Goal: Task Accomplishment & Management: Use online tool/utility

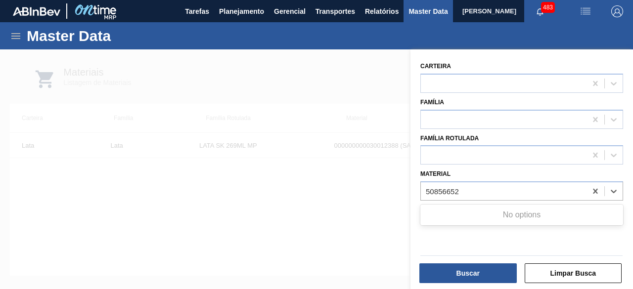
type input "50856652"
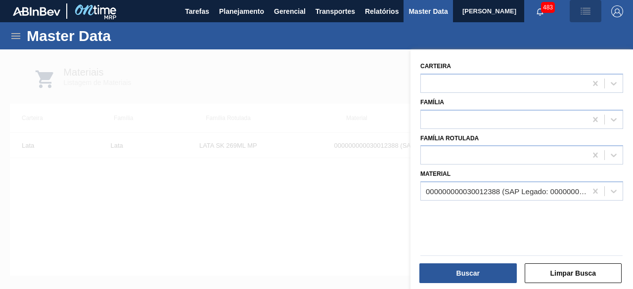
click at [590, 12] on img "button" at bounding box center [585, 11] width 12 height 12
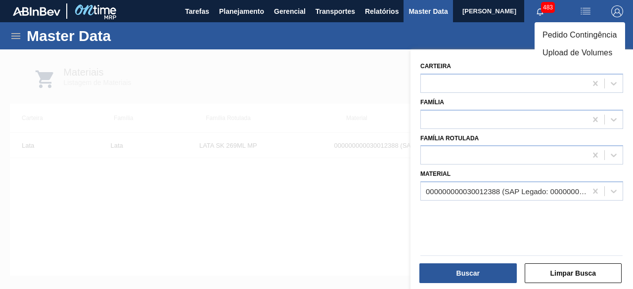
click at [574, 51] on li "Upload de Volumes" at bounding box center [579, 53] width 90 height 18
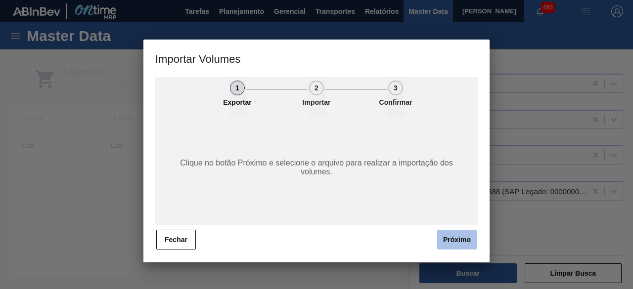
click at [458, 241] on button "Próximo" at bounding box center [457, 240] width 40 height 20
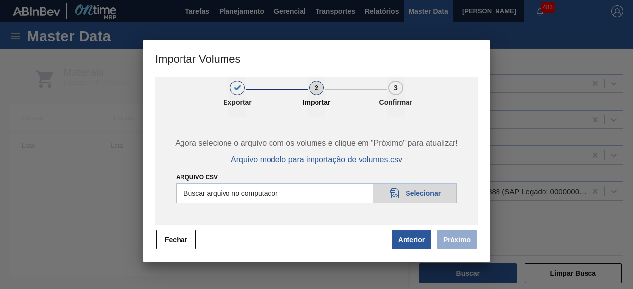
click at [419, 196] on input "Arquivo csv" at bounding box center [316, 193] width 281 height 20
type input "C:\fakepath\Subida Ball D0 + D5 05.09.csv"
click at [458, 243] on button "Próximo" at bounding box center [457, 240] width 40 height 20
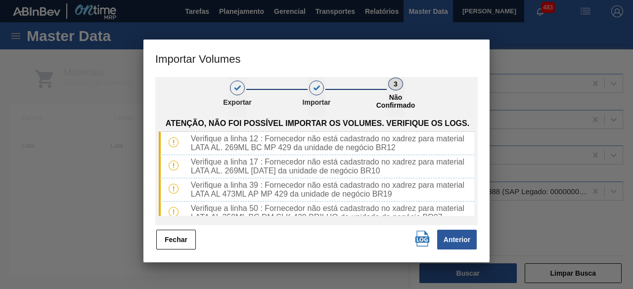
click at [422, 240] on img "button" at bounding box center [422, 239] width 16 height 16
click at [191, 241] on button "Fechar" at bounding box center [176, 240] width 40 height 20
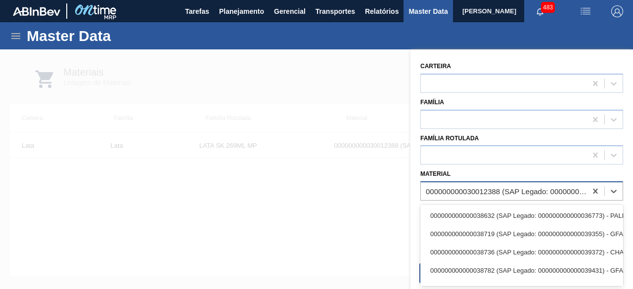
click at [468, 192] on div "000000000030012388 (SAP Legado: 000000000050798713) - LATA AL. 269ML SK MP 429" at bounding box center [506, 191] width 162 height 8
paste input "30034410"
type input "30034410"
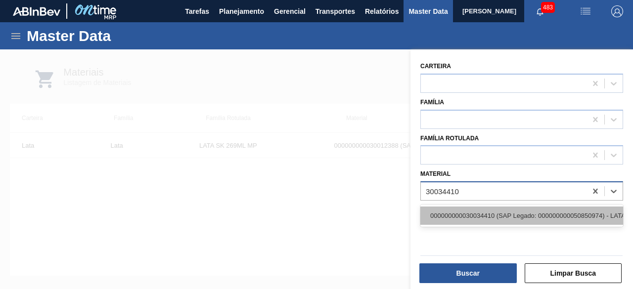
click at [474, 212] on div "000000000030034410 (SAP Legado: 000000000050850974) - LATA AL ORIG 350ML BRILHO…" at bounding box center [521, 216] width 203 height 18
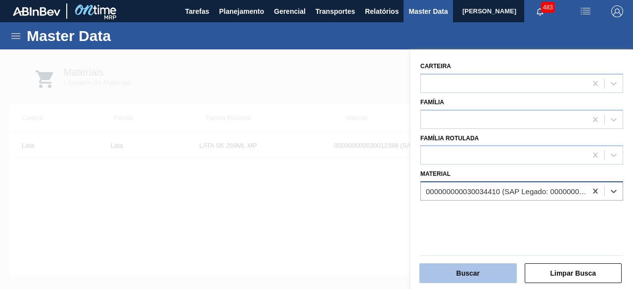
click at [472, 270] on button "Buscar" at bounding box center [467, 273] width 97 height 20
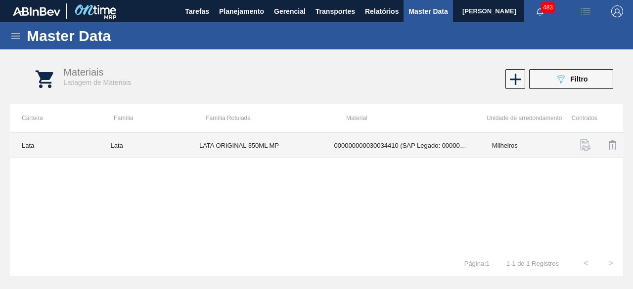
click at [229, 147] on td "LATA ORIGINAL 350ML MP" at bounding box center [254, 145] width 135 height 25
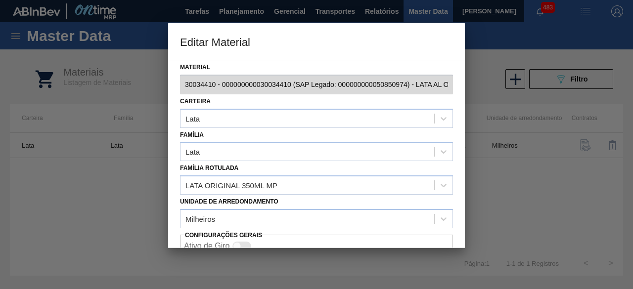
scroll to position [42, 0]
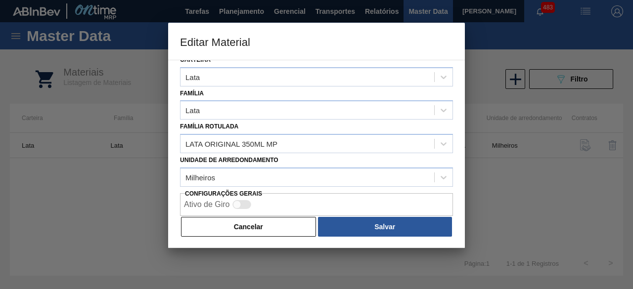
click at [263, 228] on button "Cancelar" at bounding box center [248, 227] width 135 height 20
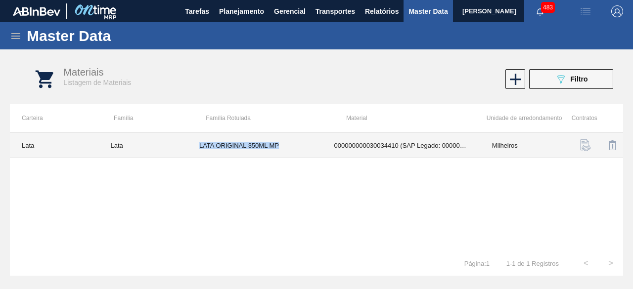
drag, startPoint x: 200, startPoint y: 148, endPoint x: 285, endPoint y: 148, distance: 85.5
click at [285, 148] on td "LATA ORIGINAL 350ML MP" at bounding box center [254, 145] width 135 height 25
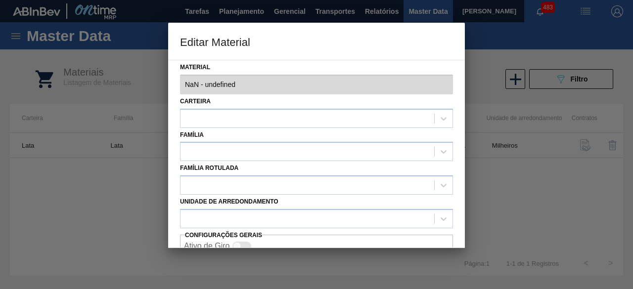
type input "30034410 - 000000000030034410 (SAP Legado: 000000000050850974) - LATA AL ORIG 3…"
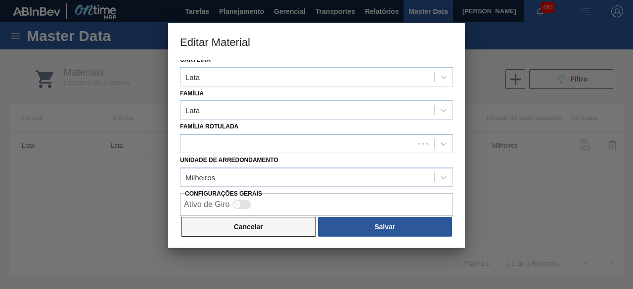
click at [281, 218] on button "Cancelar" at bounding box center [248, 227] width 135 height 20
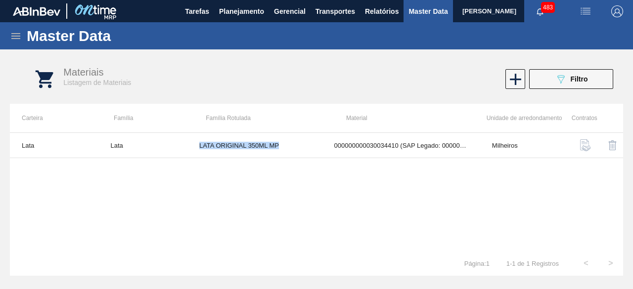
copy td "LATA ORIGINAL 350ML MP"
click at [599, 83] on button "089F7B8B-B2A5-4AFE-B5C0-19BA573D28AC Filtro" at bounding box center [571, 79] width 84 height 20
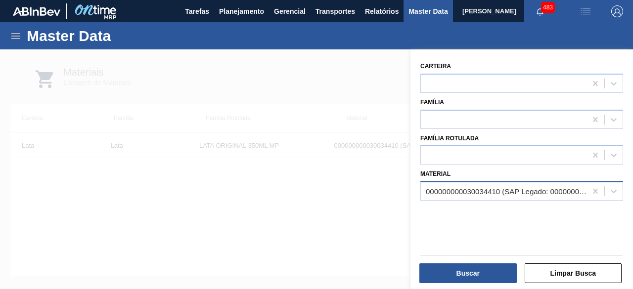
click at [457, 192] on div "000000000030034410 (SAP Legado: 000000000050850974) - LATA AL ORIG 350ML BRILHO…" at bounding box center [506, 191] width 162 height 8
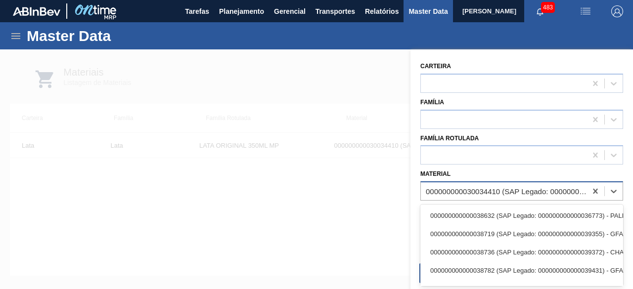
paste input "30034410"
type input "30034410"
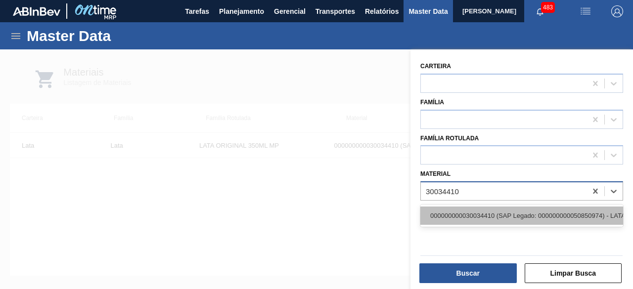
click at [461, 218] on div "000000000030034410 (SAP Legado: 000000000050850974) - LATA AL ORIG 350ML BRILHO…" at bounding box center [521, 216] width 203 height 18
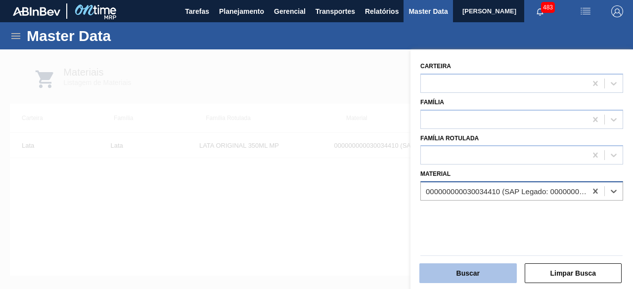
click at [461, 268] on button "Buscar" at bounding box center [467, 273] width 97 height 20
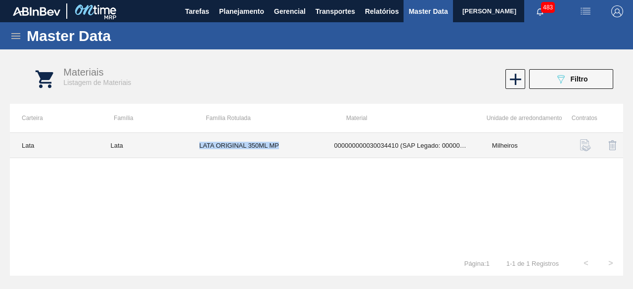
drag, startPoint x: 196, startPoint y: 144, endPoint x: 288, endPoint y: 142, distance: 91.4
click at [288, 142] on td "LATA ORIGINAL 350ML MP" at bounding box center [254, 145] width 135 height 25
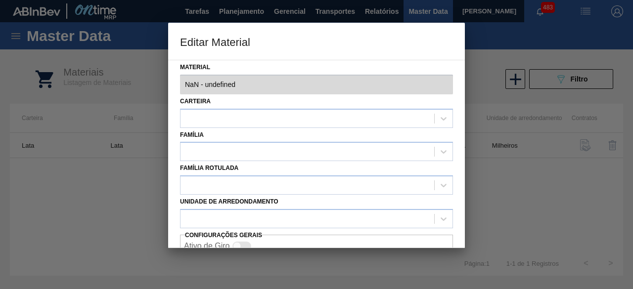
type input "30034410 - 000000000030034410 (SAP Legado: 000000000050850974) - LATA AL ORIG 3…"
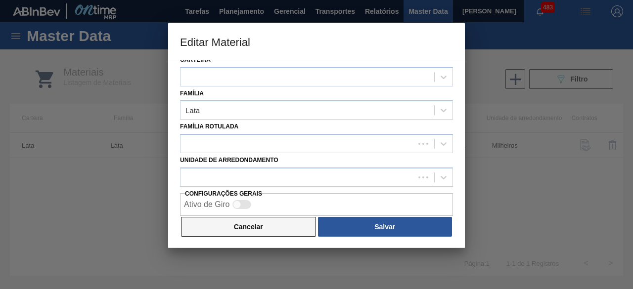
click at [273, 232] on button "Cancelar" at bounding box center [248, 227] width 135 height 20
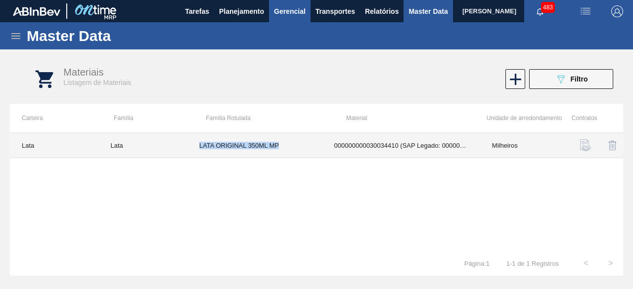
copy td "LATA ORIGINAL 350ML MP"
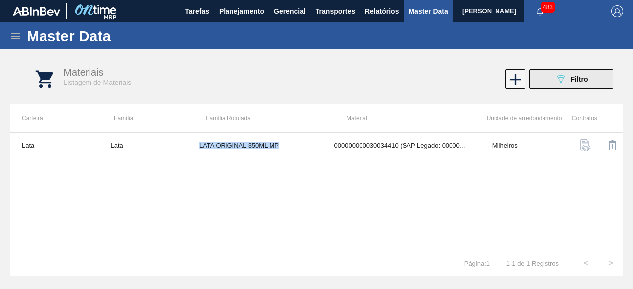
click at [562, 85] on button "089F7B8B-B2A5-4AFE-B5C0-19BA573D28AC Filtro" at bounding box center [571, 79] width 84 height 20
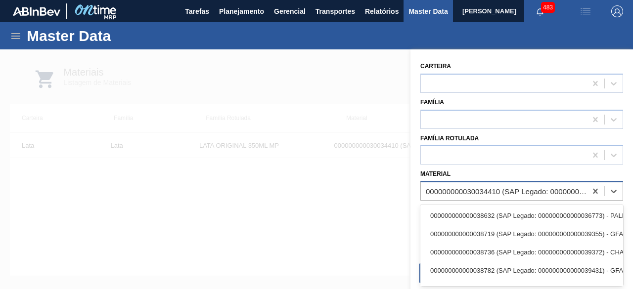
click at [469, 194] on div "000000000030034410 (SAP Legado: 000000000050850974) - LATA AL ORIG 350ML BRILHO…" at bounding box center [506, 191] width 162 height 8
paste input "30034237"
type input "30034237"
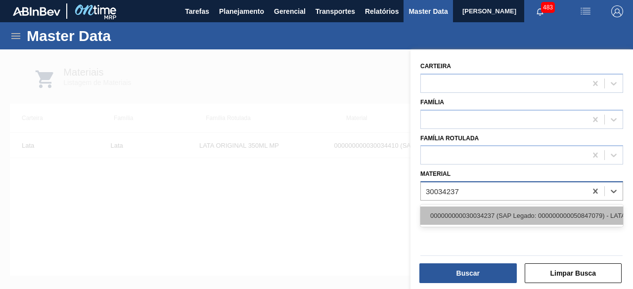
click at [469, 217] on div "000000000030034237 (SAP Legado: 000000000050847079) - LATA AL ORIGINAL 473ML BR…" at bounding box center [521, 216] width 203 height 18
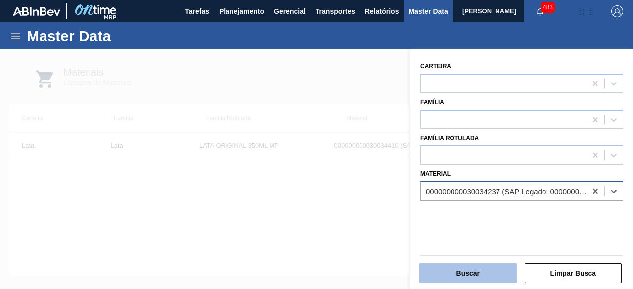
click at [469, 274] on button "Buscar" at bounding box center [467, 273] width 97 height 20
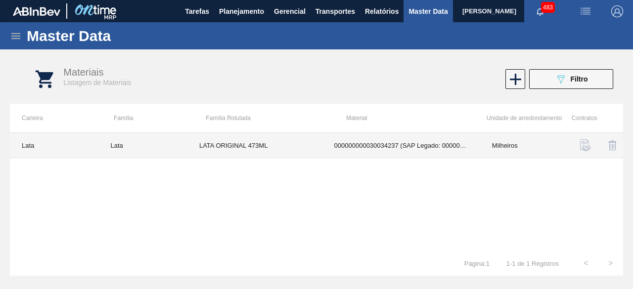
click at [272, 146] on td "LATA ORIGINAL 473ML" at bounding box center [254, 145] width 135 height 25
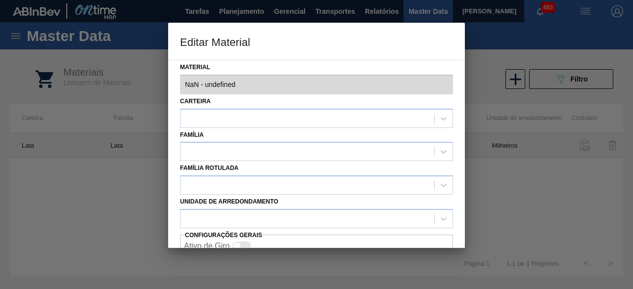
type input "30034237 - 000000000030034237 (SAP Legado: 000000000050847079) - LATA AL ORIGIN…"
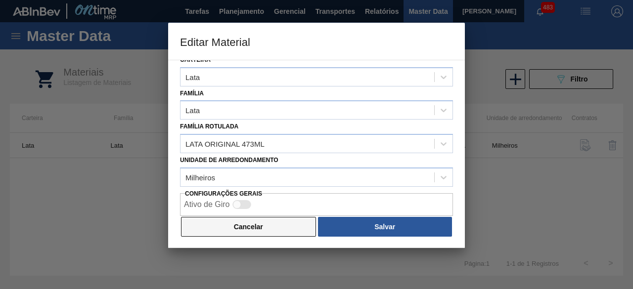
click at [263, 233] on button "Cancelar" at bounding box center [248, 227] width 135 height 20
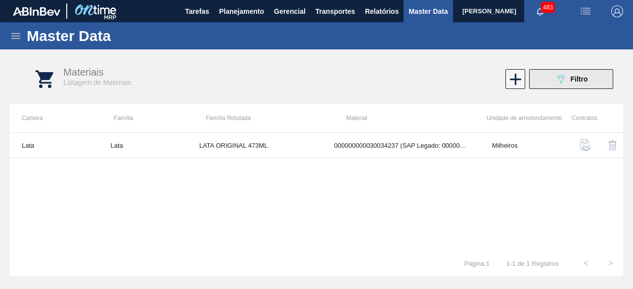
click at [554, 86] on button "089F7B8B-B2A5-4AFE-B5C0-19BA573D28AC Filtro" at bounding box center [571, 79] width 84 height 20
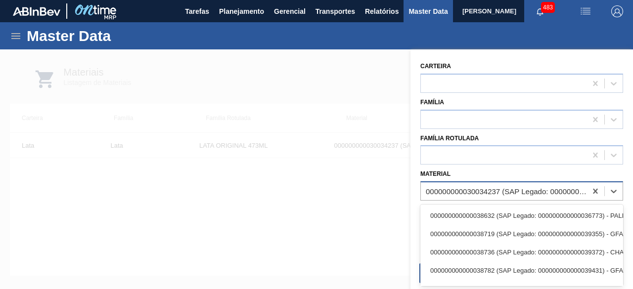
click at [490, 195] on div "000000000030034237 (SAP Legado: 000000000050847079) - LATA AL ORIGINAL 473ML BR…" at bounding box center [504, 191] width 166 height 14
paste input "30034233"
type input "30034233"
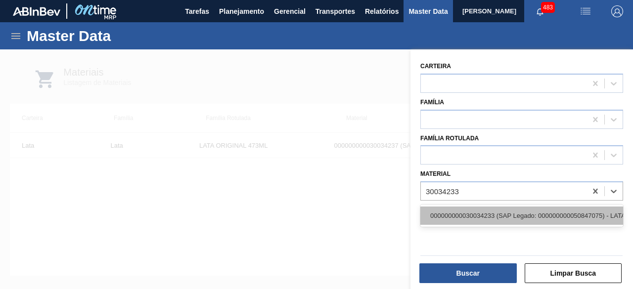
click at [492, 219] on div "000000000030034233 (SAP Legado: 000000000050847075) - LATA AL STELLA 473ML BRIL…" at bounding box center [521, 216] width 203 height 18
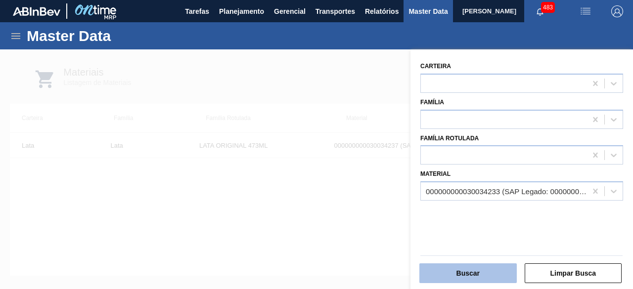
click at [487, 275] on button "Buscar" at bounding box center [467, 273] width 97 height 20
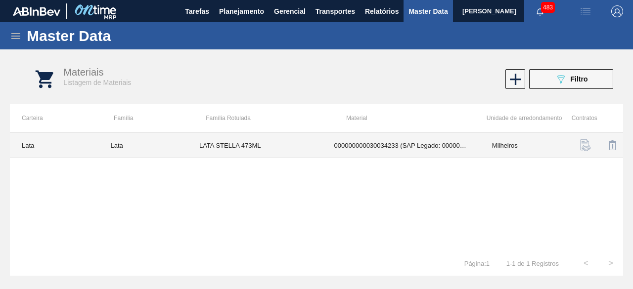
click at [207, 145] on td "LATA STELLA 473ML" at bounding box center [254, 145] width 135 height 25
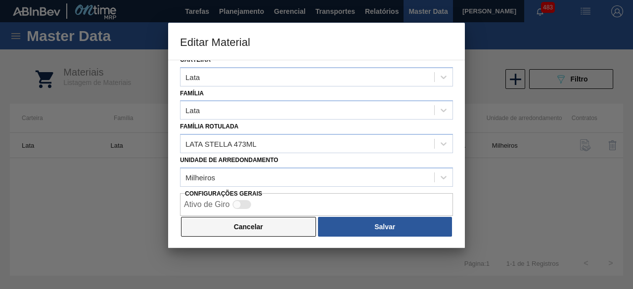
click at [264, 230] on button "Cancelar" at bounding box center [248, 227] width 135 height 20
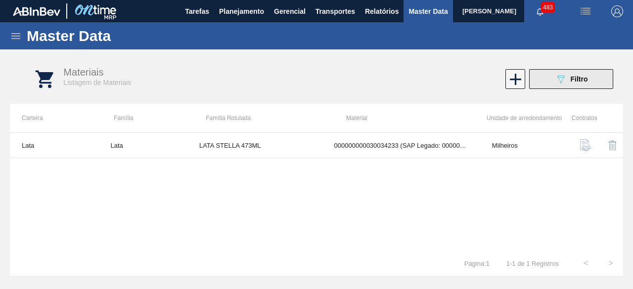
click at [555, 83] on icon "089F7B8B-B2A5-4AFE-B5C0-19BA573D28AC" at bounding box center [560, 79] width 12 height 12
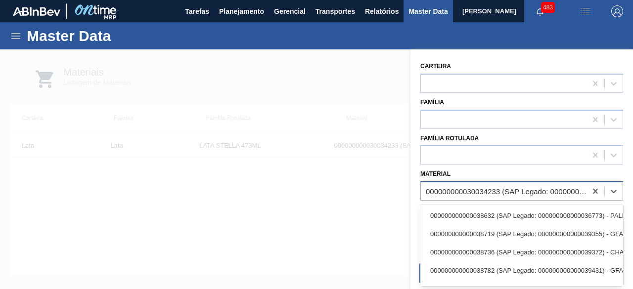
click at [454, 188] on div "000000000030034233 (SAP Legado: 000000000050847075) - LATA AL STELLA 473ML BRIL…" at bounding box center [506, 191] width 162 height 8
paste input "30029834"
type input "30029834"
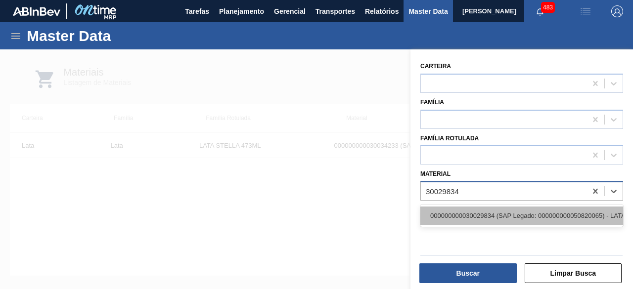
click at [463, 214] on div "000000000030029834 (SAP Legado: 000000000050820065) - LATA AL 473ML AP MP 429" at bounding box center [521, 216] width 203 height 18
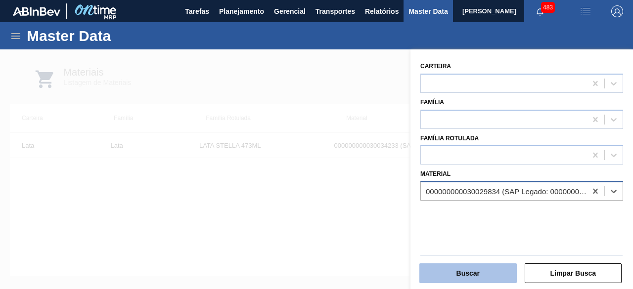
click at [478, 276] on button "Buscar" at bounding box center [467, 273] width 97 height 20
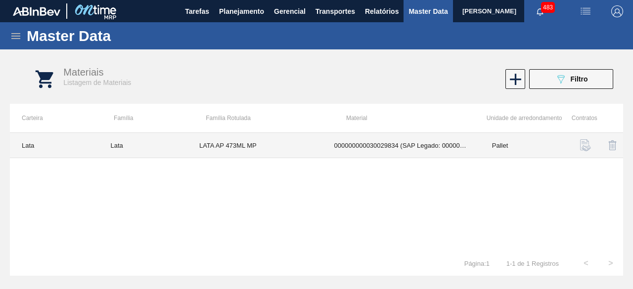
click at [280, 144] on td "LATA AP 473ML MP" at bounding box center [254, 145] width 135 height 25
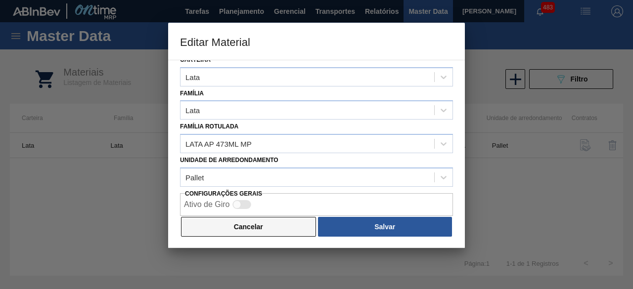
click at [271, 235] on button "Cancelar" at bounding box center [248, 227] width 135 height 20
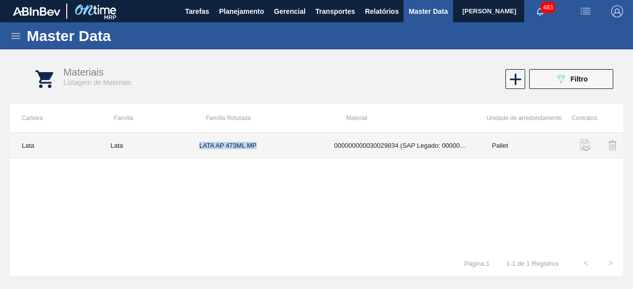
drag, startPoint x: 199, startPoint y: 142, endPoint x: 260, endPoint y: 148, distance: 61.6
click at [260, 148] on td "LATA AP 473ML MP" at bounding box center [254, 145] width 135 height 25
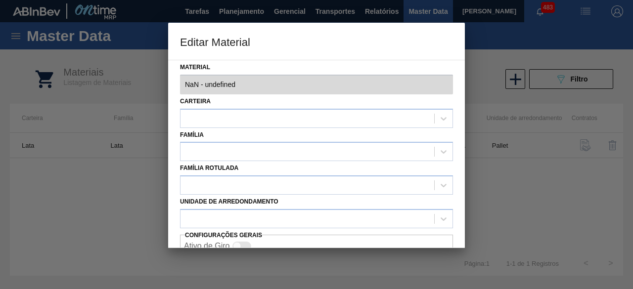
type input "30029834 - 000000000030029834 (SAP Legado: 000000000050820065) - LATA AL 473ML …"
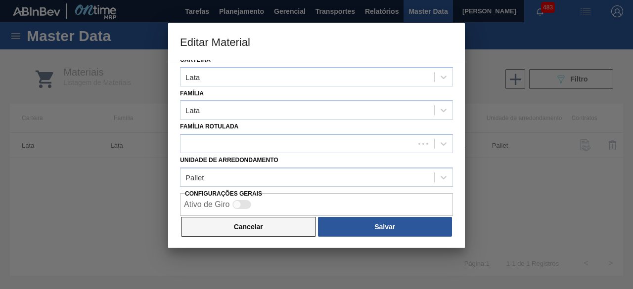
click at [272, 224] on button "Cancelar" at bounding box center [248, 227] width 135 height 20
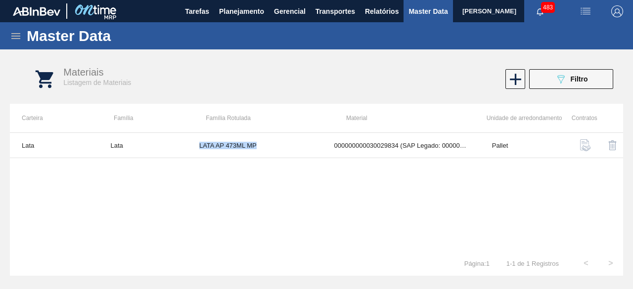
copy td "LATA AP 473ML MP"
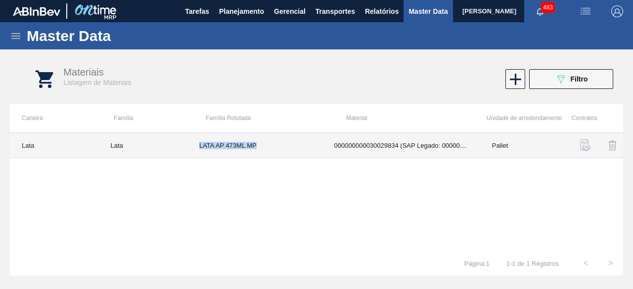
copy td "LATA AP 473ML MP"
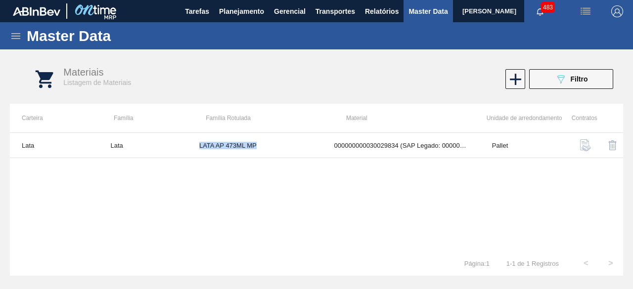
copy td "LATA AP 473ML MP"
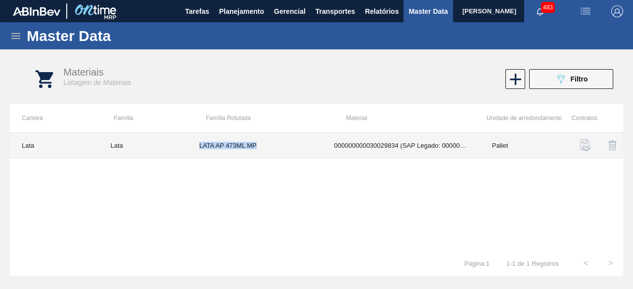
click at [292, 149] on td "LATA AP 473ML MP" at bounding box center [254, 145] width 135 height 25
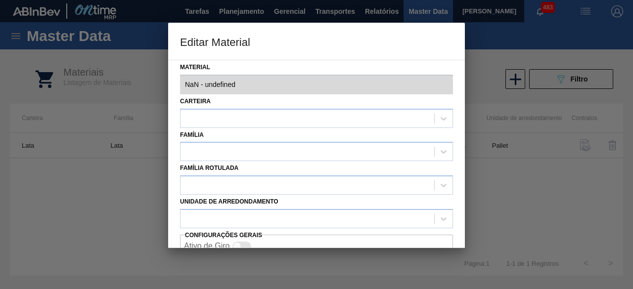
type input "30029834 - 000000000030029834 (SAP Legado: 000000000050820065) - LATA AL 473ML …"
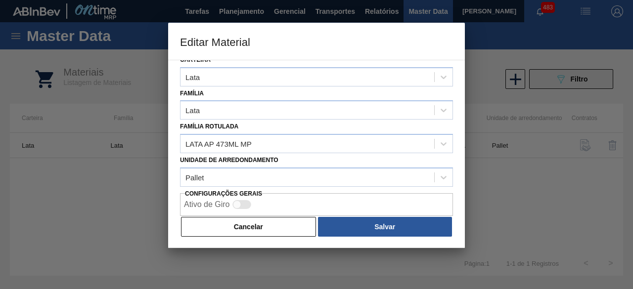
drag, startPoint x: 301, startPoint y: 232, endPoint x: 546, endPoint y: 74, distance: 290.8
click at [313, 219] on button "Cancelar" at bounding box center [248, 227] width 135 height 20
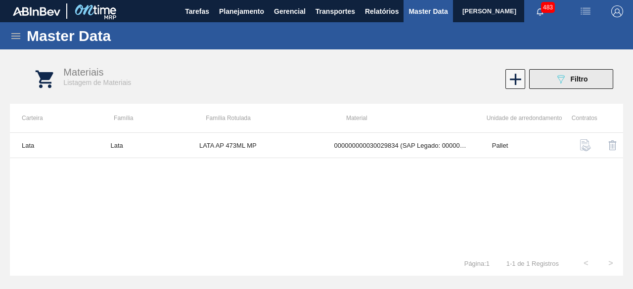
click at [548, 82] on button "089F7B8B-B2A5-4AFE-B5C0-19BA573D28AC Filtro" at bounding box center [571, 79] width 84 height 20
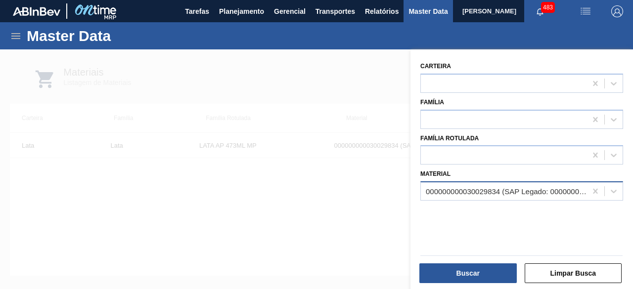
click at [506, 187] on div "000000000030029834 (SAP Legado: 000000000050820065) - LATA AL 473ML AP MP 429" at bounding box center [506, 191] width 162 height 8
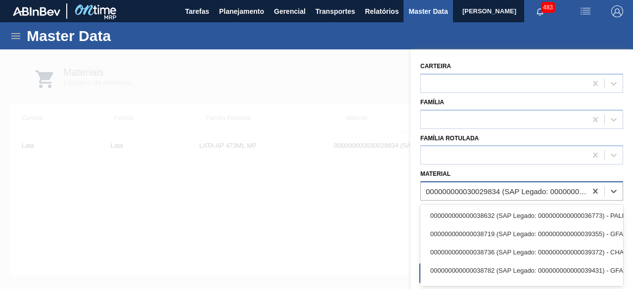
paste input "30034234"
type input "30034234"
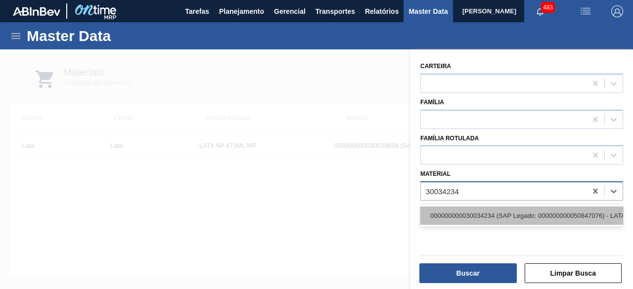
click at [489, 218] on div "000000000030034234 (SAP Legado: 000000000050847076) - LATA AL ORIGINAL 269ML BR…" at bounding box center [521, 216] width 203 height 18
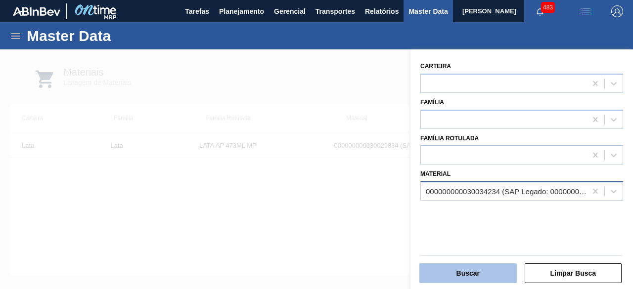
click at [477, 274] on button "Buscar" at bounding box center [467, 273] width 97 height 20
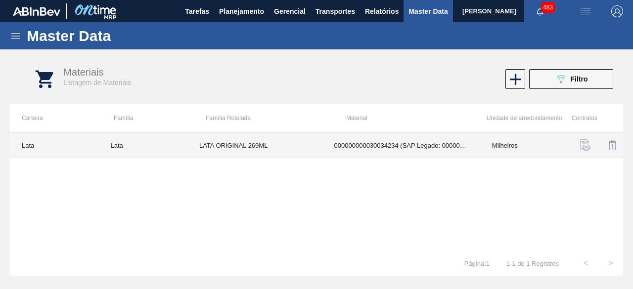
click at [285, 146] on td "LATA ORIGINAL 269ML" at bounding box center [254, 145] width 135 height 25
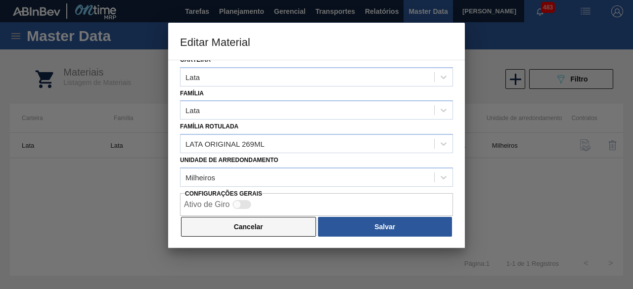
click at [285, 231] on button "Cancelar" at bounding box center [248, 227] width 135 height 20
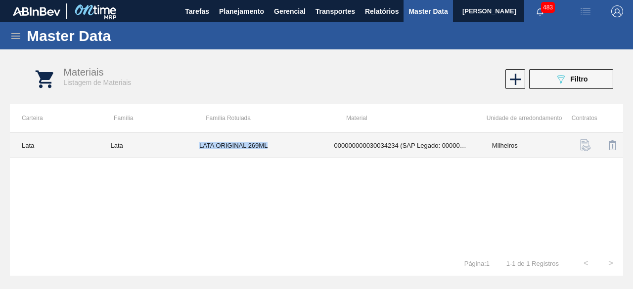
drag, startPoint x: 198, startPoint y: 145, endPoint x: 281, endPoint y: 146, distance: 83.0
click at [281, 146] on td "LATA ORIGINAL 269ML" at bounding box center [254, 145] width 135 height 25
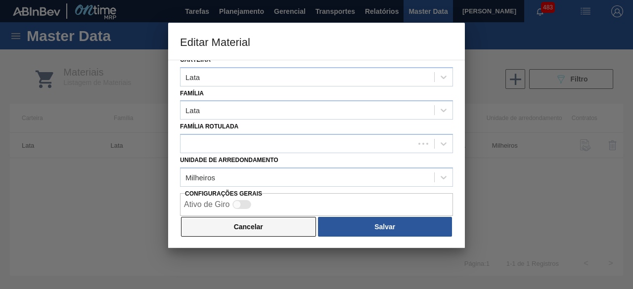
click at [282, 228] on button "Cancelar" at bounding box center [248, 227] width 135 height 20
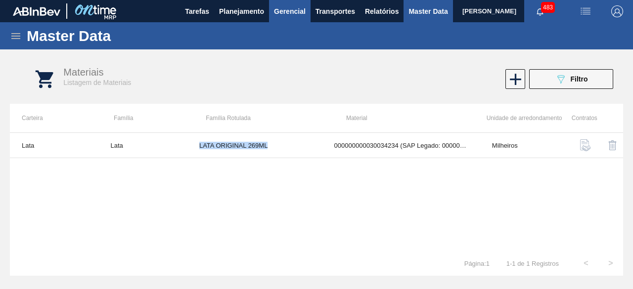
copy td "LATA ORIGINAL 269ML"
click at [555, 83] on icon "089F7B8B-B2A5-4AFE-B5C0-19BA573D28AC" at bounding box center [560, 79] width 12 height 12
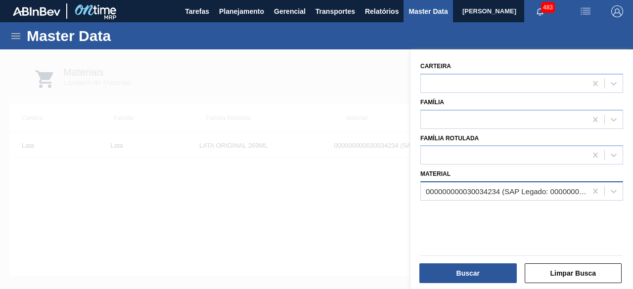
click at [470, 187] on div "000000000030034234 (SAP Legado: 000000000050847076) - LATA AL ORIGINAL 269ML BR…" at bounding box center [506, 191] width 162 height 8
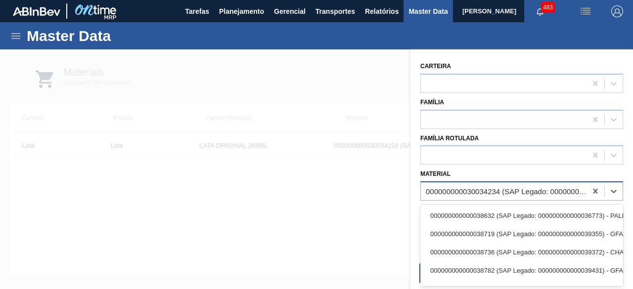
paste input "30012335"
type input "30012335"
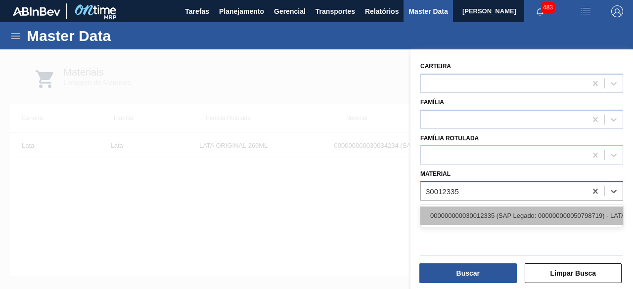
click at [471, 210] on div "000000000030012335 (SAP Legado: 000000000050798719) - LATA AL. 269ML SUBZERO 429" at bounding box center [521, 216] width 203 height 18
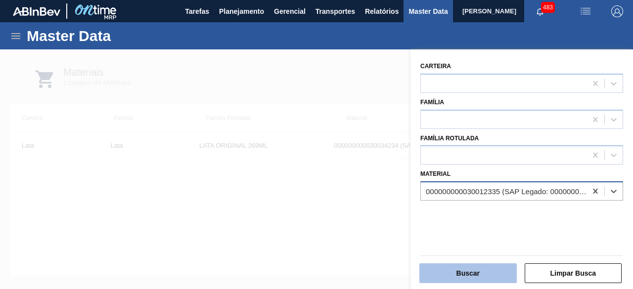
click at [473, 270] on button "Buscar" at bounding box center [467, 273] width 97 height 20
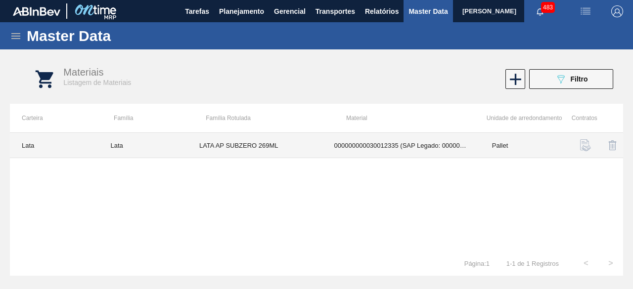
click at [295, 142] on td "LATA AP SUBZERO 269ML" at bounding box center [254, 145] width 135 height 25
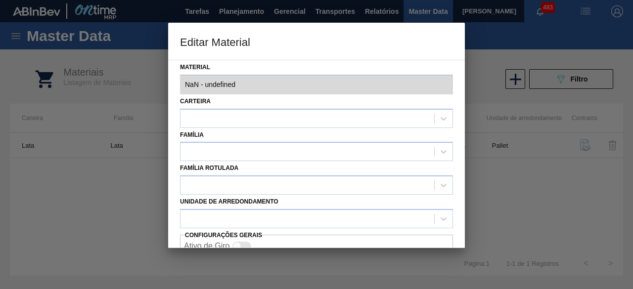
type input "30012335 - 000000000030012335 (SAP Legado: 000000000050798719) - LATA AL. 269ML…"
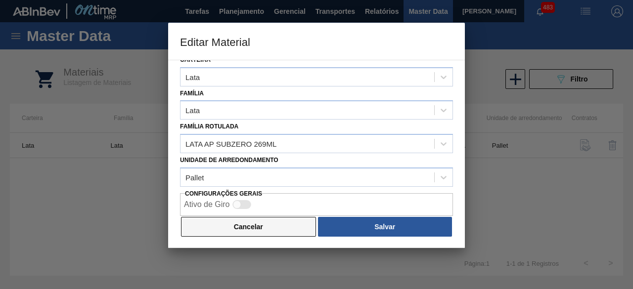
click at [284, 224] on button "Cancelar" at bounding box center [248, 227] width 135 height 20
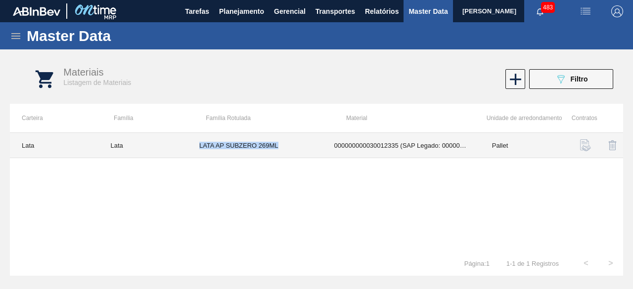
drag, startPoint x: 198, startPoint y: 143, endPoint x: 288, endPoint y: 144, distance: 90.4
click at [288, 144] on td "LATA AP SUBZERO 269ML" at bounding box center [254, 145] width 135 height 25
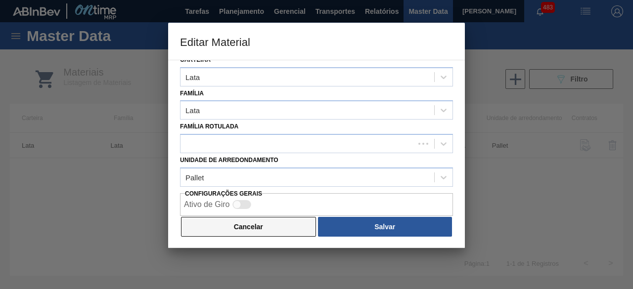
click at [266, 223] on button "Cancelar" at bounding box center [248, 227] width 135 height 20
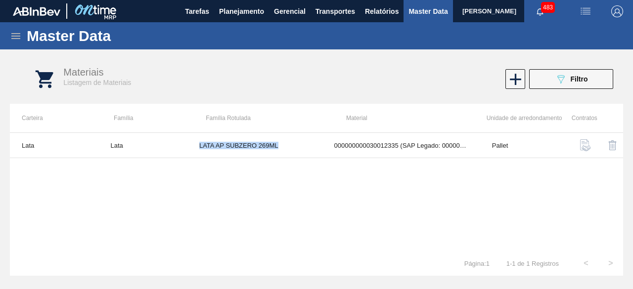
copy td "LATA AP SUBZERO 269ML"
click at [565, 79] on icon "089F7B8B-B2A5-4AFE-B5C0-19BA573D28AC" at bounding box center [560, 79] width 12 height 12
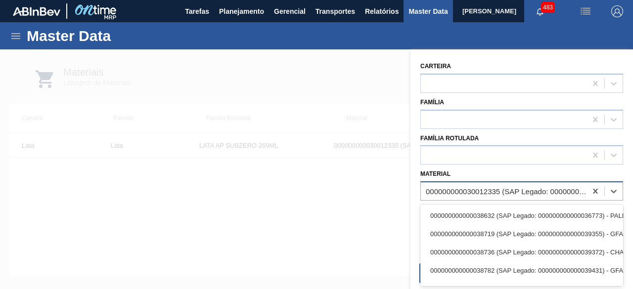
click at [505, 182] on div "000000000030012335 (SAP Legado: 000000000050798719) - LATA AL. 269ML SUBZERO 429" at bounding box center [521, 190] width 203 height 19
paste input "30030359"
type input "30030359"
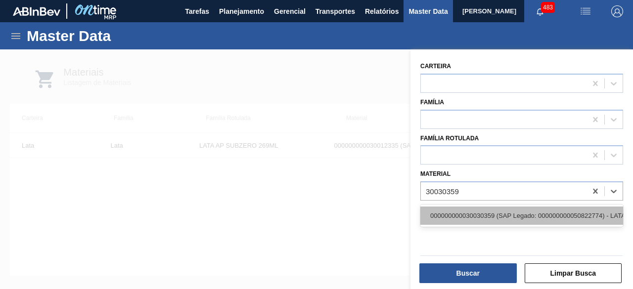
click at [497, 209] on div "000000000030030359 (SAP Legado: 000000000050822774) - LATA AL 350ML PC SUFRAMA …" at bounding box center [521, 216] width 203 height 18
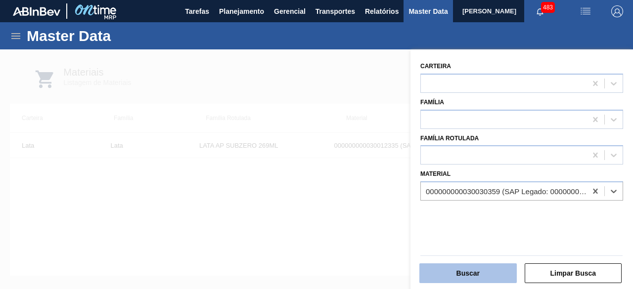
click at [491, 270] on button "Buscar" at bounding box center [467, 273] width 97 height 20
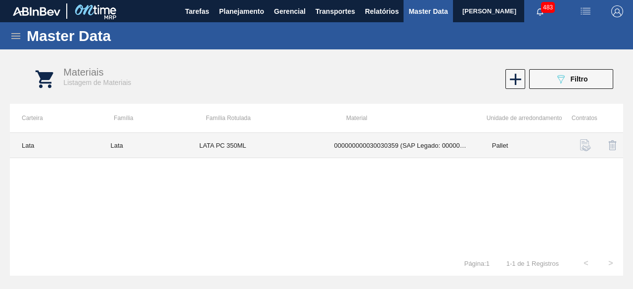
click at [229, 142] on td "LATA PC 350ML" at bounding box center [254, 145] width 135 height 25
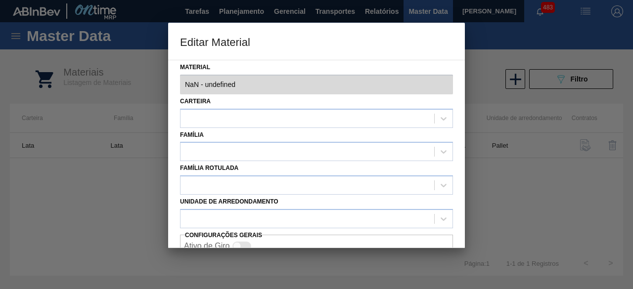
type input "30030359 - 000000000030030359 (SAP Legado: 000000000050822774) - LATA AL 350ML …"
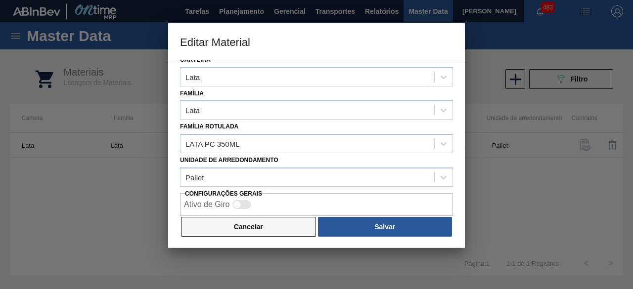
click at [295, 231] on button "Cancelar" at bounding box center [248, 227] width 135 height 20
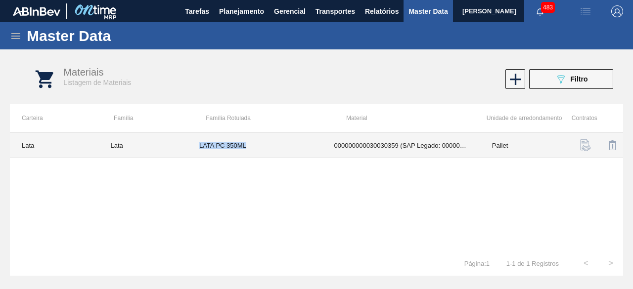
drag, startPoint x: 198, startPoint y: 145, endPoint x: 259, endPoint y: 146, distance: 61.3
click at [259, 146] on td "LATA PC 350ML" at bounding box center [254, 145] width 135 height 25
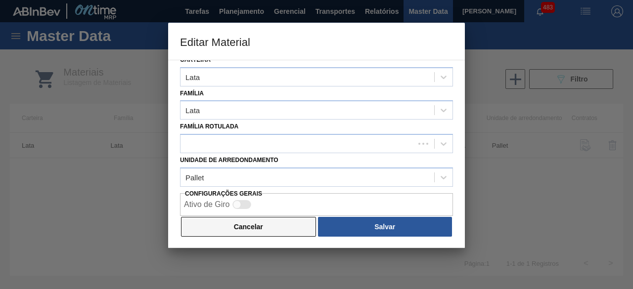
click at [275, 228] on button "Cancelar" at bounding box center [248, 227] width 135 height 20
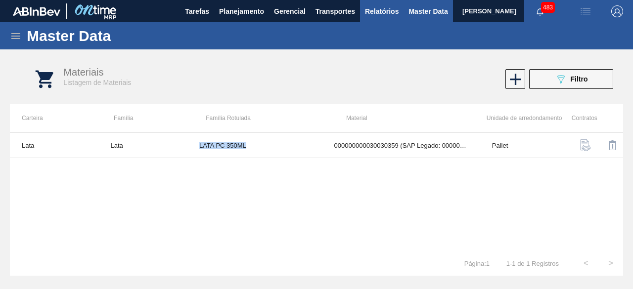
copy td "LATA PC 350ML"
click at [572, 83] on span "Filtro" at bounding box center [578, 79] width 17 height 8
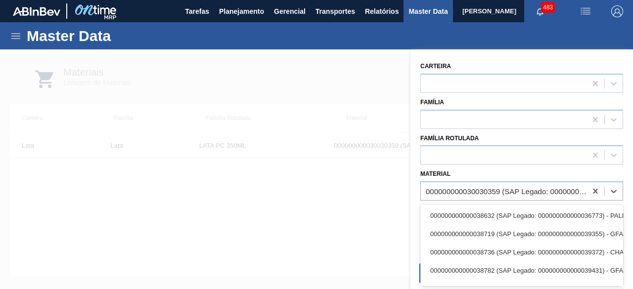
click at [496, 194] on div "000000000030030359 (SAP Legado: 000000000050822774) - LATA AL 350ML PC SUFRAMA …" at bounding box center [506, 191] width 162 height 8
paste input "30012328"
type input "30012328"
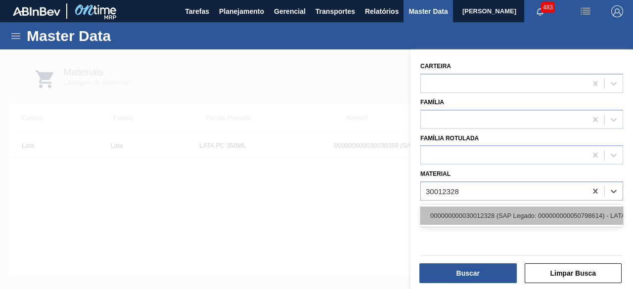
click at [494, 217] on div "000000000030012328 (SAP Legado: 000000000050798614) - LATA AL. 269ML BC 429" at bounding box center [521, 216] width 203 height 18
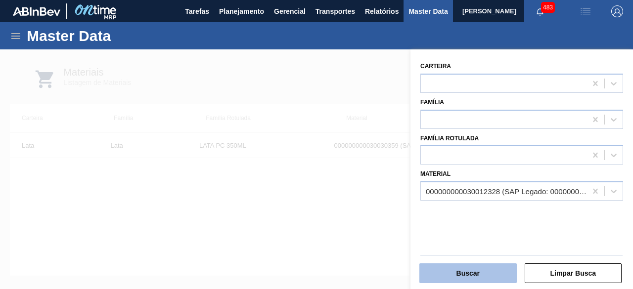
click at [487, 278] on button "Buscar" at bounding box center [467, 273] width 97 height 20
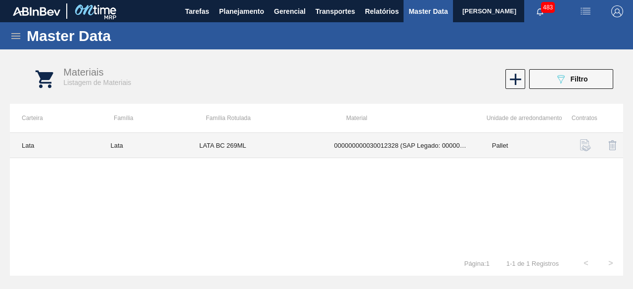
click at [309, 144] on td "LATA BC 269ML" at bounding box center [254, 145] width 135 height 25
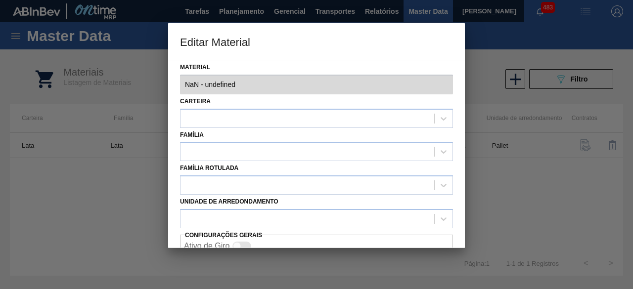
type input "30012328 - 000000000030012328 (SAP Legado: 000000000050798614) - LATA AL. 269ML…"
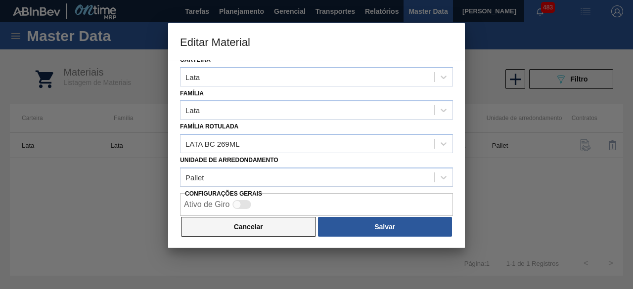
click at [239, 226] on button "Cancelar" at bounding box center [248, 227] width 135 height 20
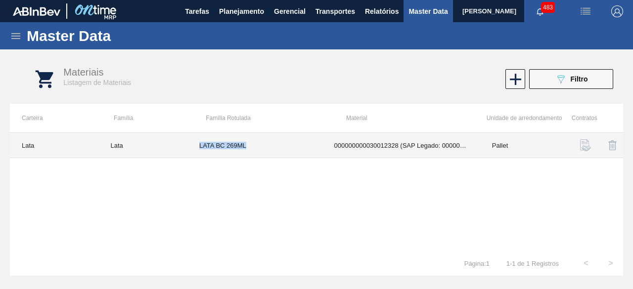
drag, startPoint x: 199, startPoint y: 142, endPoint x: 263, endPoint y: 142, distance: 64.7
click at [263, 142] on td "LATA BC 269ML" at bounding box center [254, 145] width 135 height 25
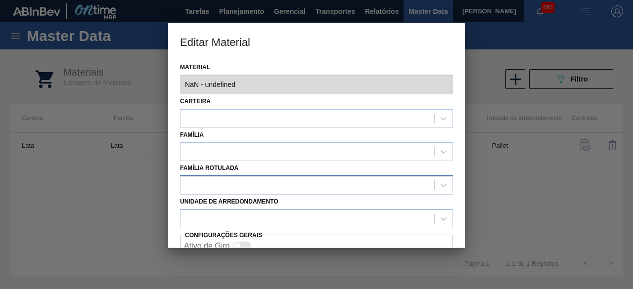
type input "30012328 - 000000000030012328 (SAP Legado: 000000000050798614) - LATA AL. 269ML…"
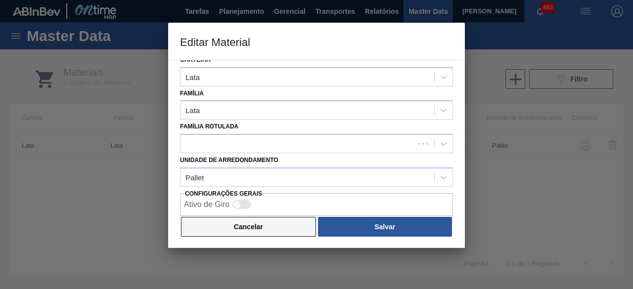
click at [263, 230] on button "Cancelar" at bounding box center [248, 227] width 135 height 20
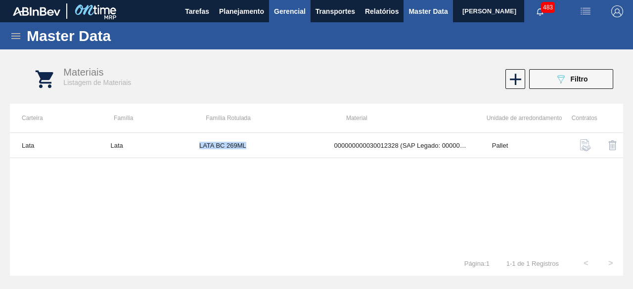
copy td "LATA BC 269ML"
click at [539, 78] on button "089F7B8B-B2A5-4AFE-B5C0-19BA573D28AC Filtro" at bounding box center [571, 79] width 84 height 20
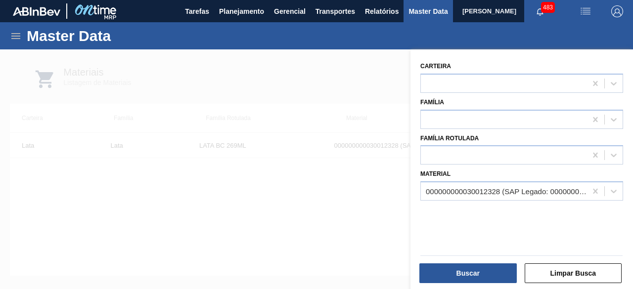
click at [480, 187] on div "000000000030012328 (SAP Legado: 000000000050798614) - LATA AL. 269ML BC 429" at bounding box center [506, 191] width 162 height 8
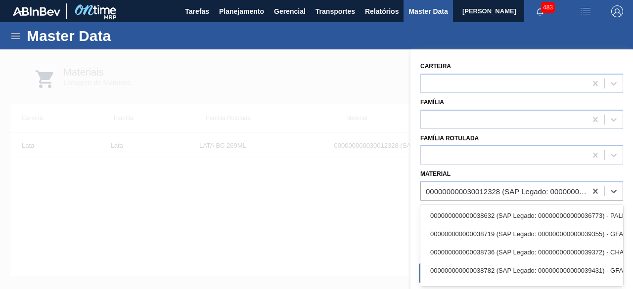
paste input "30017996"
type input "30017996"
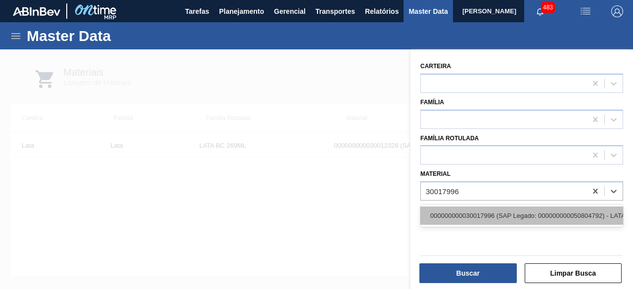
click at [476, 212] on div "000000000030017996 (SAP Legado: 000000000050804792) - LATA AL 350ML BC DM SLK 4…" at bounding box center [521, 216] width 203 height 18
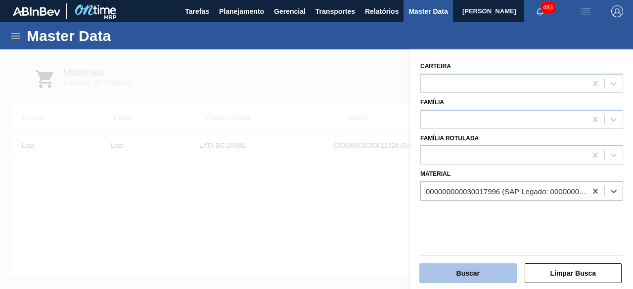
click at [477, 274] on button "Buscar" at bounding box center [467, 273] width 97 height 20
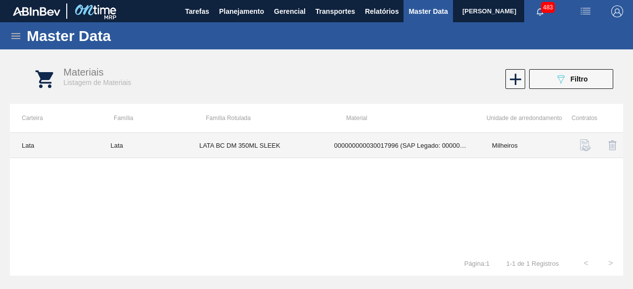
click at [295, 144] on td "LATA BC DM 350ML SLEEK" at bounding box center [254, 145] width 135 height 25
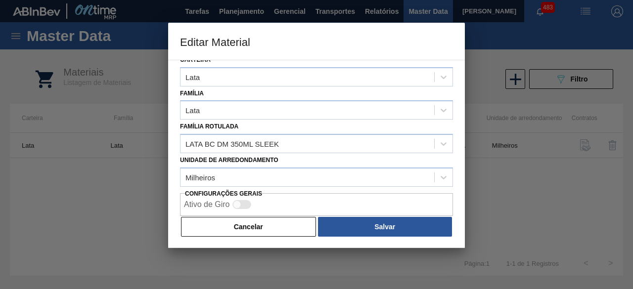
drag, startPoint x: 292, startPoint y: 223, endPoint x: 424, endPoint y: 132, distance: 160.6
click at [304, 213] on div "Material 30017996 - 000000000030017996 (SAP Legado: 000000000050804792) - LATA …" at bounding box center [316, 154] width 296 height 188
click at [241, 232] on button "Cancelar" at bounding box center [248, 227] width 135 height 20
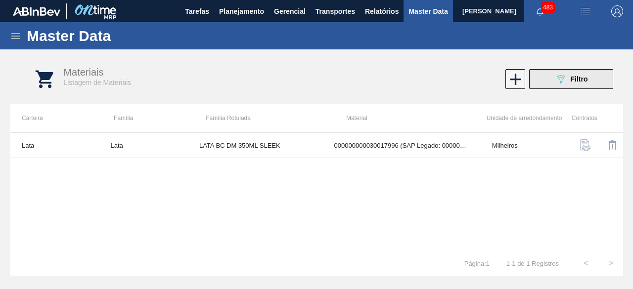
click at [572, 78] on span "Filtro" at bounding box center [578, 79] width 17 height 8
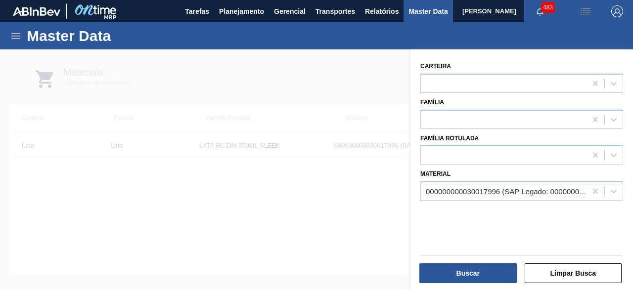
click at [484, 191] on div "000000000030017996 (SAP Legado: 000000000050804792) - LATA AL 350ML BC DM SLK 4…" at bounding box center [506, 191] width 162 height 8
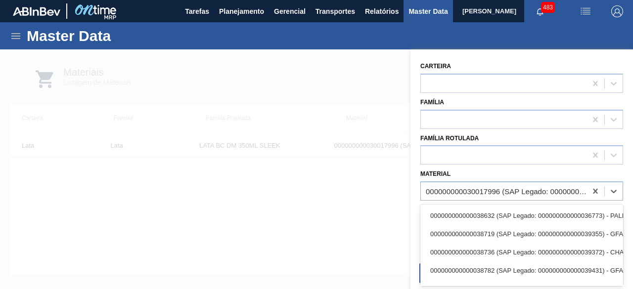
paste input "30029834"
type input "30029834"
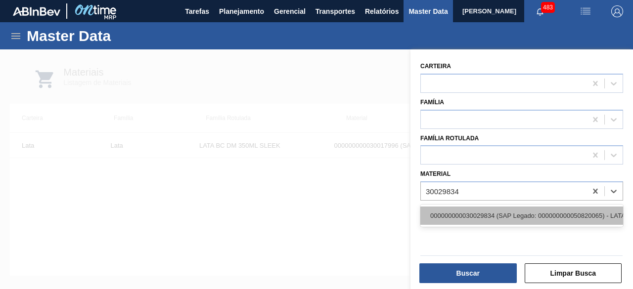
click at [468, 213] on div "000000000030029834 (SAP Legado: 000000000050820065) - LATA AL 473ML AP MP 429" at bounding box center [521, 216] width 203 height 18
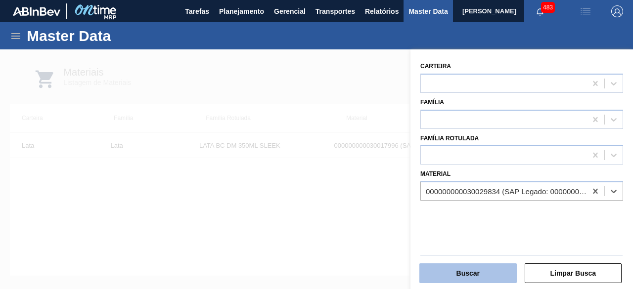
click at [477, 276] on button "Buscar" at bounding box center [467, 273] width 97 height 20
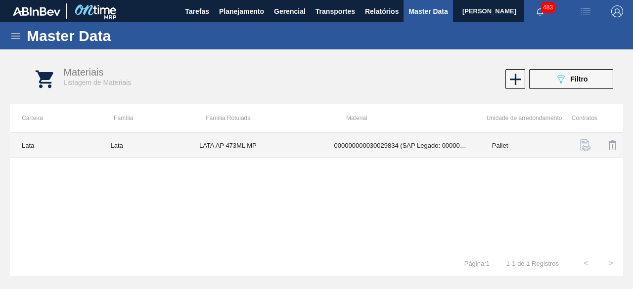
click at [311, 140] on td "LATA AP 473ML MP" at bounding box center [254, 145] width 135 height 25
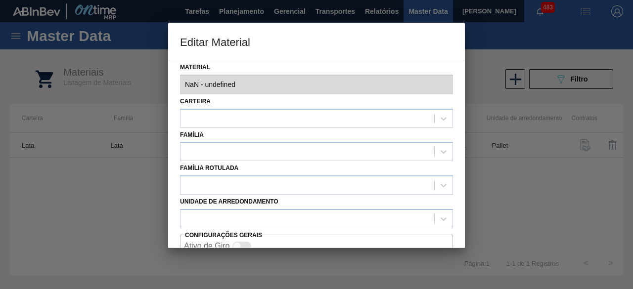
type input "30029834 - 000000000030029834 (SAP Legado: 000000000050820065) - LATA AL 473ML …"
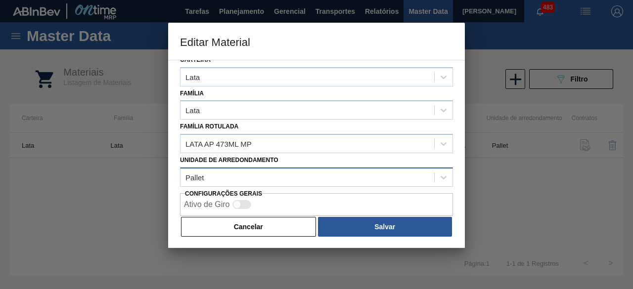
click at [276, 227] on button "Cancelar" at bounding box center [248, 227] width 135 height 20
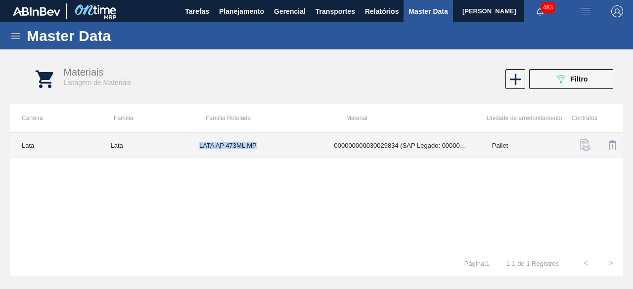
drag, startPoint x: 199, startPoint y: 144, endPoint x: 259, endPoint y: 148, distance: 60.4
click at [259, 148] on td "LATA AP 473ML MP" at bounding box center [254, 145] width 135 height 25
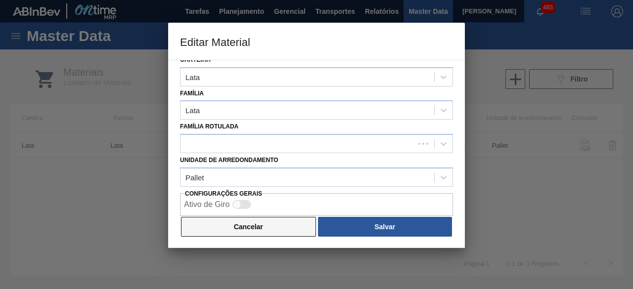
click at [281, 228] on button "Cancelar" at bounding box center [248, 227] width 135 height 20
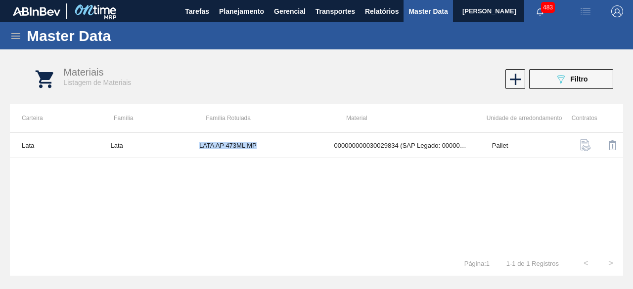
copy td "LATA AP 473ML MP"
click at [548, 78] on button "089F7B8B-B2A5-4AFE-B5C0-19BA573D28AC Filtro" at bounding box center [571, 79] width 84 height 20
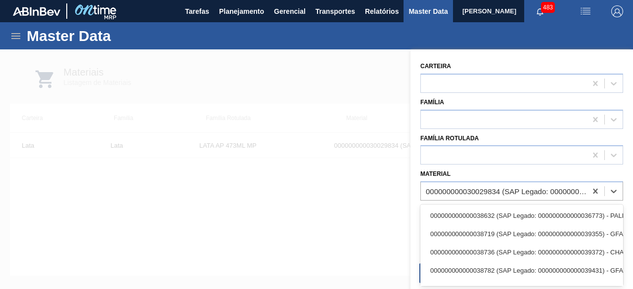
click at [485, 187] on div "000000000030029834 (SAP Legado: 000000000050820065) - LATA AL 473ML AP MP 429" at bounding box center [506, 191] width 162 height 8
paste input "30012329"
type input "30012329"
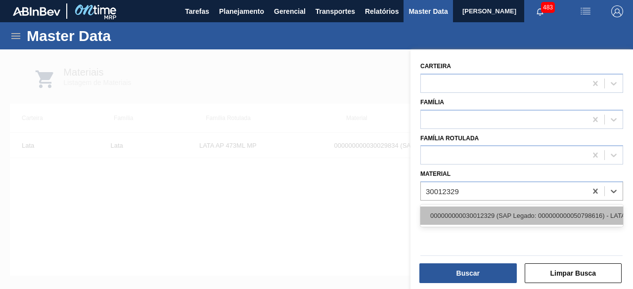
click at [485, 212] on div "000000000030012329 (SAP Legado: 000000000050798616) - LATA AL. 269ML BC MP 429" at bounding box center [521, 216] width 203 height 18
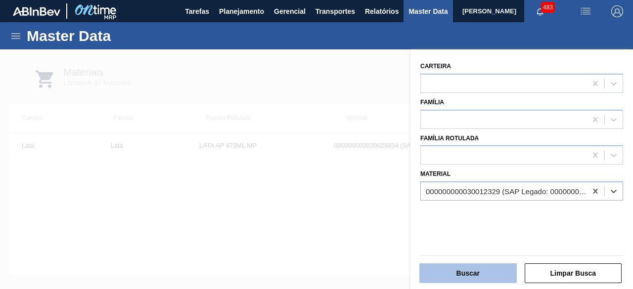
click at [483, 270] on button "Buscar" at bounding box center [467, 273] width 97 height 20
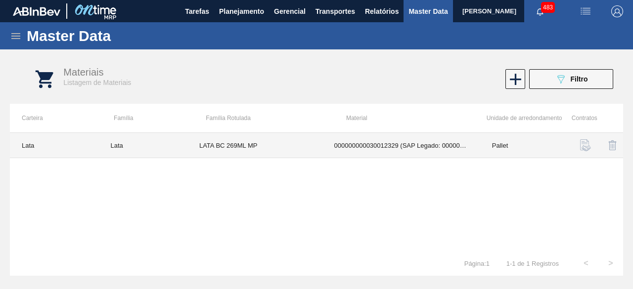
click at [302, 153] on td "LATA BC 269ML MP" at bounding box center [254, 145] width 135 height 25
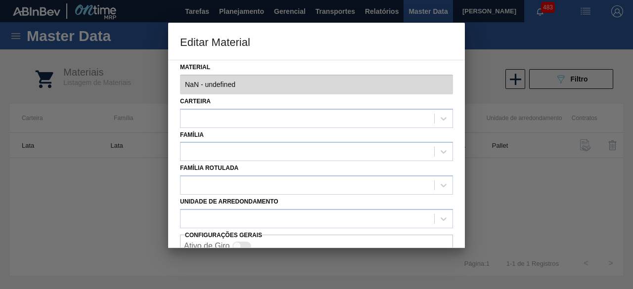
type input "30012329 - 000000000030012329 (SAP Legado: 000000000050798616) - LATA AL. 269ML…"
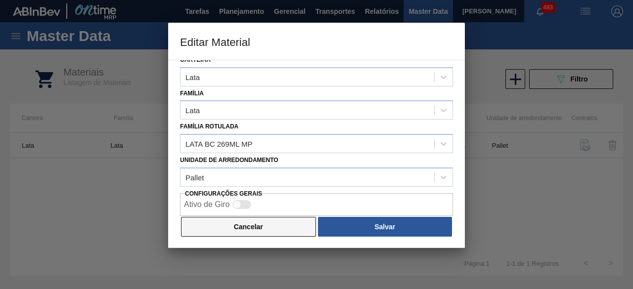
click at [231, 224] on button "Cancelar" at bounding box center [248, 227] width 135 height 20
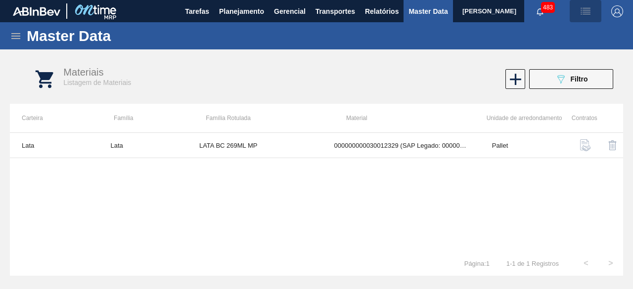
click at [585, 17] on img "button" at bounding box center [585, 11] width 12 height 12
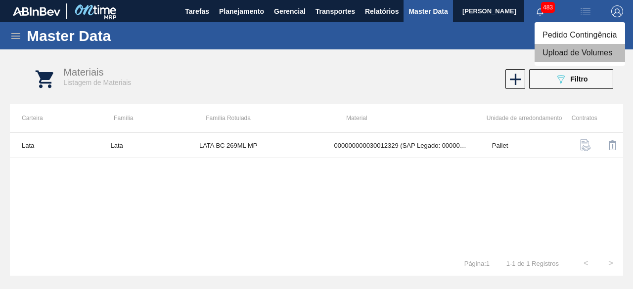
click at [578, 55] on li "Upload de Volumes" at bounding box center [579, 53] width 90 height 18
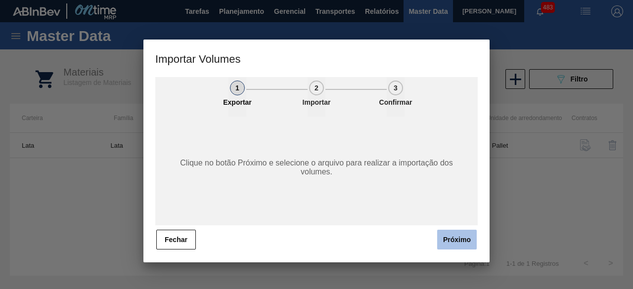
click at [465, 240] on button "Próximo" at bounding box center [457, 240] width 40 height 20
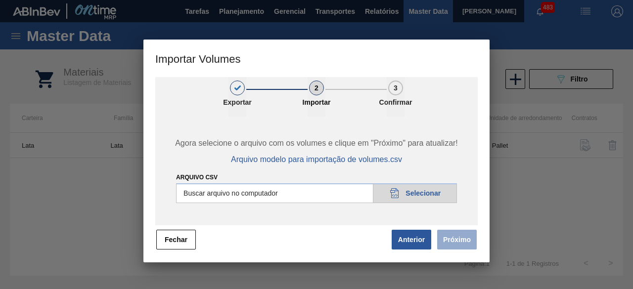
click at [426, 193] on input "Arquivo csv" at bounding box center [316, 193] width 281 height 20
type input "C:\fakepath\Subida Ball D0 + D5 05.09.csv"
click at [463, 239] on button "Próximo" at bounding box center [457, 240] width 40 height 20
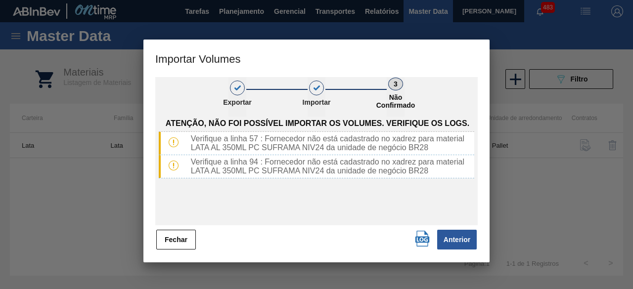
click at [378, 192] on div "Atenção, não foi possível importar os volumes. Verifique os logs. Verifique a l…" at bounding box center [316, 171] width 315 height 109
click at [179, 233] on button "Fechar" at bounding box center [176, 240] width 40 height 20
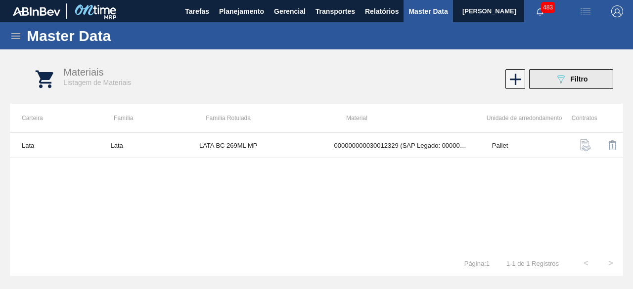
click at [556, 83] on icon "089F7B8B-B2A5-4AFE-B5C0-19BA573D28AC" at bounding box center [560, 79] width 12 height 12
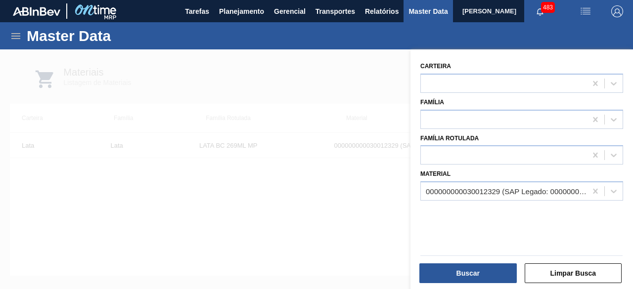
click at [482, 187] on div "000000000030012329 (SAP Legado: 000000000050798616) - LATA AL. 269ML BC MP 429" at bounding box center [506, 191] width 162 height 8
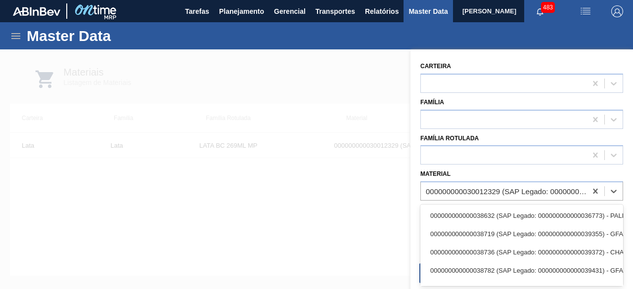
paste input "30030359"
type input "30030359"
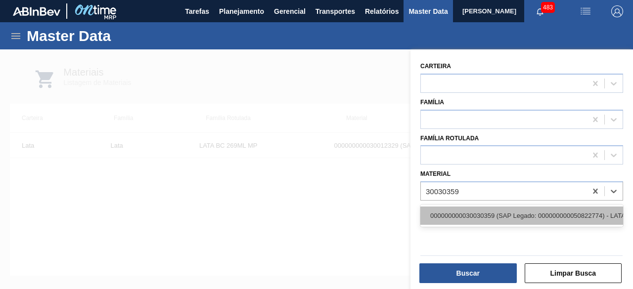
click at [483, 213] on div "000000000030030359 (SAP Legado: 000000000050822774) - LATA AL 350ML PC SUFRAMA …" at bounding box center [521, 216] width 203 height 18
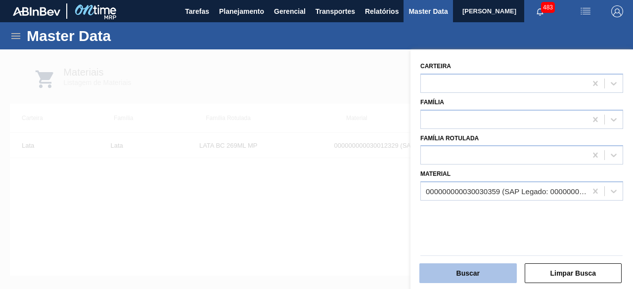
click at [480, 274] on button "Buscar" at bounding box center [467, 273] width 97 height 20
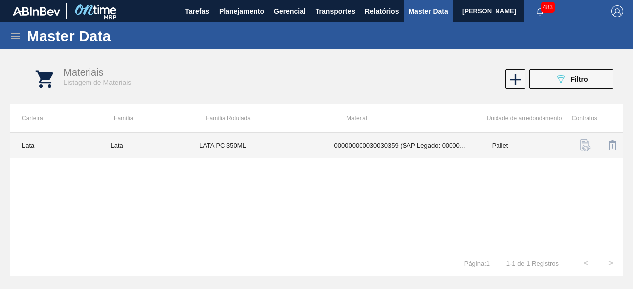
click at [300, 136] on td "LATA PC 350ML" at bounding box center [254, 145] width 135 height 25
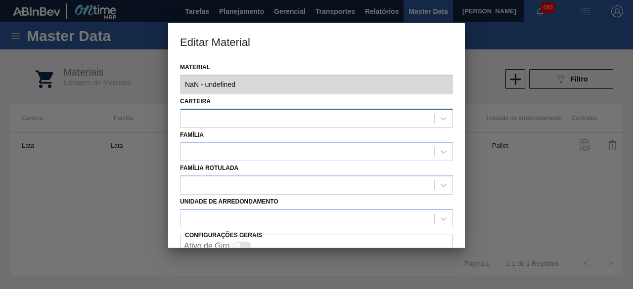
type input "30030359 - 000000000030030359 (SAP Legado: 000000000050822774) - LATA AL 350ML …"
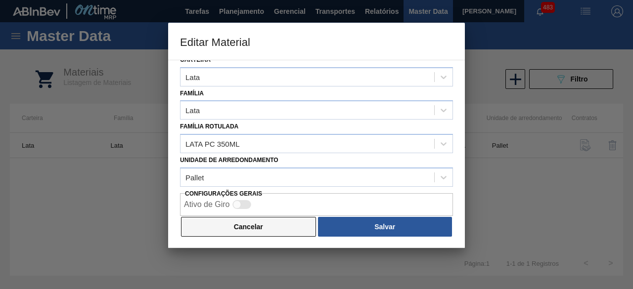
click at [291, 225] on button "Cancelar" at bounding box center [248, 227] width 135 height 20
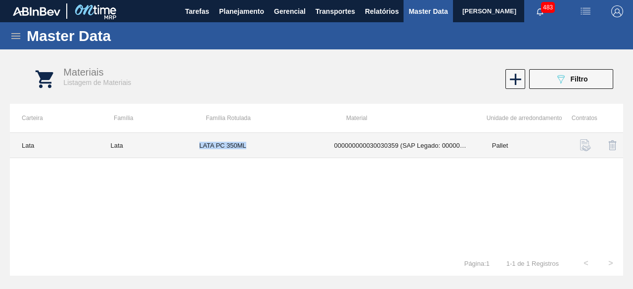
drag, startPoint x: 196, startPoint y: 144, endPoint x: 251, endPoint y: 151, distance: 55.2
click at [251, 151] on td "LATA PC 350ML" at bounding box center [254, 145] width 135 height 25
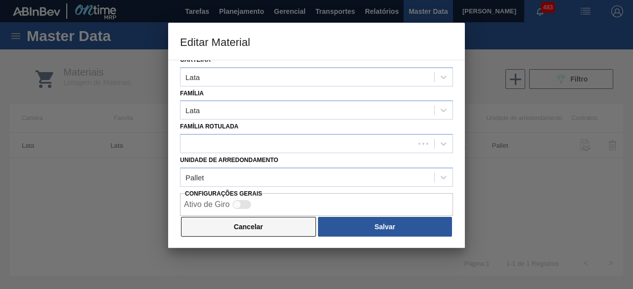
drag, startPoint x: 262, startPoint y: 236, endPoint x: 267, endPoint y: 224, distance: 12.8
click at [263, 236] on div "Cancelar Salvar" at bounding box center [316, 227] width 273 height 22
click at [267, 224] on button "Cancelar" at bounding box center [248, 227] width 135 height 20
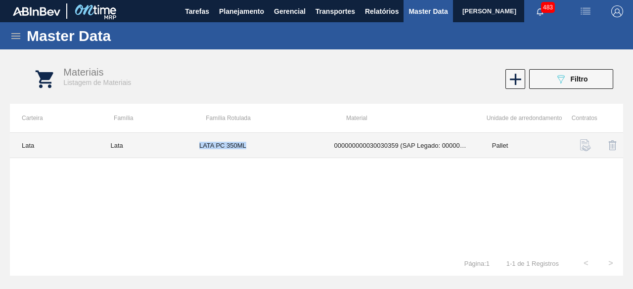
drag, startPoint x: 200, startPoint y: 145, endPoint x: 260, endPoint y: 148, distance: 59.9
click at [260, 148] on td "LATA PC 350ML" at bounding box center [254, 145] width 135 height 25
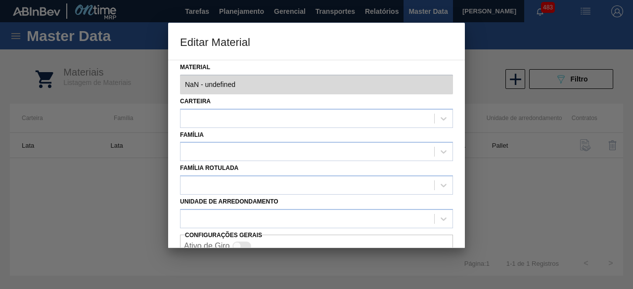
type input "30030359 - 000000000030030359 (SAP Legado: 000000000050822774) - LATA AL 350ML …"
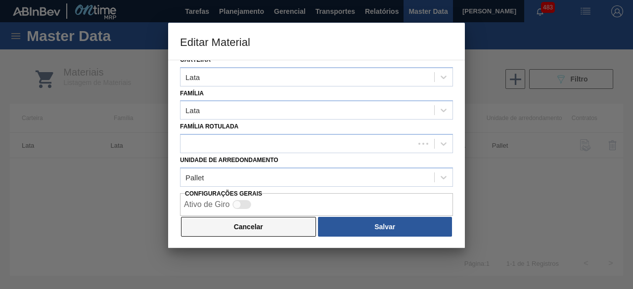
click at [249, 227] on button "Cancelar" at bounding box center [248, 227] width 135 height 20
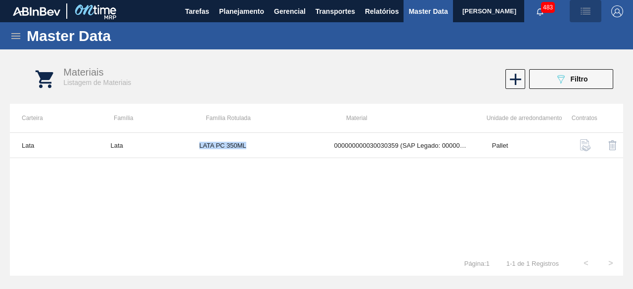
click at [588, 6] on img "button" at bounding box center [585, 11] width 12 height 12
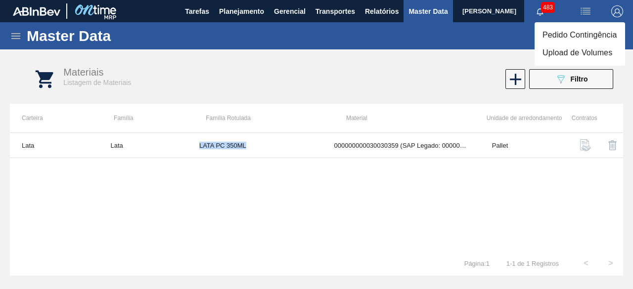
click at [568, 51] on li "Upload de Volumes" at bounding box center [579, 53] width 90 height 18
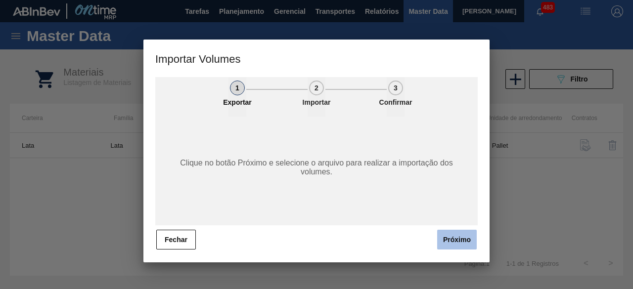
click at [461, 240] on button "Próximo" at bounding box center [457, 240] width 40 height 20
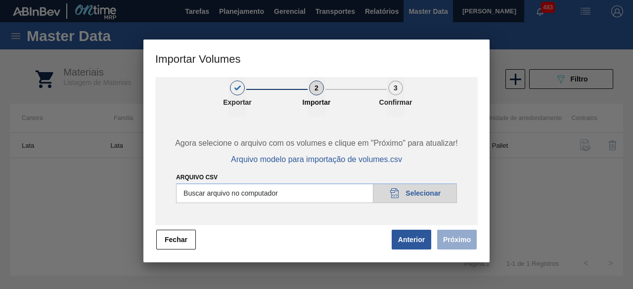
click at [437, 196] on input "Arquivo csv" at bounding box center [316, 193] width 281 height 20
type input "C:\fakepath\Subida Ball D0 + D5 05.09.csv"
click at [453, 242] on button "Próximo" at bounding box center [457, 240] width 40 height 20
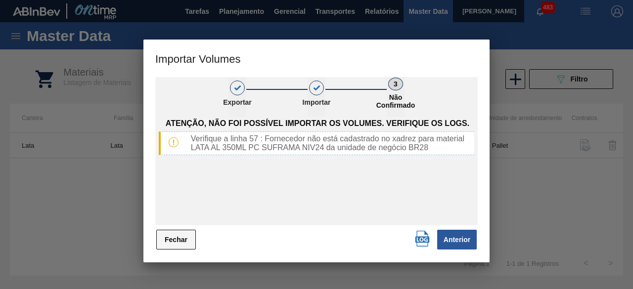
click at [164, 237] on button "Fechar" at bounding box center [176, 240] width 40 height 20
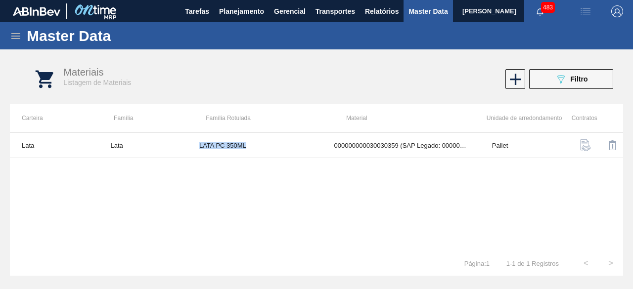
click at [579, 10] on img "button" at bounding box center [585, 11] width 12 height 12
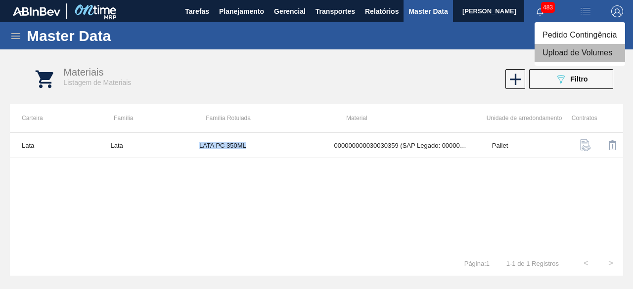
click at [563, 53] on li "Upload de Volumes" at bounding box center [579, 53] width 90 height 18
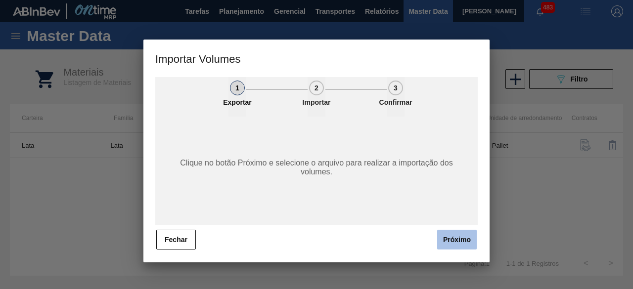
click at [455, 241] on button "Próximo" at bounding box center [457, 240] width 40 height 20
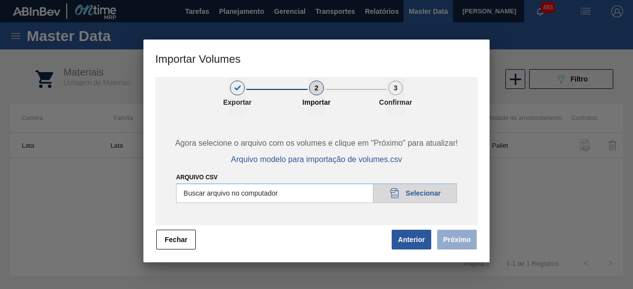
click at [423, 191] on input "Arquivo csv" at bounding box center [316, 193] width 281 height 20
type input "C:\fakepath\Subida Ball D0 + D5 05.09.csv"
click at [465, 242] on button "Próximo" at bounding box center [457, 240] width 40 height 20
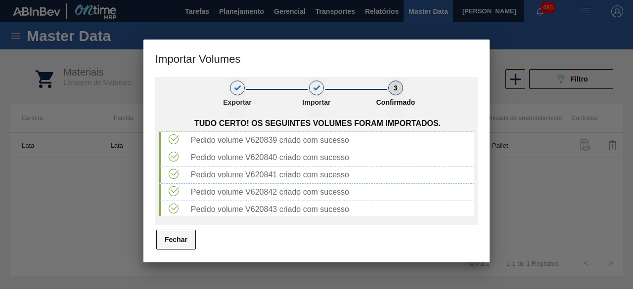
click at [182, 241] on button "Fechar" at bounding box center [176, 240] width 40 height 20
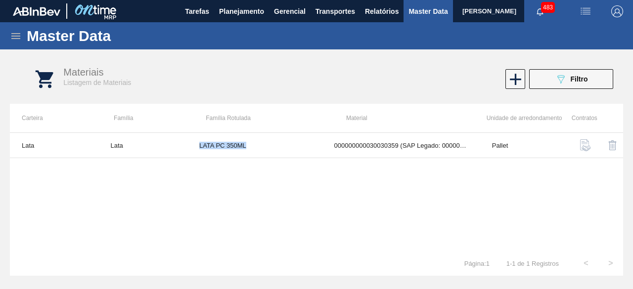
click at [585, 15] on img "button" at bounding box center [585, 11] width 12 height 12
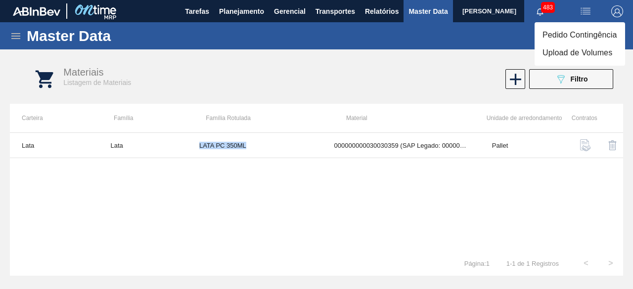
click at [574, 52] on li "Upload de Volumes" at bounding box center [579, 53] width 90 height 18
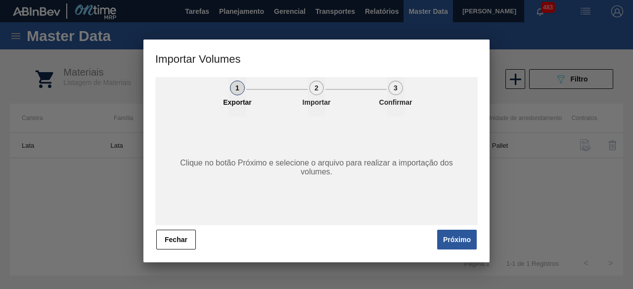
drag, startPoint x: 458, startPoint y: 242, endPoint x: 459, endPoint y: 232, distance: 10.0
click at [458, 242] on button "Próximo" at bounding box center [457, 240] width 40 height 20
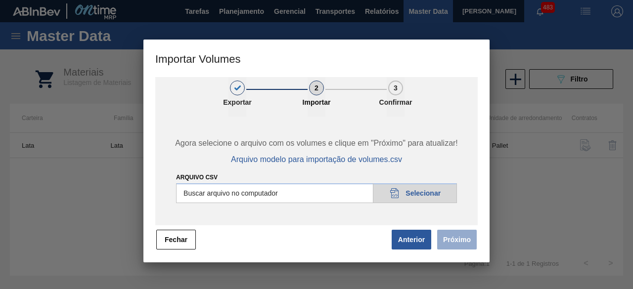
click at [430, 195] on input "Arquivo csv" at bounding box center [316, 193] width 281 height 20
type input "C:\fakepath\Subida Crown 05.09.csv"
click at [458, 243] on button "Próximo" at bounding box center [457, 240] width 40 height 20
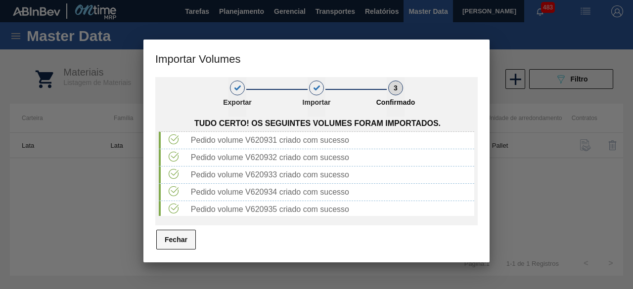
click at [186, 233] on button "Fechar" at bounding box center [176, 240] width 40 height 20
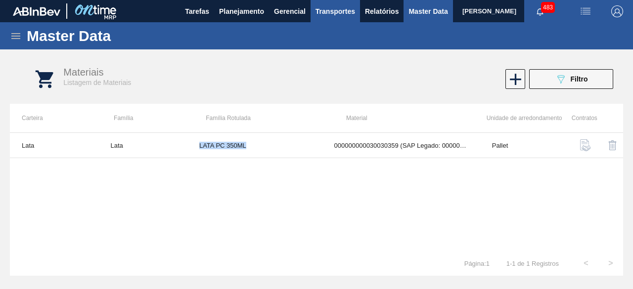
click at [327, 9] on span "Transportes" at bounding box center [335, 11] width 40 height 12
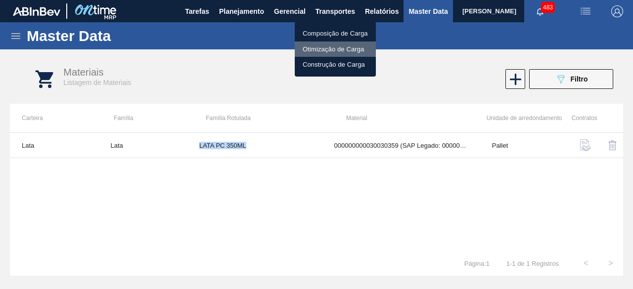
click at [319, 48] on li "Otimização de Carga" at bounding box center [335, 50] width 81 height 16
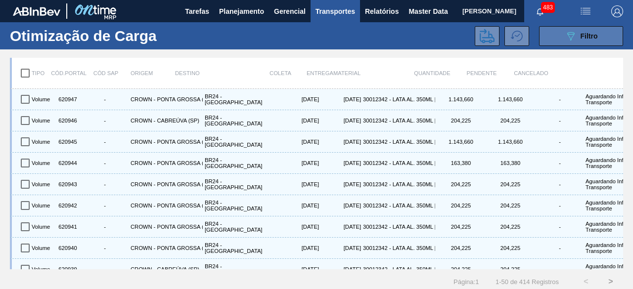
click at [583, 37] on span "Filtro" at bounding box center [588, 36] width 17 height 8
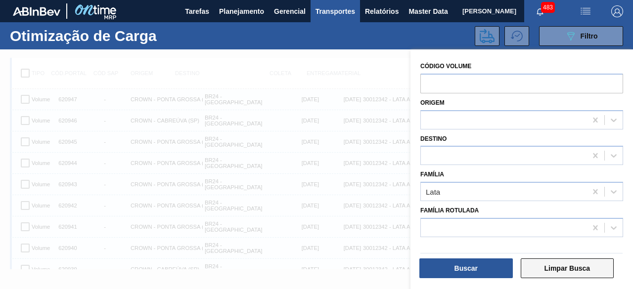
click at [538, 263] on button "Limpar Busca" at bounding box center [566, 268] width 93 height 20
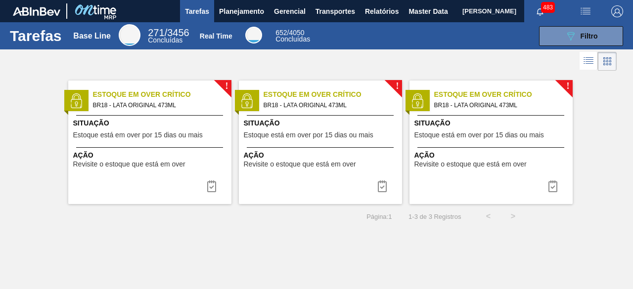
click at [462, 9] on span "[PERSON_NAME]" at bounding box center [489, 11] width 54 height 22
click at [414, 9] on span "Master Data" at bounding box center [427, 11] width 39 height 12
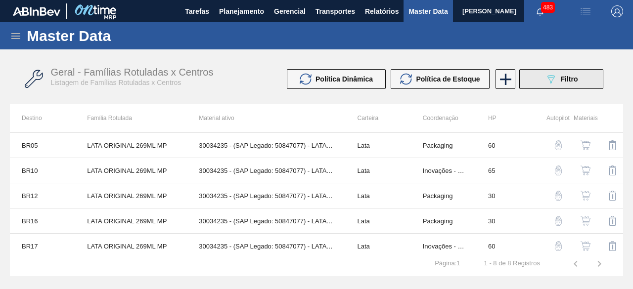
click at [546, 84] on icon "089F7B8B-B2A5-4AFE-B5C0-19BA573D28AC" at bounding box center [551, 79] width 12 height 12
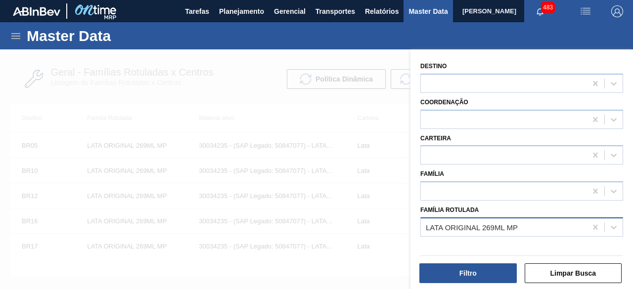
click at [470, 223] on div "LATA ORIGINAL 269ML MP" at bounding box center [471, 227] width 92 height 8
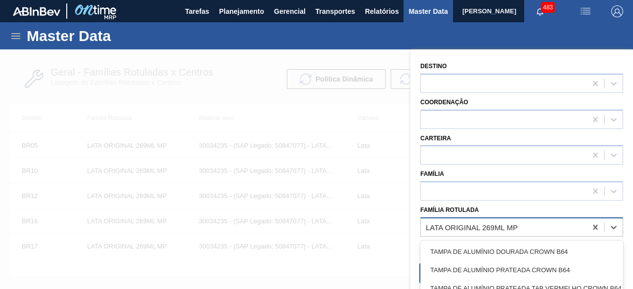
paste Rotulada "LATA ORIGINAL 350ML MP"
type Rotulada "LATA ORIGINAL 350ML MP"
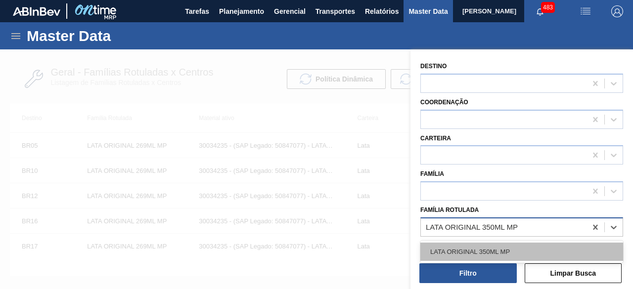
click at [475, 251] on div "LATA ORIGINAL 350ML MP" at bounding box center [521, 252] width 203 height 18
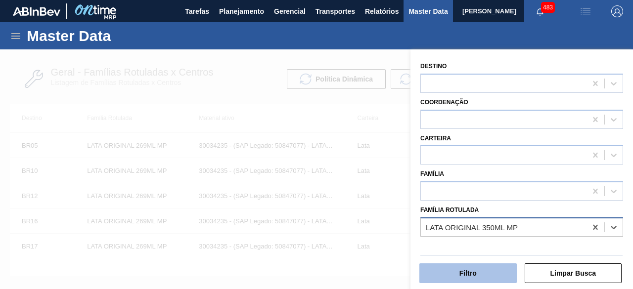
click at [470, 269] on button "Filtro" at bounding box center [467, 273] width 97 height 20
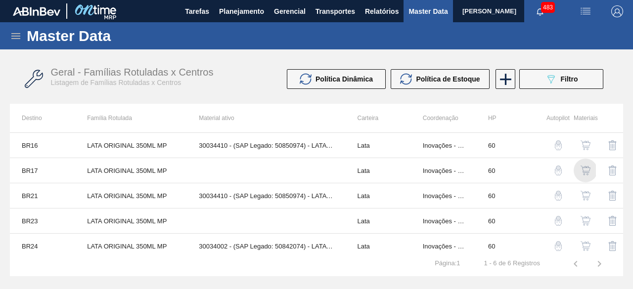
click at [584, 170] on img "button" at bounding box center [585, 171] width 10 height 10
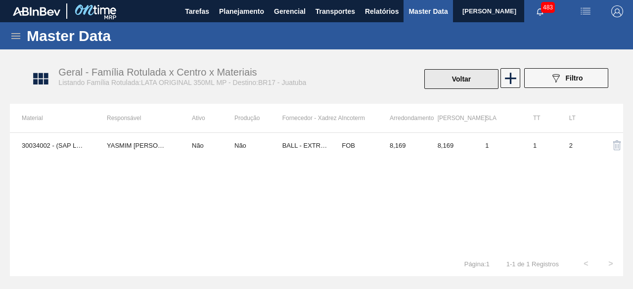
click at [440, 81] on button "Voltar" at bounding box center [461, 79] width 74 height 20
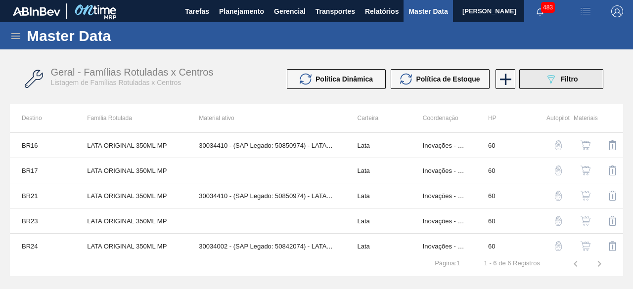
click at [573, 79] on span "Filtro" at bounding box center [568, 79] width 17 height 8
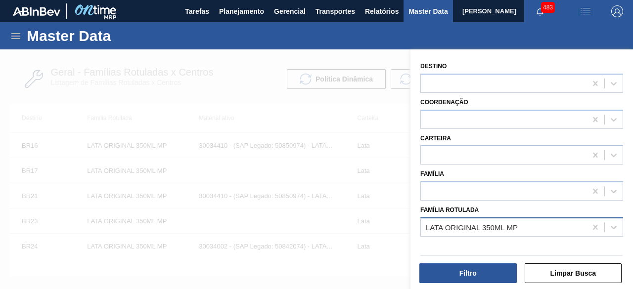
click at [512, 229] on div "LATA ORIGINAL 350ML MP" at bounding box center [471, 227] width 92 height 8
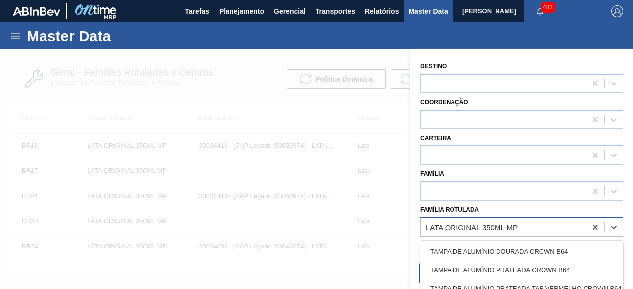
paste Rotulada "LATA ORIGINAL 350ML MP"
type Rotulada "LATA ORIGINAL 350ML MP"
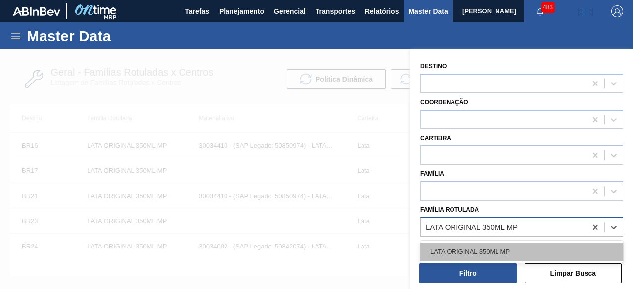
click at [501, 252] on div "LATA ORIGINAL 350ML MP" at bounding box center [521, 252] width 203 height 18
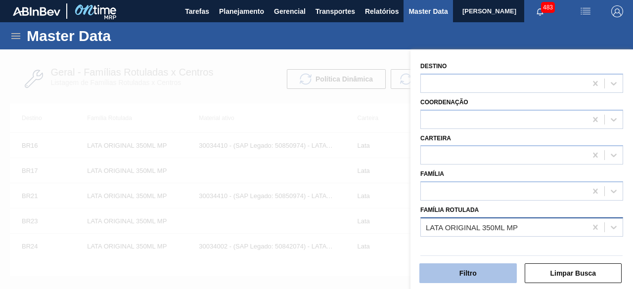
click at [498, 277] on button "Filtro" at bounding box center [467, 273] width 97 height 20
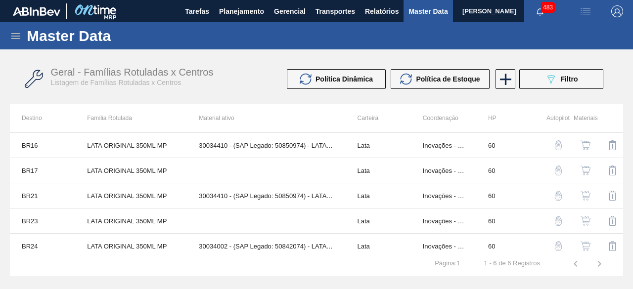
click at [583, 170] on img "button" at bounding box center [585, 171] width 10 height 10
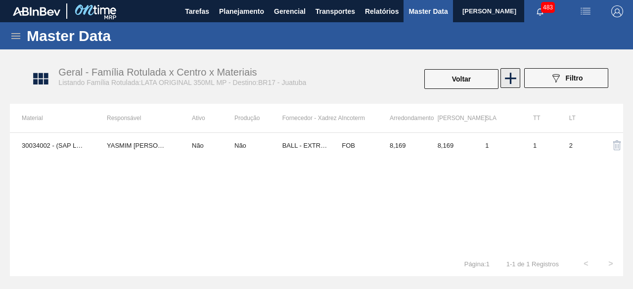
click at [514, 86] on icon at bounding box center [510, 78] width 19 height 19
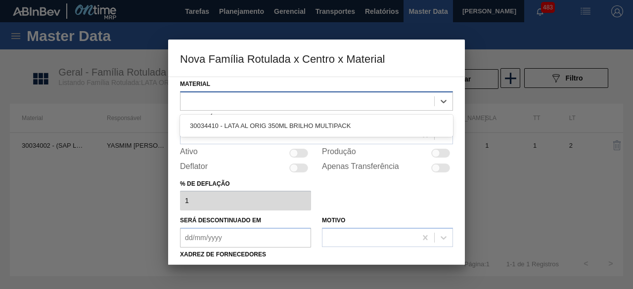
click at [400, 104] on div at bounding box center [306, 101] width 253 height 14
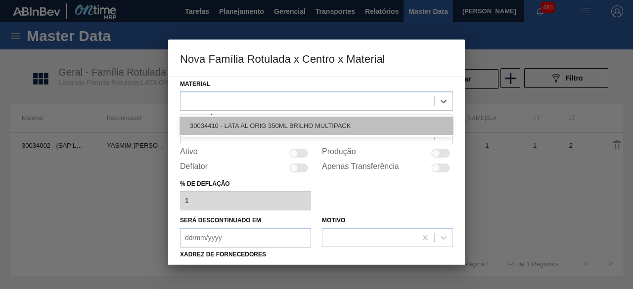
click at [340, 128] on div "30034410 - LATA AL ORIG 350ML BRILHO MULTIPACK" at bounding box center [316, 126] width 273 height 18
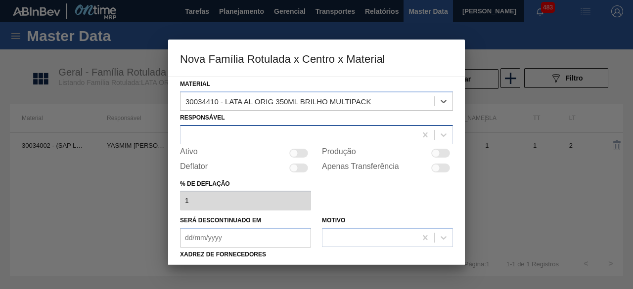
click at [314, 130] on div at bounding box center [298, 134] width 236 height 14
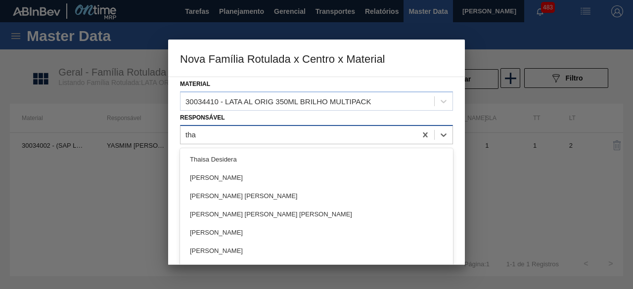
type input "tham"
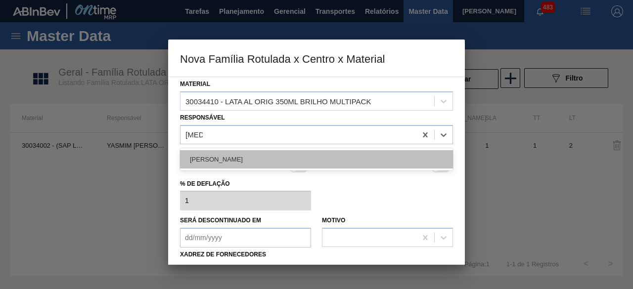
click at [298, 153] on div "[PERSON_NAME]" at bounding box center [316, 159] width 273 height 18
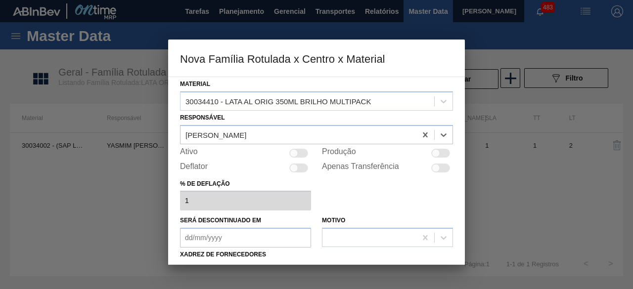
click at [439, 150] on div at bounding box center [440, 153] width 19 height 9
checkbox input "true"
click at [353, 130] on div "[PERSON_NAME]" at bounding box center [298, 134] width 236 height 14
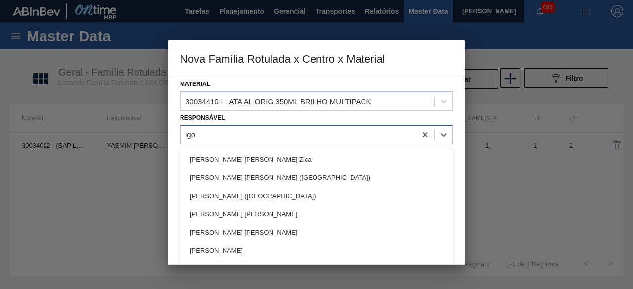
type input "igor"
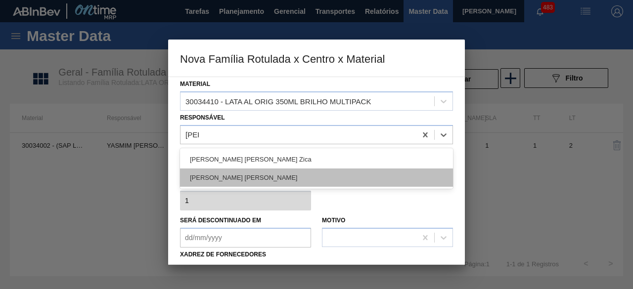
click at [316, 172] on div "IGOR FERREIRA MOURA" at bounding box center [316, 178] width 273 height 18
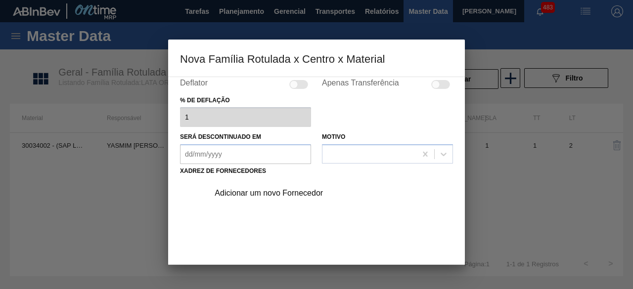
scroll to position [99, 0]
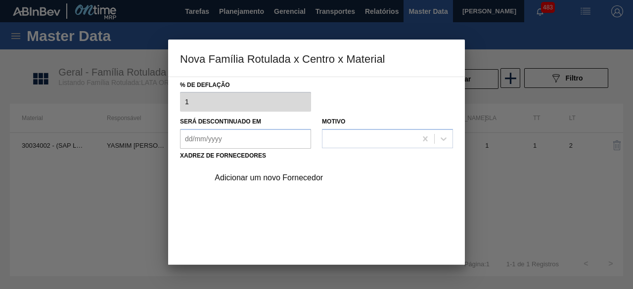
click at [302, 174] on div "Adicionar um novo Fornecedor" at bounding box center [311, 177] width 194 height 9
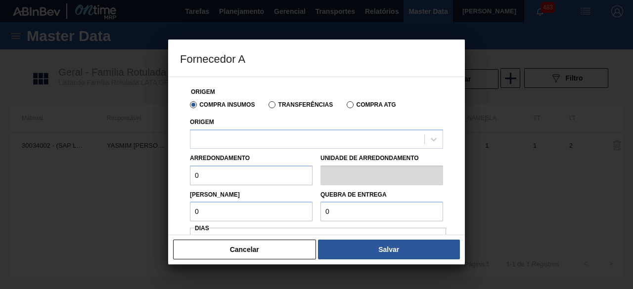
click at [288, 128] on div "Origem" at bounding box center [316, 132] width 253 height 34
click at [286, 150] on div "Arredondamento 0 Unidade de arredondamento" at bounding box center [316, 167] width 261 height 37
click at [286, 140] on div at bounding box center [307, 139] width 234 height 14
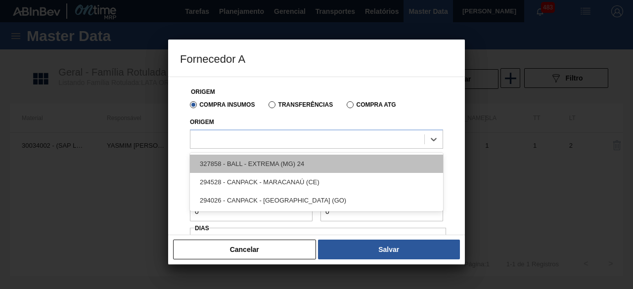
click at [286, 162] on div "327858 - BALL - EXTREMA (MG) 24" at bounding box center [316, 164] width 253 height 18
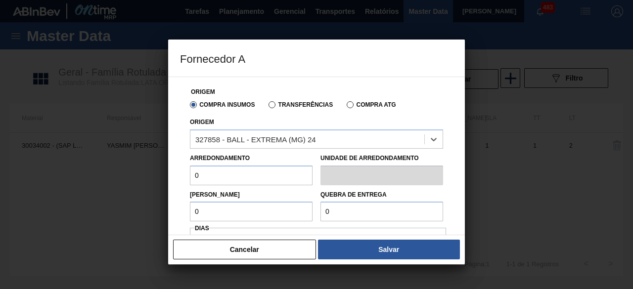
click at [262, 173] on input "0" at bounding box center [251, 176] width 123 height 20
type input "8,169"
click at [255, 219] on input "0" at bounding box center [251, 212] width 123 height 20
type input "8,169"
click at [353, 209] on input "0" at bounding box center [381, 212] width 123 height 20
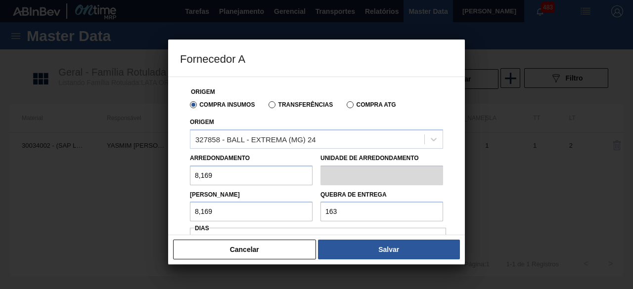
type input "163,38"
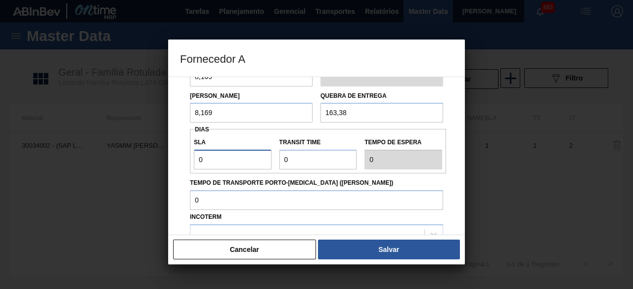
click at [221, 163] on input "0" at bounding box center [233, 160] width 78 height 20
type input "01"
type input "1"
click at [303, 154] on input "Transit Time" at bounding box center [318, 160] width 78 height 20
type input "01"
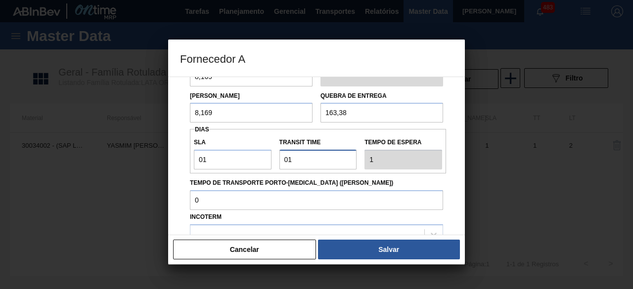
type input "2"
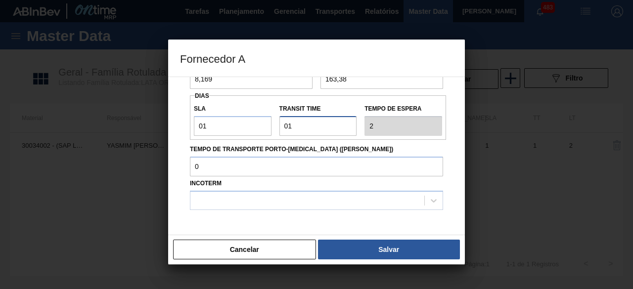
scroll to position [148, 0]
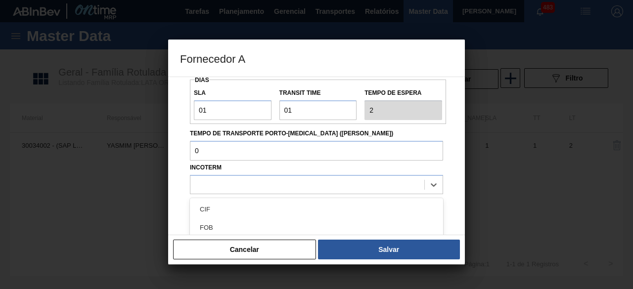
click at [338, 178] on div at bounding box center [307, 184] width 234 height 14
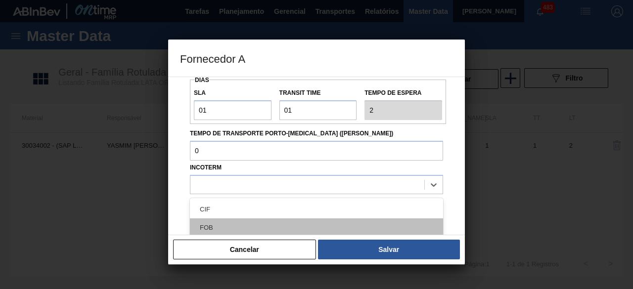
click at [298, 222] on div "FOB" at bounding box center [316, 227] width 253 height 18
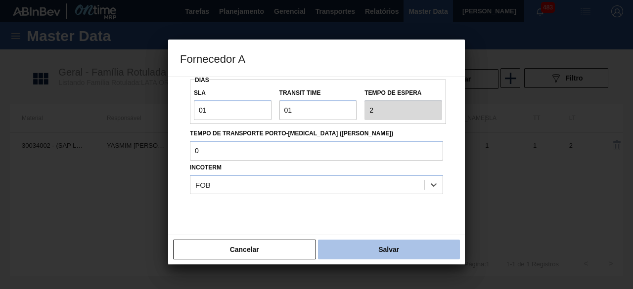
click at [384, 251] on button "Salvar" at bounding box center [389, 250] width 142 height 20
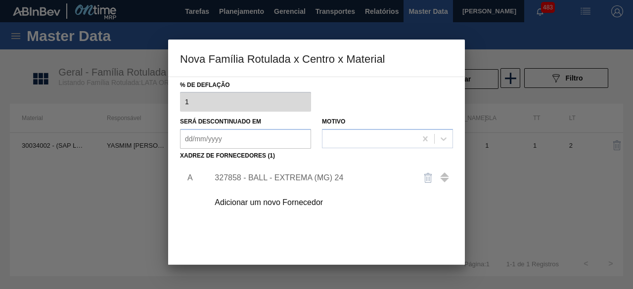
scroll to position [155, 0]
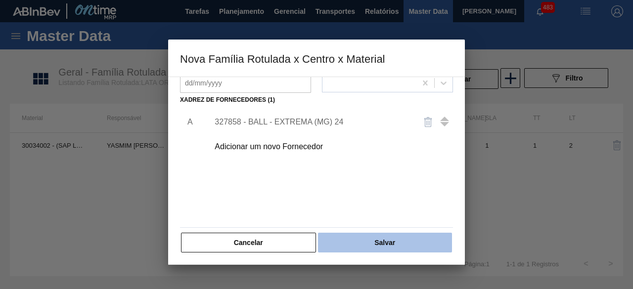
click at [380, 242] on button "Salvar" at bounding box center [385, 243] width 134 height 20
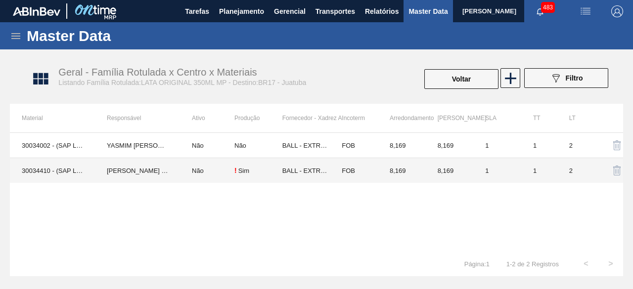
click at [170, 169] on td "IGOR FERREIRA MOURA" at bounding box center [137, 170] width 85 height 25
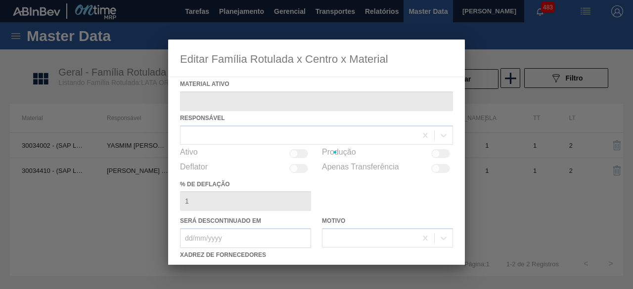
type ativo "30034410 - (SAP Legado: 50850974) - LATA AL ORIG 350ML BRILHO MULTIPACK"
checkbox input "true"
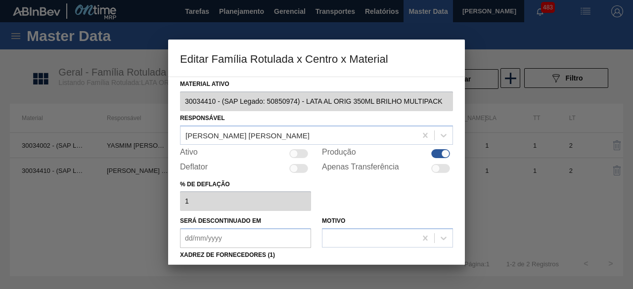
click at [296, 152] on div at bounding box center [294, 153] width 8 height 8
checkbox input "true"
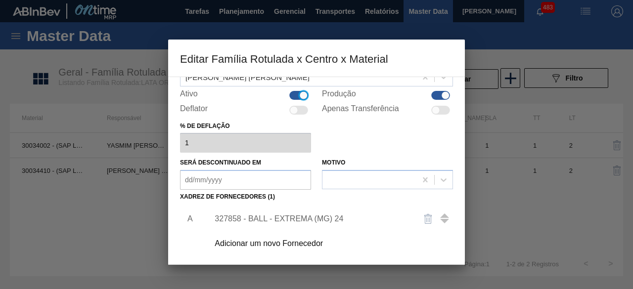
scroll to position [148, 0]
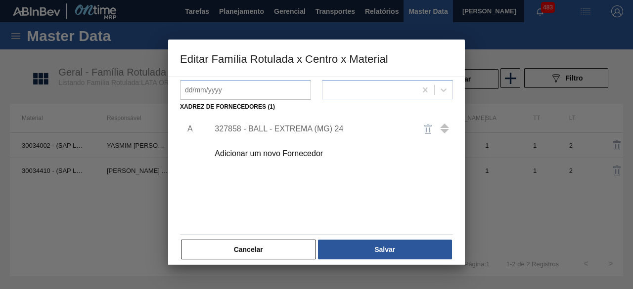
click at [299, 128] on div "327858 - BALL - EXTREMA (MG) 24" at bounding box center [311, 129] width 194 height 9
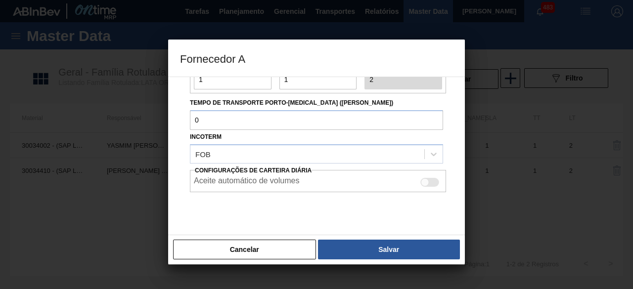
click at [431, 181] on div at bounding box center [429, 182] width 19 height 9
checkbox input "true"
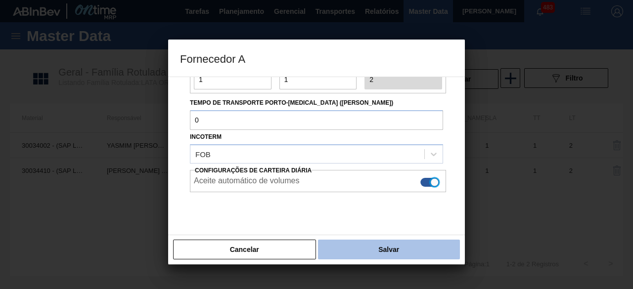
click at [445, 242] on button "Salvar" at bounding box center [389, 250] width 142 height 20
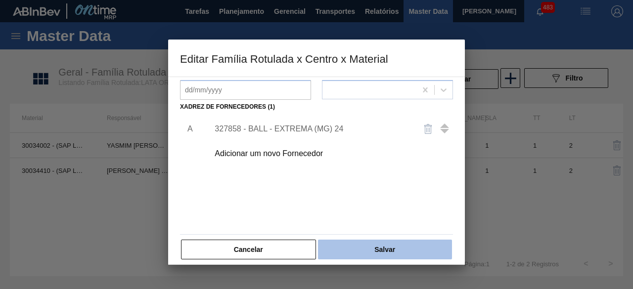
click at [341, 250] on button "Salvar" at bounding box center [385, 250] width 134 height 20
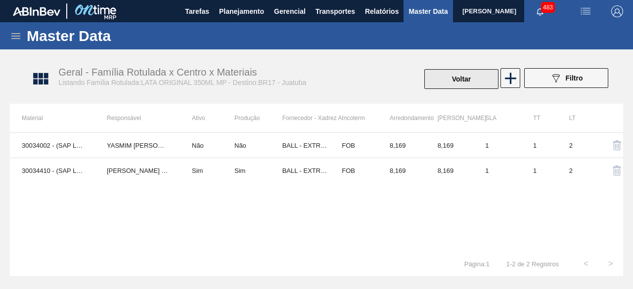
click at [459, 77] on button "Voltar" at bounding box center [461, 79] width 74 height 20
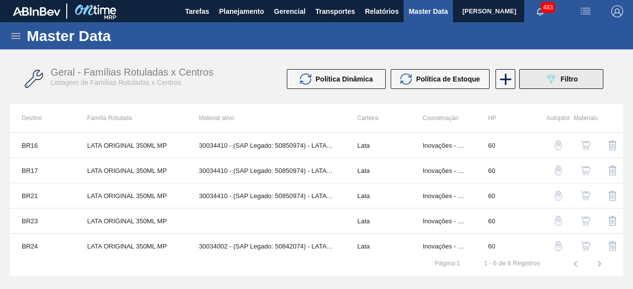
click at [555, 78] on icon "089F7B8B-B2A5-4AFE-B5C0-19BA573D28AC" at bounding box center [551, 79] width 12 height 12
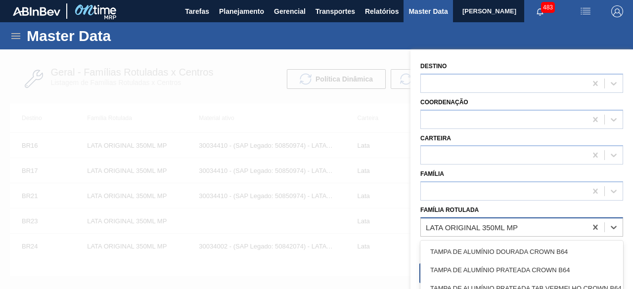
click at [527, 225] on div "LATA ORIGINAL 350ML MP" at bounding box center [504, 227] width 166 height 14
paste Rotulada "LATA AP 473ML MP"
type Rotulada "LATA AP 473ML MP"
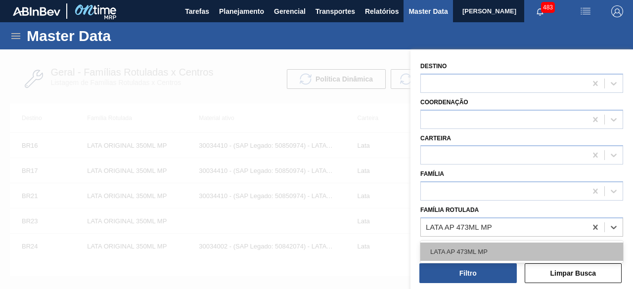
click at [460, 253] on div "LATA AP 473ML MP" at bounding box center [521, 252] width 203 height 18
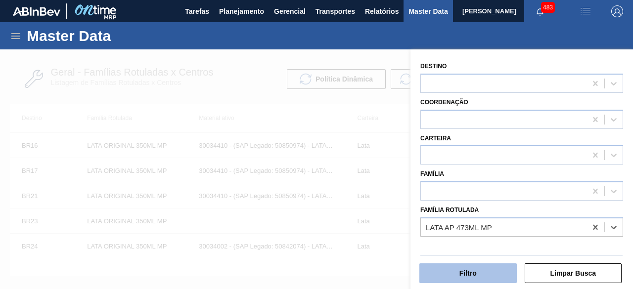
click at [463, 270] on button "Filtro" at bounding box center [467, 273] width 97 height 20
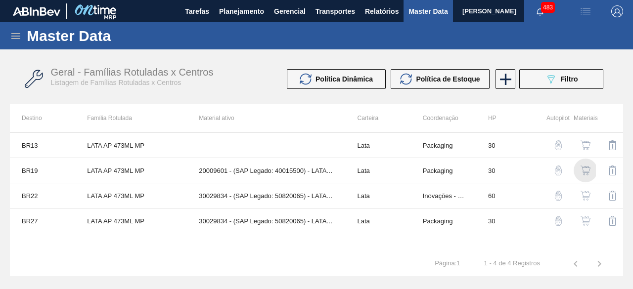
click at [584, 171] on img "button" at bounding box center [585, 171] width 10 height 10
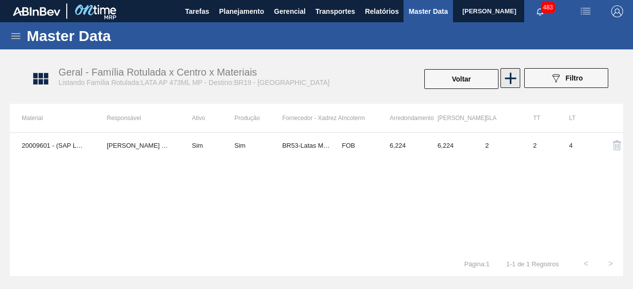
click at [509, 84] on icon at bounding box center [510, 78] width 11 height 11
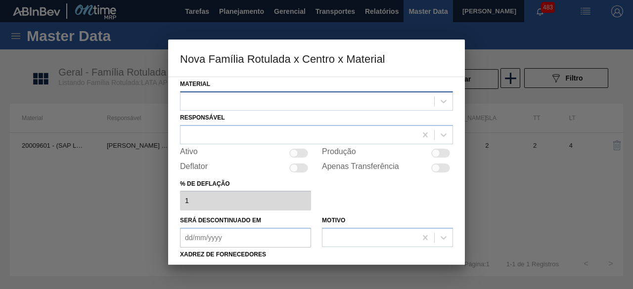
click at [410, 95] on div at bounding box center [306, 101] width 253 height 14
click at [271, 104] on div at bounding box center [306, 101] width 253 height 14
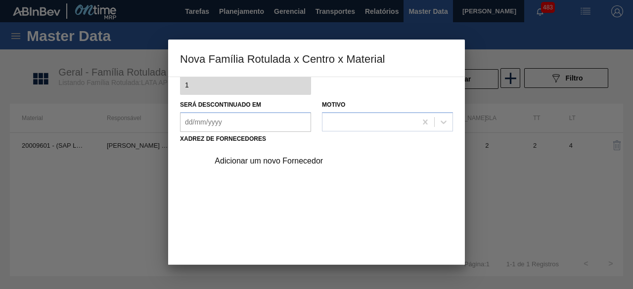
scroll to position [155, 0]
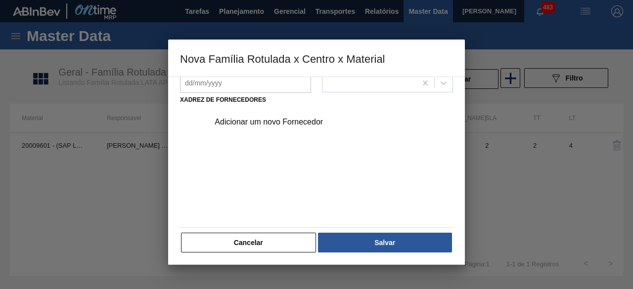
drag, startPoint x: 302, startPoint y: 243, endPoint x: 315, endPoint y: 216, distance: 29.0
click at [307, 234] on button "Cancelar" at bounding box center [248, 243] width 135 height 20
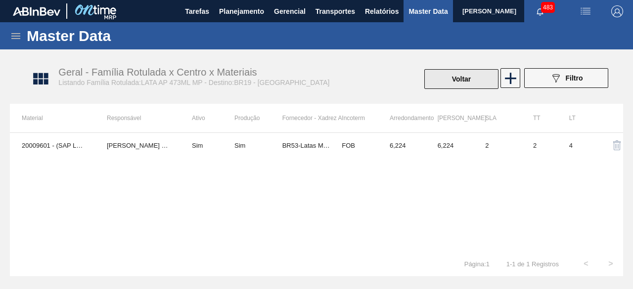
click at [466, 81] on button "Voltar" at bounding box center [461, 79] width 74 height 20
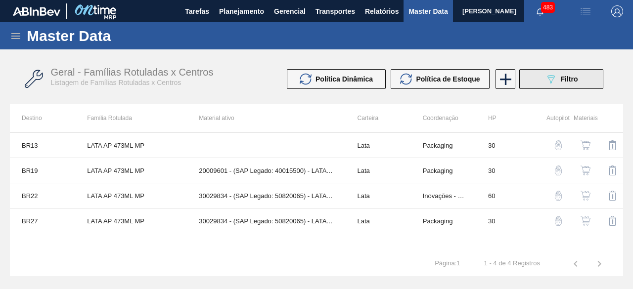
click at [560, 74] on div "089F7B8B-B2A5-4AFE-B5C0-19BA573D28AC Filtro" at bounding box center [561, 79] width 33 height 12
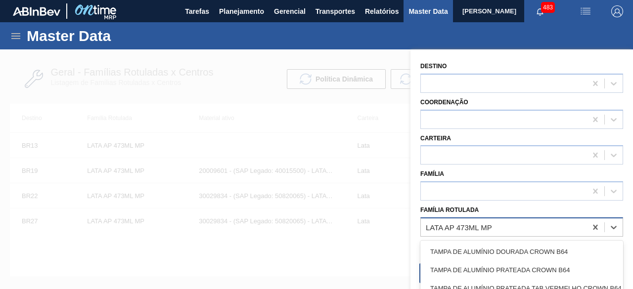
click at [521, 225] on div "LATA AP 473ML MP" at bounding box center [504, 227] width 166 height 14
paste Rotulada "LATA AP 473ML MP"
type Rotulada "LATA AP 473ML MP"
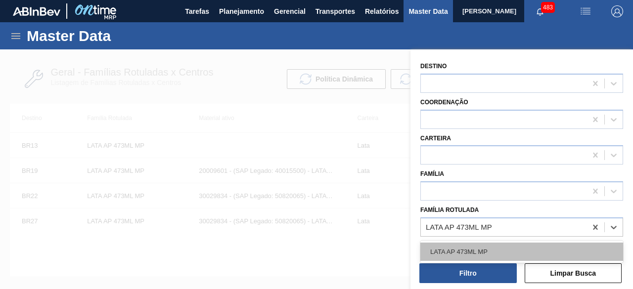
click at [517, 255] on div "LATA AP 473ML MP" at bounding box center [521, 252] width 203 height 18
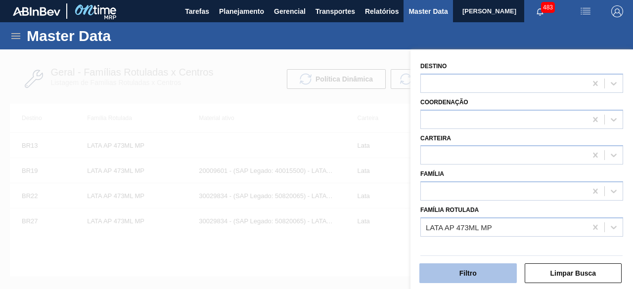
click at [500, 271] on button "Filtro" at bounding box center [467, 273] width 97 height 20
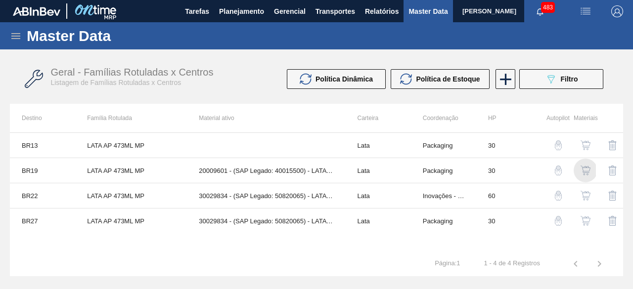
click at [585, 170] on img "button" at bounding box center [585, 171] width 10 height 10
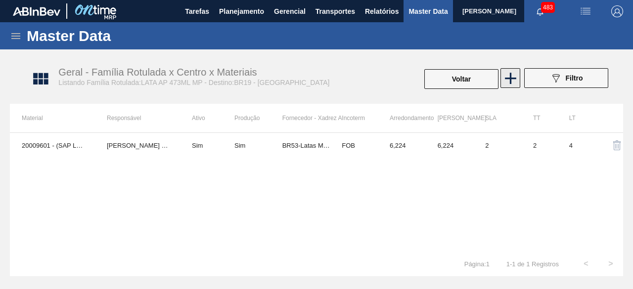
click at [509, 77] on icon at bounding box center [510, 78] width 19 height 19
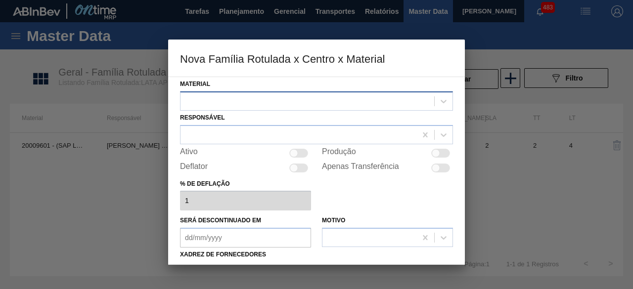
click at [392, 97] on div at bounding box center [306, 101] width 253 height 14
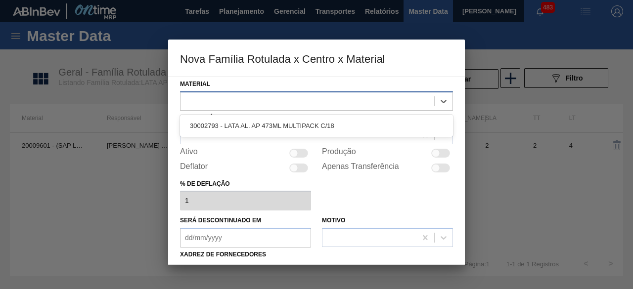
paste input "30029834"
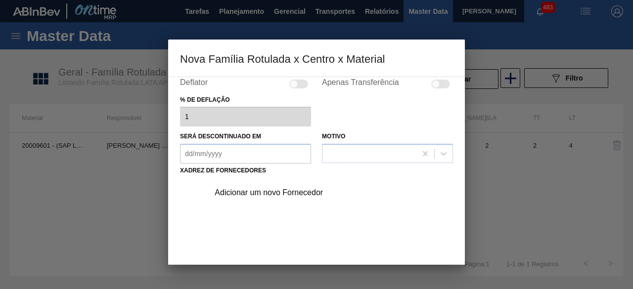
scroll to position [148, 0]
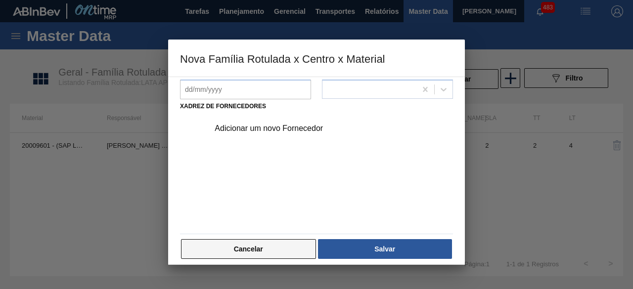
type input "30029834"
click at [297, 243] on button "Cancelar" at bounding box center [248, 249] width 135 height 20
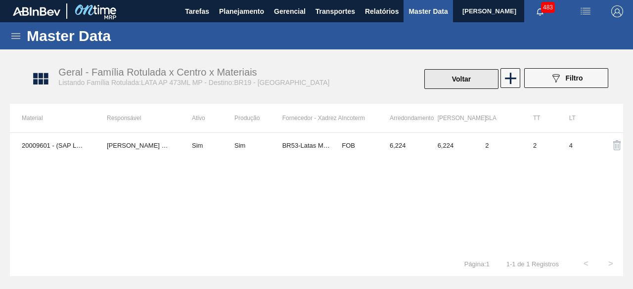
click at [474, 76] on button "Voltar" at bounding box center [461, 79] width 74 height 20
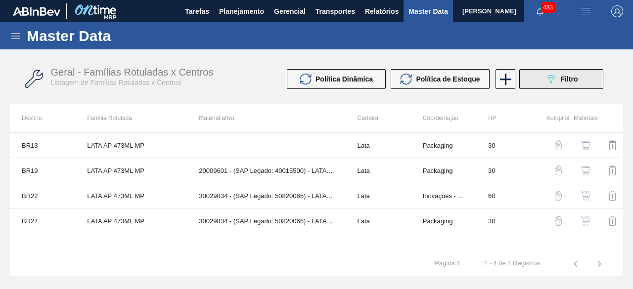
click at [556, 76] on div "089F7B8B-B2A5-4AFE-B5C0-19BA573D28AC Filtro" at bounding box center [561, 79] width 33 height 12
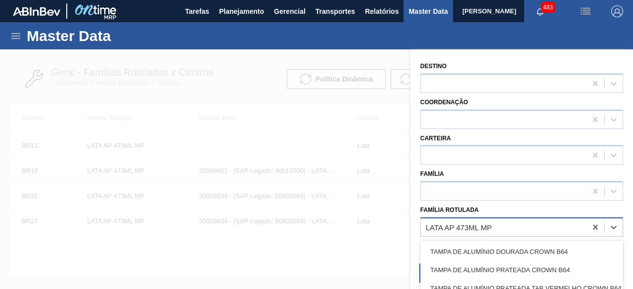
click at [451, 229] on div "LATA AP 473ML MP" at bounding box center [458, 227] width 66 height 8
paste Rotulada "LATA ORIGINAL 269ML"
type Rotulada "LATA ORIGINAL 269ML"
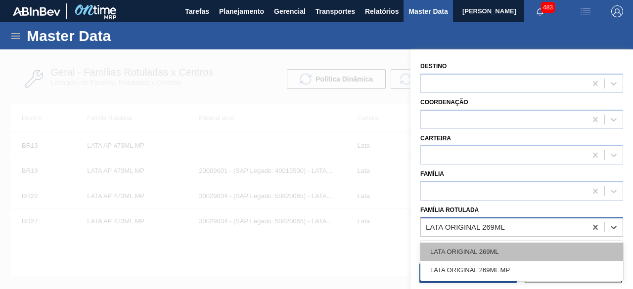
click at [452, 249] on div "LATA ORIGINAL 269ML" at bounding box center [521, 252] width 203 height 18
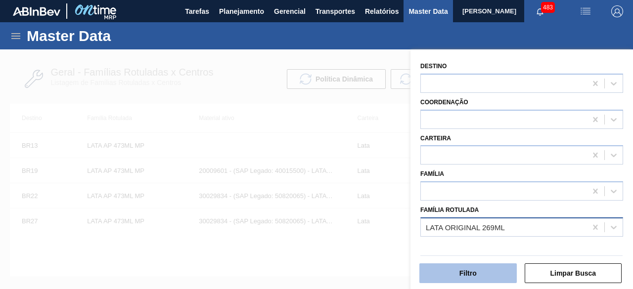
click at [459, 271] on button "Filtro" at bounding box center [467, 273] width 97 height 20
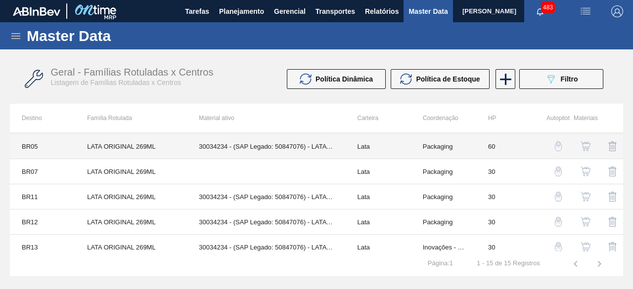
scroll to position [99, 0]
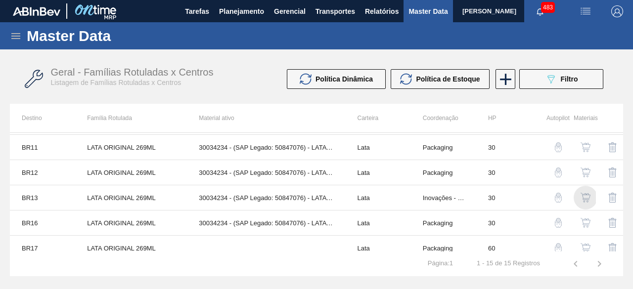
click at [582, 193] on img "button" at bounding box center [585, 198] width 10 height 10
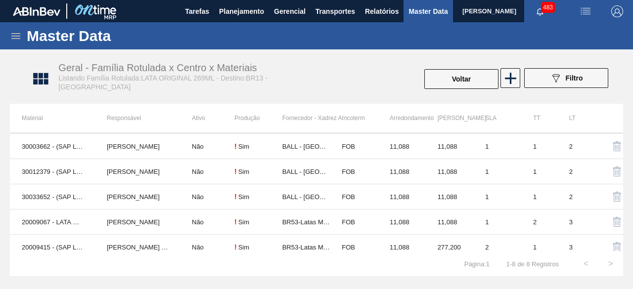
scroll to position [81, 0]
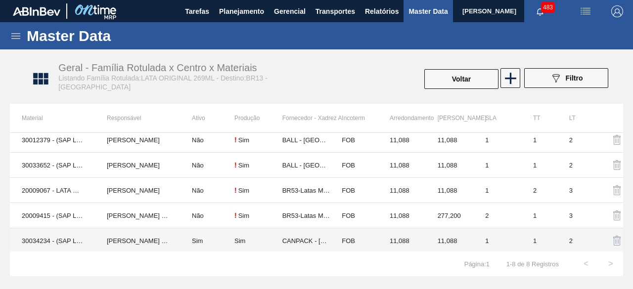
click at [30, 240] on td "30034234 - (SAP Legado: 50847076) - LATA AL ORIGINAL 269ML BRILHO" at bounding box center [52, 240] width 85 height 25
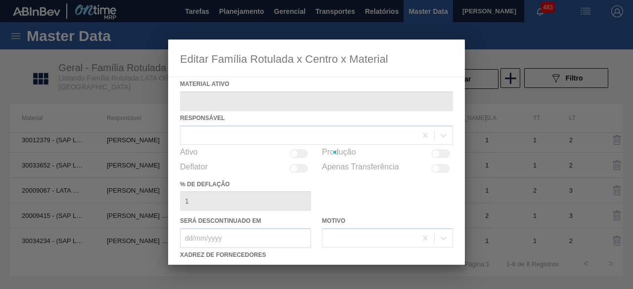
type ativo "30034234 - (SAP Legado: 50847076) - LATA AL ORIGINAL 269ML BRILHO"
checkbox input "true"
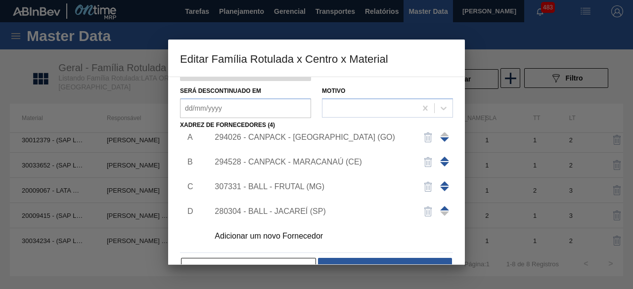
scroll to position [155, 0]
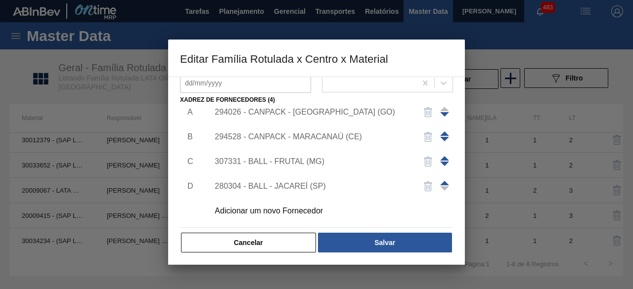
click at [287, 207] on div "Adicionar um novo Fornecedor" at bounding box center [311, 211] width 194 height 9
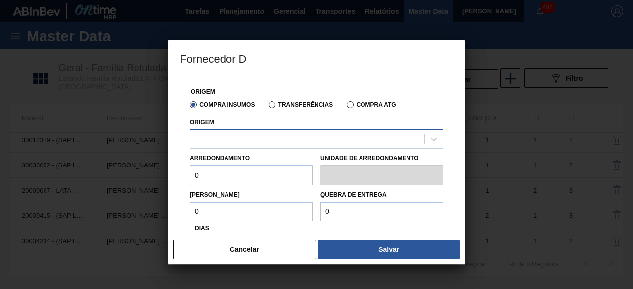
click at [293, 134] on div at bounding box center [307, 139] width 234 height 14
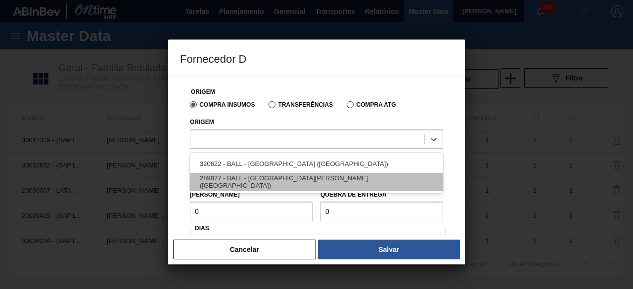
click at [290, 187] on div "289877 - BALL - TRÊS RIOS (RJ)" at bounding box center [316, 182] width 253 height 18
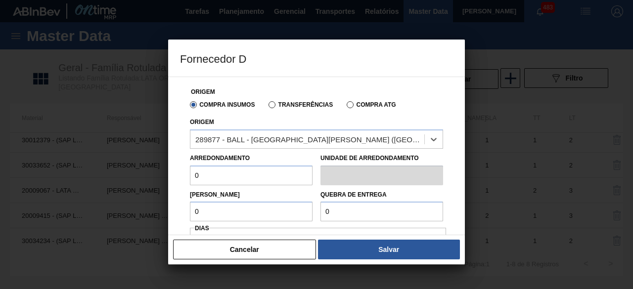
click at [275, 181] on input "0" at bounding box center [251, 176] width 123 height 20
type input "11,088"
click at [261, 210] on input "0" at bounding box center [251, 212] width 123 height 20
type input "11,088"
click at [357, 207] on input "0" at bounding box center [381, 212] width 123 height 20
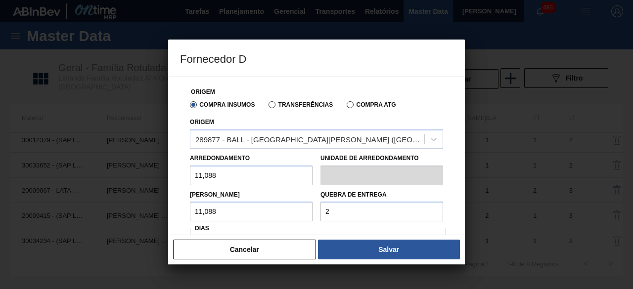
type input "277,2"
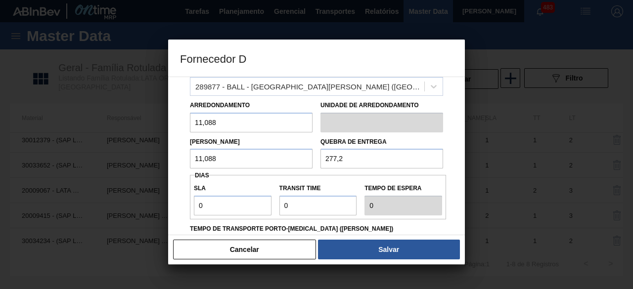
scroll to position [99, 0]
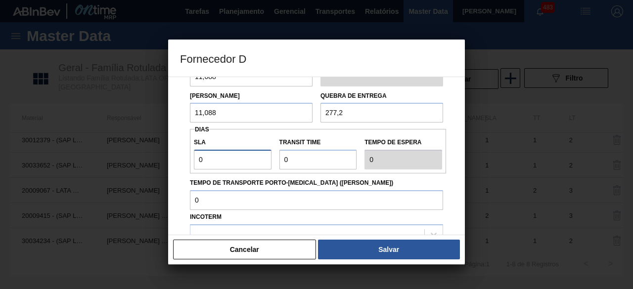
click at [249, 156] on input "0" at bounding box center [233, 160] width 78 height 20
type input "01"
type input "1"
click at [299, 160] on input "Transit Time" at bounding box center [318, 160] width 78 height 20
type input "01"
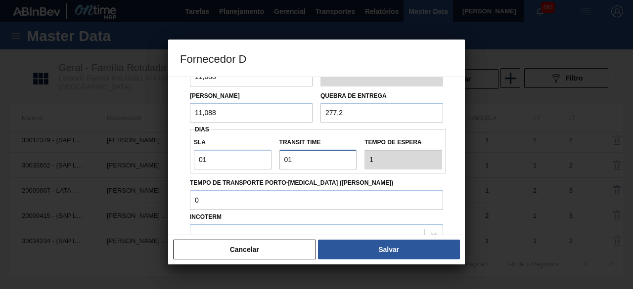
type input "2"
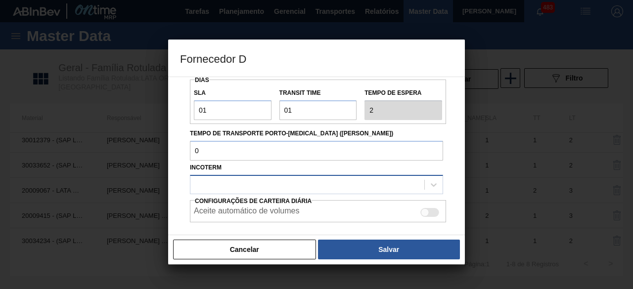
click at [316, 180] on div at bounding box center [307, 184] width 234 height 14
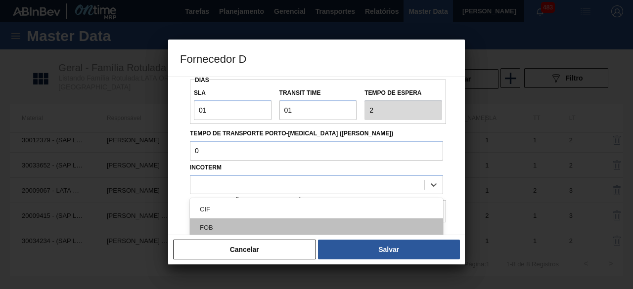
click at [297, 223] on div "FOB" at bounding box center [316, 227] width 253 height 18
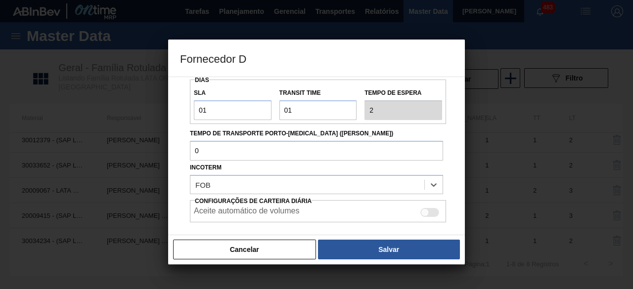
click at [433, 215] on div at bounding box center [429, 212] width 19 height 9
checkbox input "true"
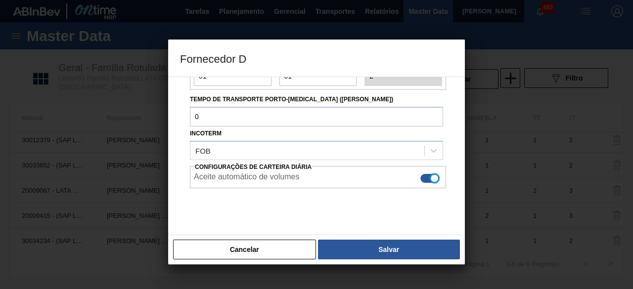
scroll to position [197, 0]
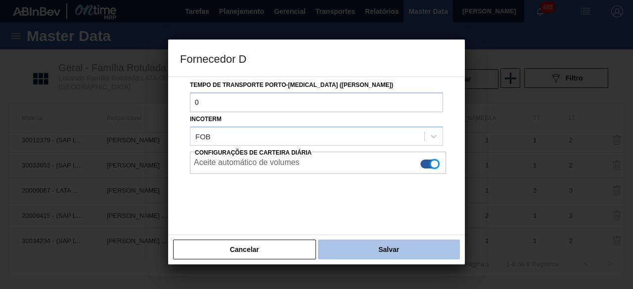
click at [424, 254] on button "Salvar" at bounding box center [389, 250] width 142 height 20
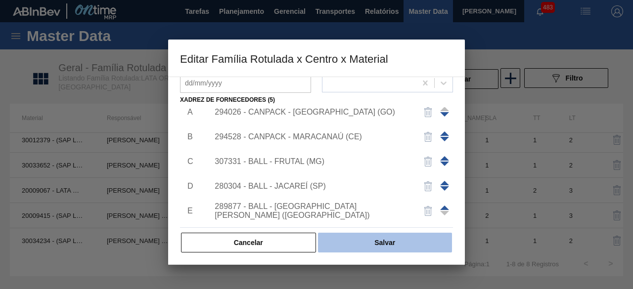
click at [407, 248] on button "Salvar" at bounding box center [385, 243] width 134 height 20
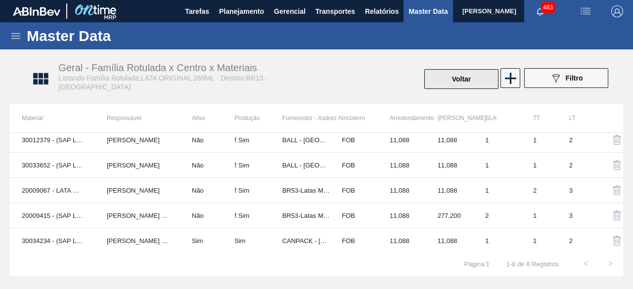
click at [455, 80] on button "Voltar" at bounding box center [461, 79] width 74 height 20
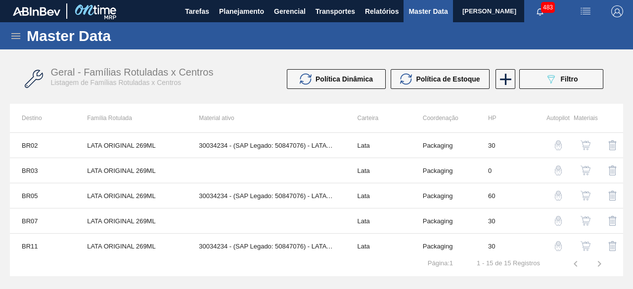
click at [587, 82] on button "089F7B8B-B2A5-4AFE-B5C0-19BA573D28AC Filtro" at bounding box center [561, 79] width 84 height 20
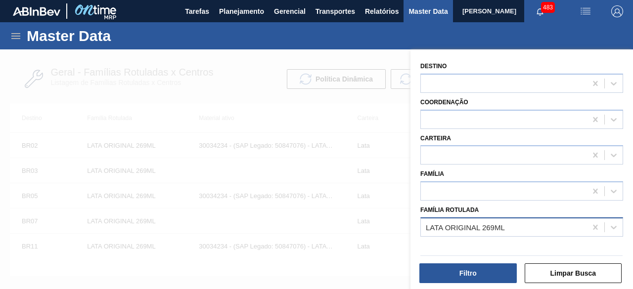
click at [477, 223] on div "LATA ORIGINAL 269ML" at bounding box center [464, 227] width 79 height 8
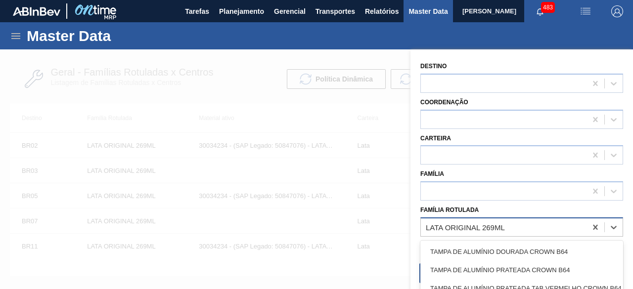
paste Rotulada "LATA AP SUBZERO 269ML"
type Rotulada "LATA AP SUBZERO 269ML"
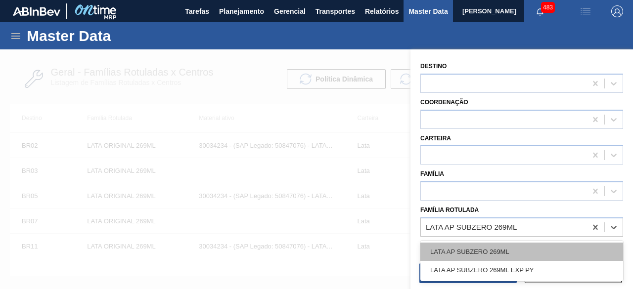
click at [480, 253] on div "LATA AP SUBZERO 269ML" at bounding box center [521, 252] width 203 height 18
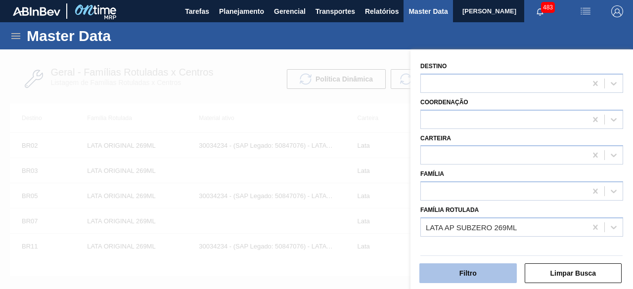
click at [477, 271] on button "Filtro" at bounding box center [467, 273] width 97 height 20
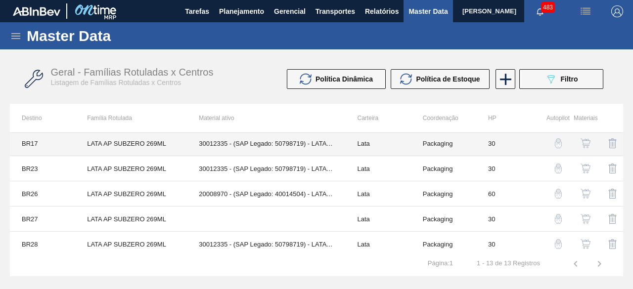
scroll to position [206, 0]
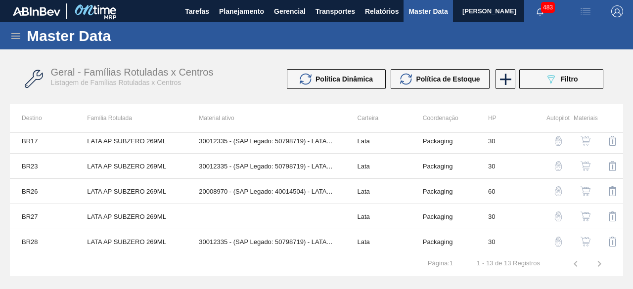
click at [583, 238] on img "button" at bounding box center [585, 242] width 10 height 10
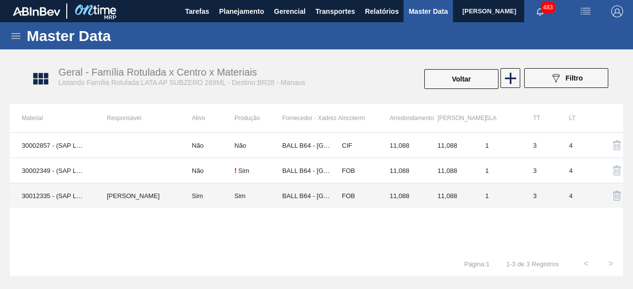
click at [200, 203] on td "Sim" at bounding box center [207, 195] width 54 height 25
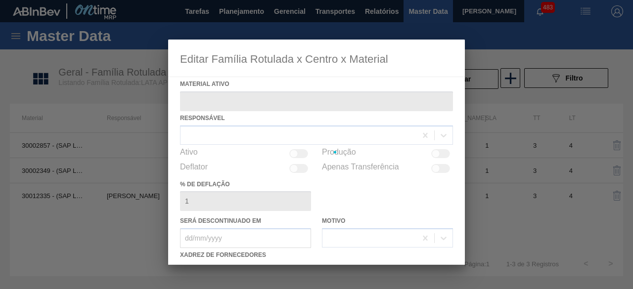
type ativo "30012335 - (SAP Legado: 50798719) - LATA AL. 269ML SUBZERO 429"
checkbox input "true"
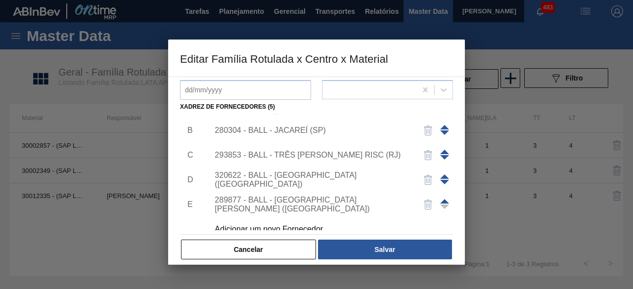
scroll to position [35, 0]
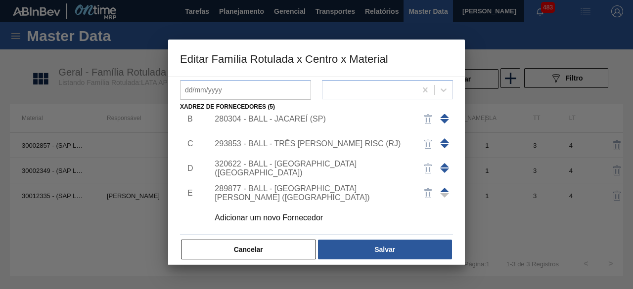
click at [313, 222] on div "Adicionar um novo Fornecedor" at bounding box center [311, 217] width 194 height 9
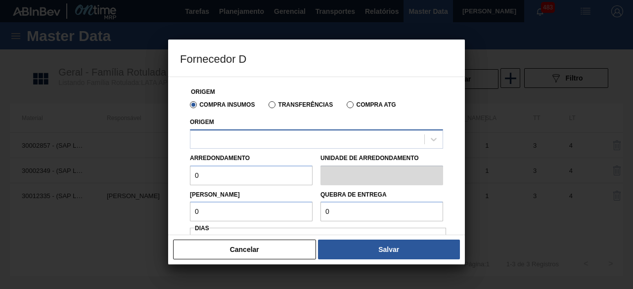
click at [342, 146] on div at bounding box center [307, 139] width 234 height 14
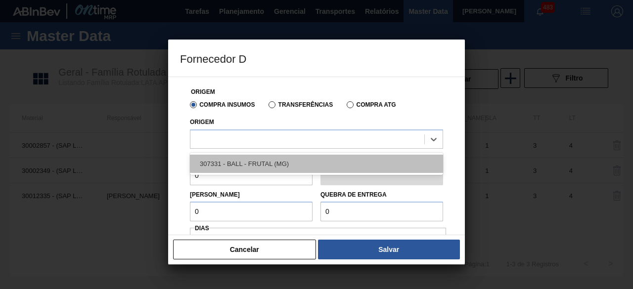
click at [300, 162] on div "307331 - BALL - FRUTAL (MG)" at bounding box center [316, 164] width 253 height 18
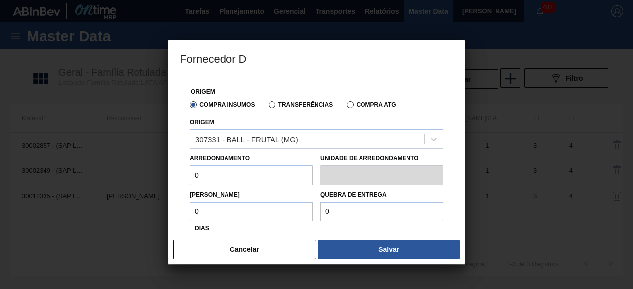
click at [269, 181] on input "0" at bounding box center [251, 176] width 123 height 20
type input "11,088"
click at [262, 208] on input "0" at bounding box center [251, 212] width 123 height 20
type input "11,088"
click at [359, 211] on input "0" at bounding box center [381, 212] width 123 height 20
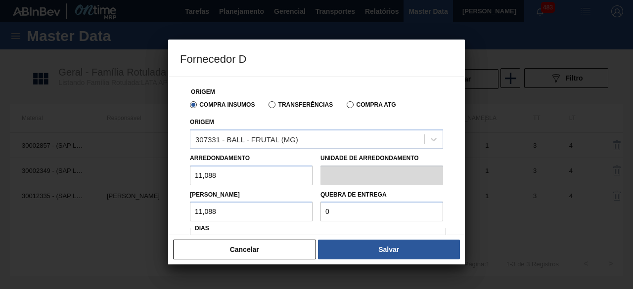
paste input "160,512"
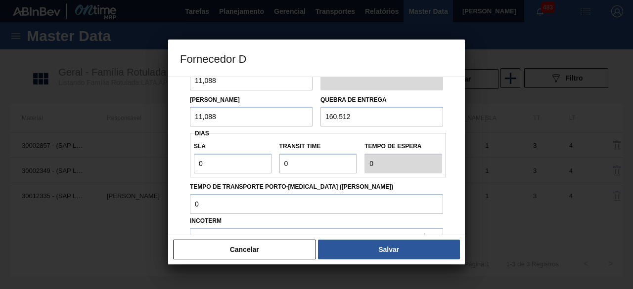
scroll to position [99, 0]
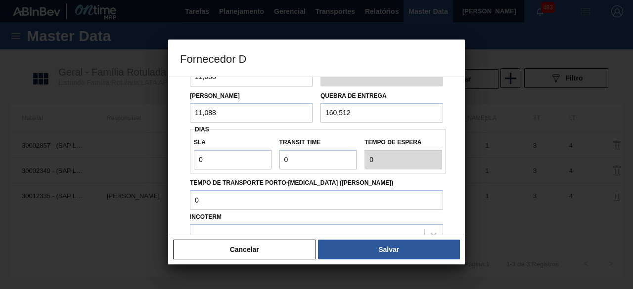
type input "160,512"
click at [245, 162] on input "0" at bounding box center [233, 160] width 78 height 20
type input "01"
type input "1"
click at [295, 162] on input "Transit Time" at bounding box center [318, 160] width 78 height 20
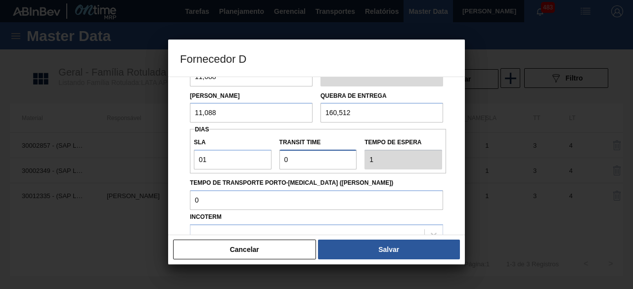
type input "01"
type input "2"
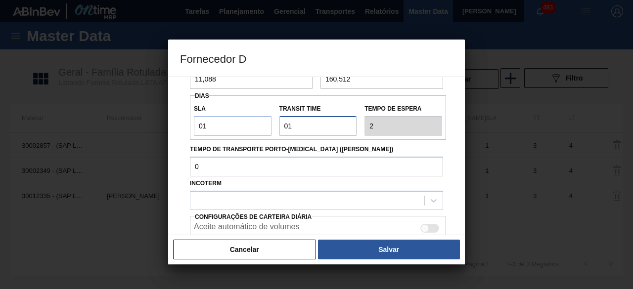
scroll to position [148, 0]
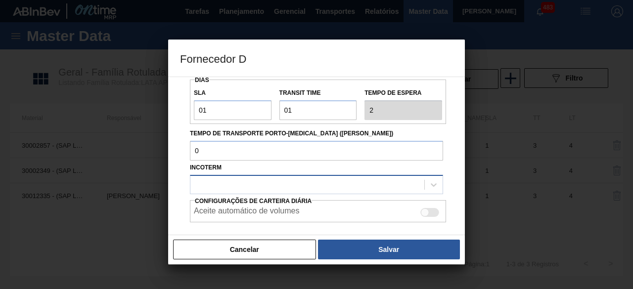
click at [323, 184] on div at bounding box center [307, 184] width 234 height 14
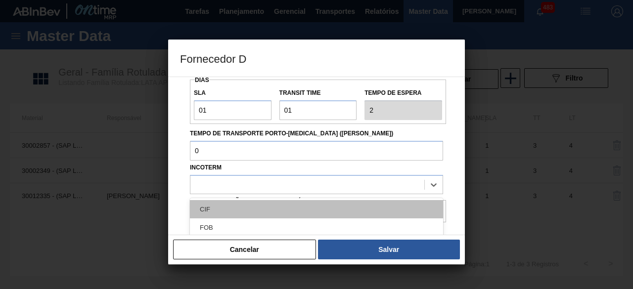
click at [294, 206] on div "CIF" at bounding box center [316, 209] width 253 height 18
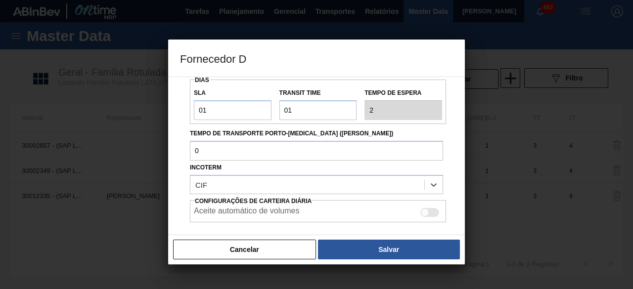
click at [435, 212] on div at bounding box center [429, 212] width 19 height 9
checkbox input "true"
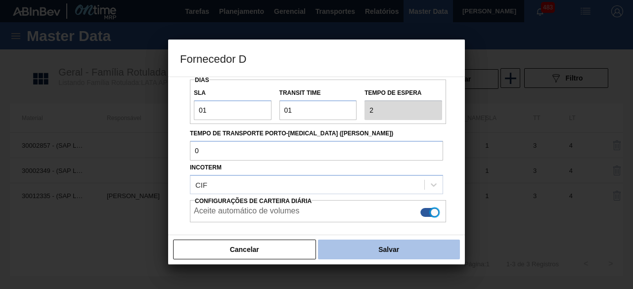
click at [432, 245] on button "Salvar" at bounding box center [389, 250] width 142 height 20
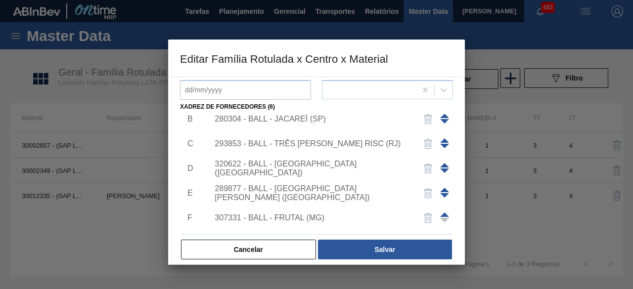
click at [432, 245] on button "Salvar" at bounding box center [385, 250] width 134 height 20
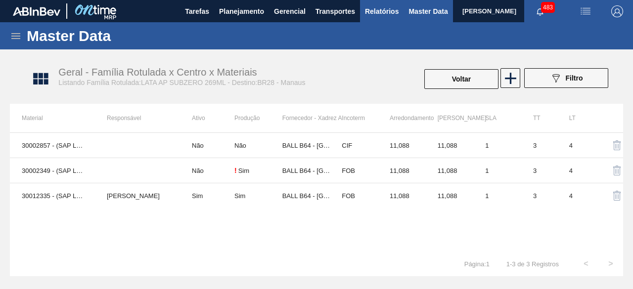
drag, startPoint x: 455, startPoint y: 81, endPoint x: 382, endPoint y: 21, distance: 93.7
click at [456, 81] on button "Voltar" at bounding box center [461, 79] width 74 height 20
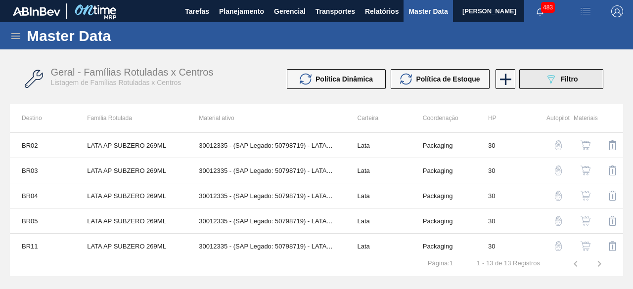
click at [536, 71] on button "089F7B8B-B2A5-4AFE-B5C0-19BA573D28AC Filtro" at bounding box center [561, 79] width 84 height 20
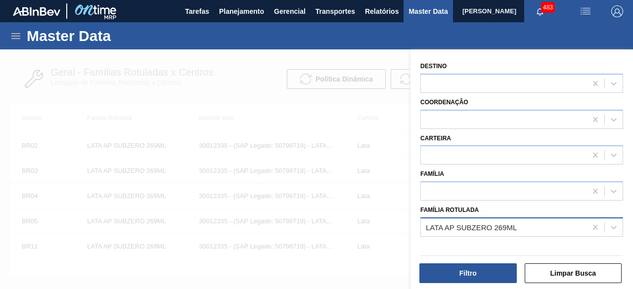
click at [523, 220] on div "LATA AP SUBZERO 269ML" at bounding box center [504, 227] width 166 height 14
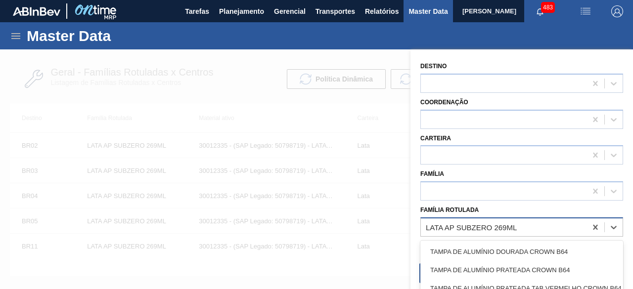
paste Rotulada "LATA PC 350ML"
type Rotulada "LATA PC 350ML"
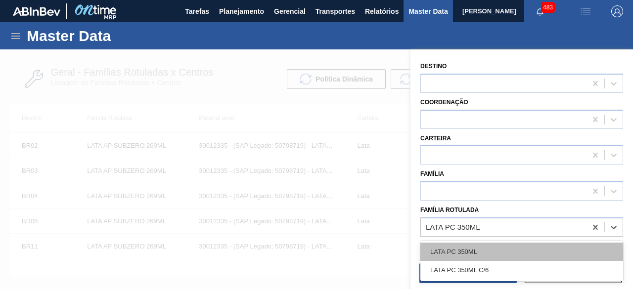
click at [509, 253] on div "LATA PC 350ML" at bounding box center [521, 252] width 203 height 18
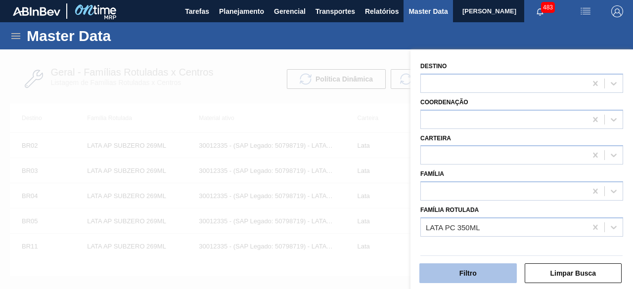
click at [499, 279] on button "Filtro" at bounding box center [467, 273] width 97 height 20
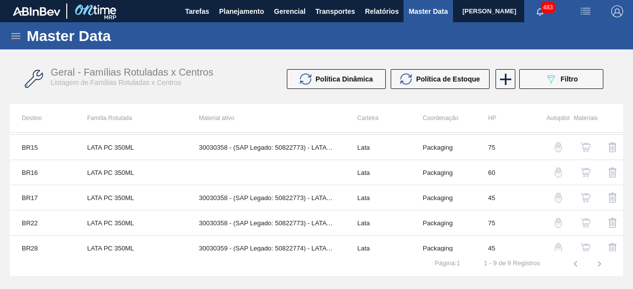
scroll to position [106, 0]
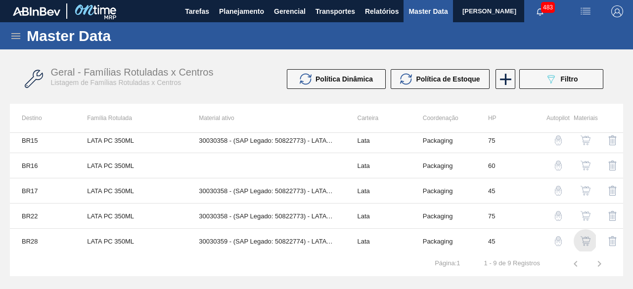
click at [584, 239] on img "button" at bounding box center [585, 241] width 10 height 10
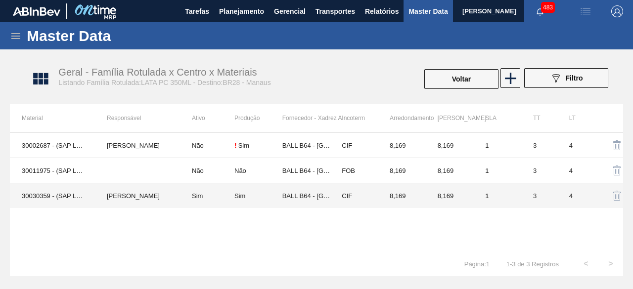
click at [153, 196] on td "Beatriz Marcelino Vasconcelo" at bounding box center [137, 195] width 85 height 25
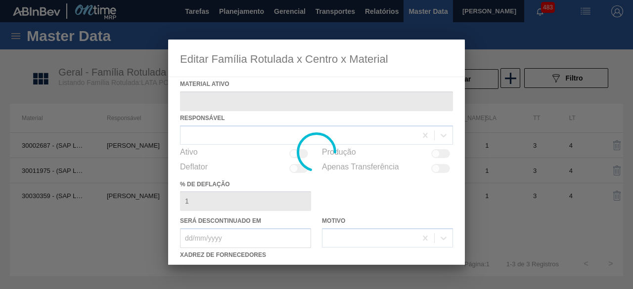
type ativo "30030359 - (SAP Legado: 50822774) - LATA AL 350ML PC SUFRAMA NIV24"
checkbox input "true"
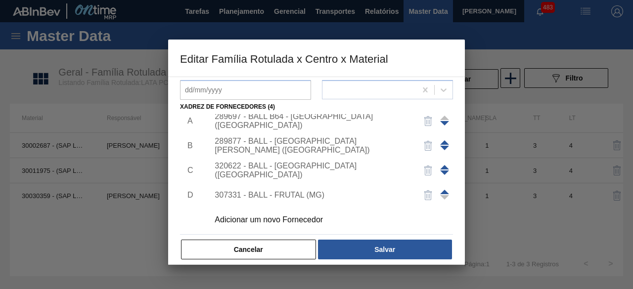
scroll to position [10, 0]
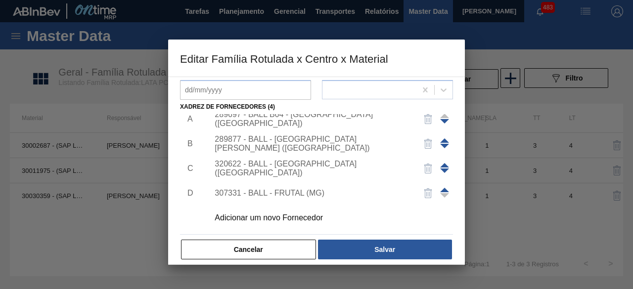
click at [318, 218] on div "Adicionar um novo Fornecedor" at bounding box center [311, 217] width 194 height 9
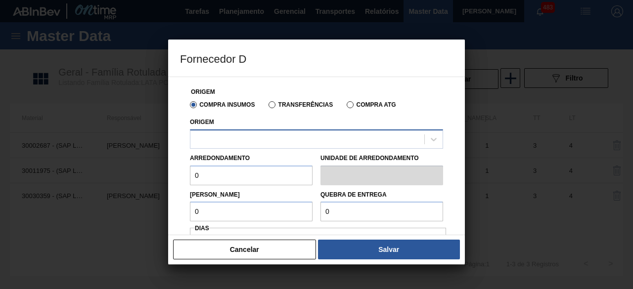
click at [331, 142] on div at bounding box center [307, 139] width 234 height 14
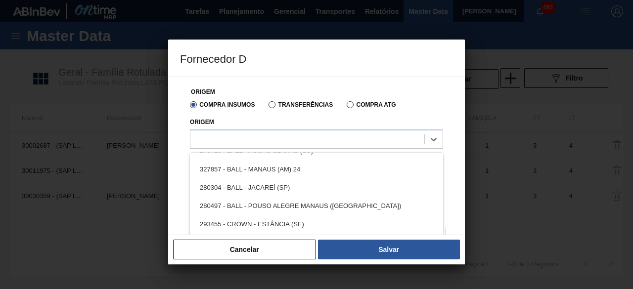
scroll to position [49, 0]
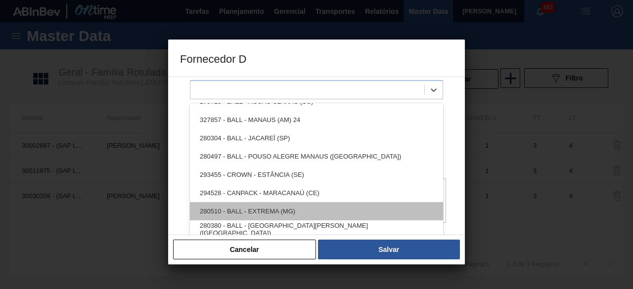
click at [334, 207] on div "280510 - BALL - EXTREMA (MG)" at bounding box center [316, 211] width 253 height 18
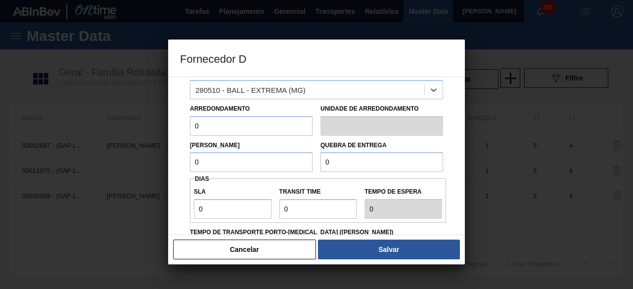
click at [243, 119] on input "0" at bounding box center [251, 126] width 123 height 20
type input "8,169"
click at [248, 162] on input "0" at bounding box center [251, 162] width 123 height 20
type input "8,169"
click at [346, 156] on input "0" at bounding box center [381, 162] width 123 height 20
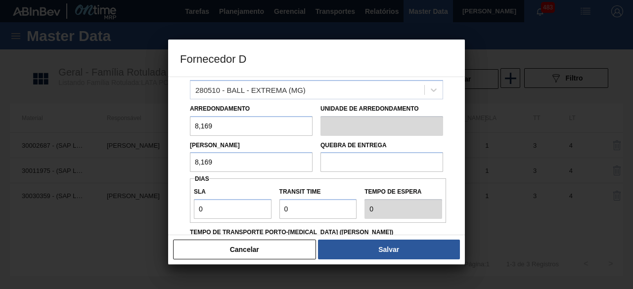
click at [349, 162] on input "text" at bounding box center [381, 162] width 123 height 20
type input "130,704"
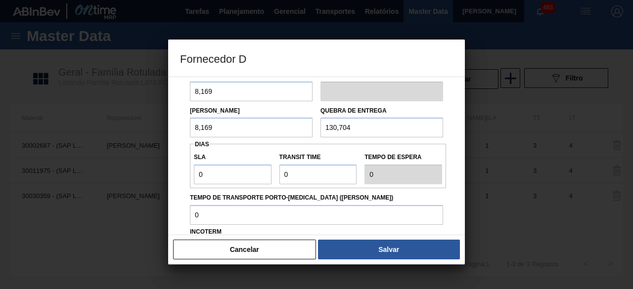
scroll to position [99, 0]
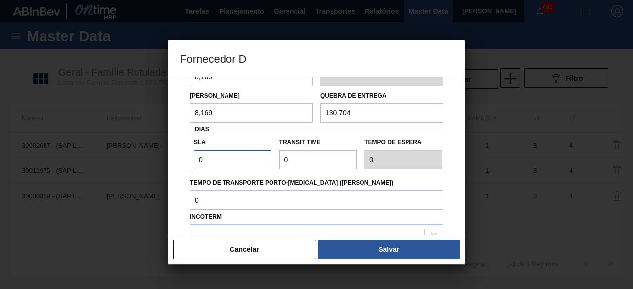
click at [257, 157] on input "0" at bounding box center [233, 160] width 78 height 20
type input "01"
type input "1"
click at [305, 164] on input "Transit Time" at bounding box center [318, 160] width 78 height 20
type input "01"
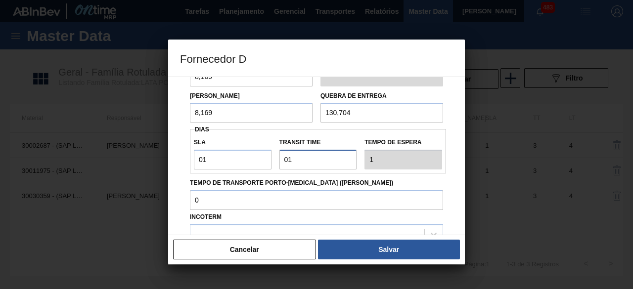
type input "2"
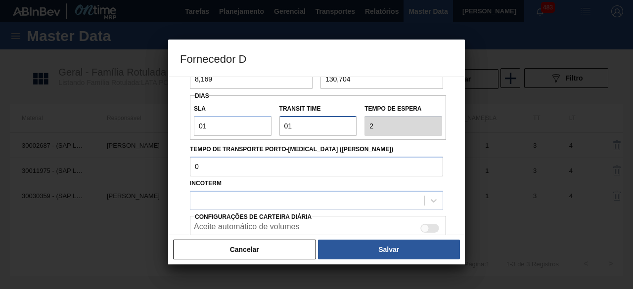
scroll to position [148, 0]
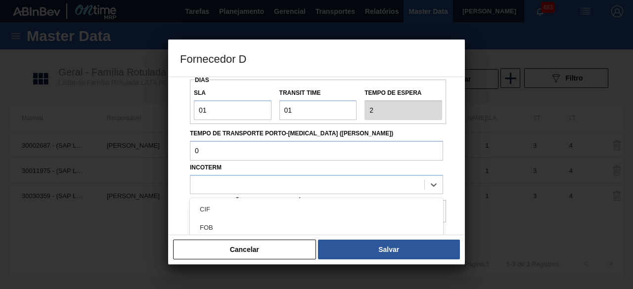
click at [327, 185] on div at bounding box center [307, 184] width 234 height 14
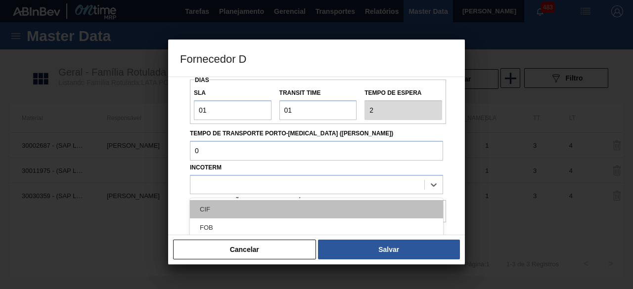
click at [316, 206] on div "CIF" at bounding box center [316, 209] width 253 height 18
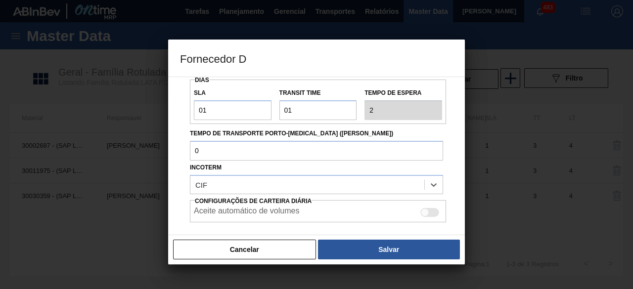
click at [430, 212] on div at bounding box center [429, 212] width 19 height 9
checkbox input "true"
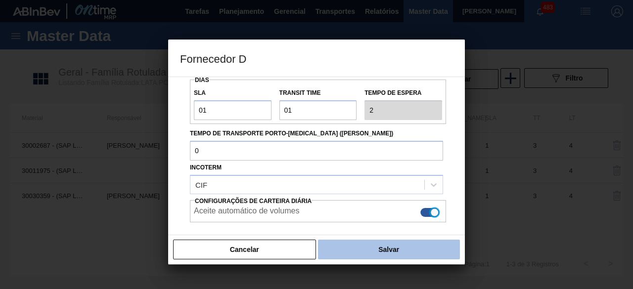
click at [424, 249] on button "Salvar" at bounding box center [389, 250] width 142 height 20
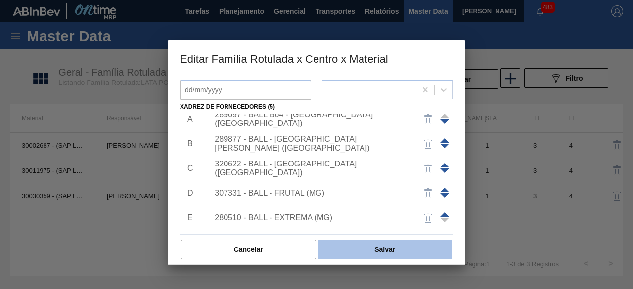
click at [406, 251] on button "Salvar" at bounding box center [385, 250] width 134 height 20
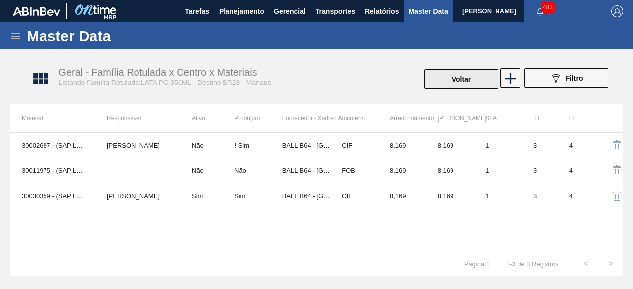
click at [476, 78] on button "Voltar" at bounding box center [461, 79] width 74 height 20
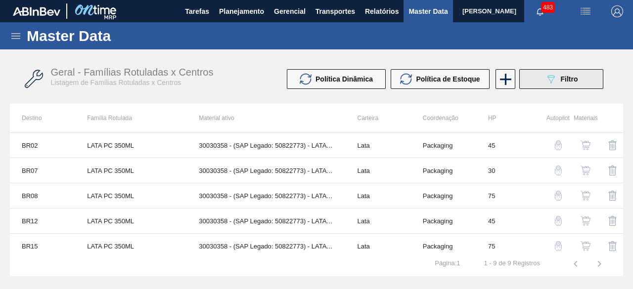
click at [557, 78] on div "089F7B8B-B2A5-4AFE-B5C0-19BA573D28AC Filtro" at bounding box center [561, 79] width 33 height 12
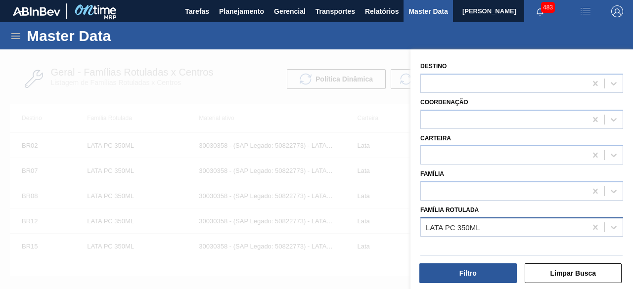
click at [472, 225] on div "LATA PC 350ML" at bounding box center [452, 227] width 54 height 8
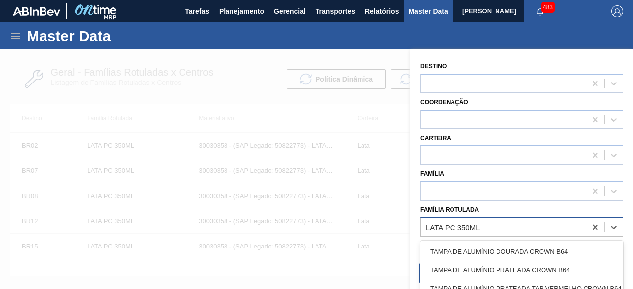
paste Rotulada "LATA BC 269ML"
type Rotulada "LATA BC 269ML"
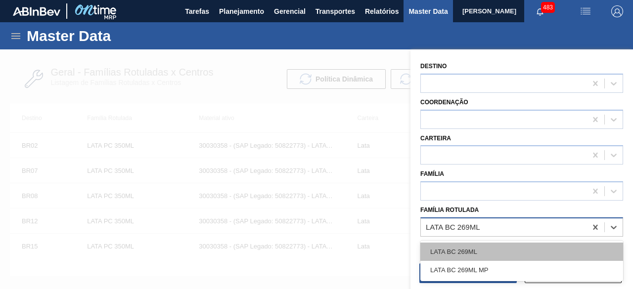
click at [470, 248] on div "LATA BC 269ML" at bounding box center [521, 252] width 203 height 18
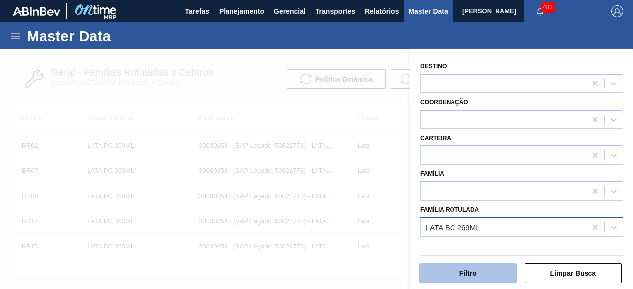
click at [464, 271] on button "Filtro" at bounding box center [467, 273] width 97 height 20
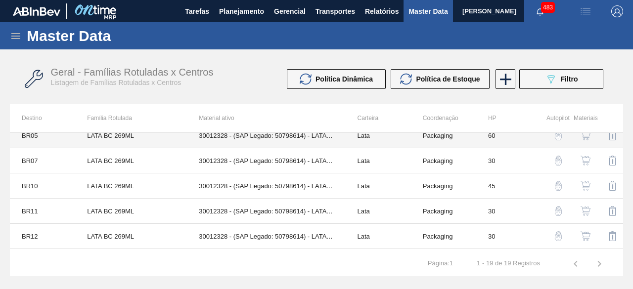
scroll to position [99, 0]
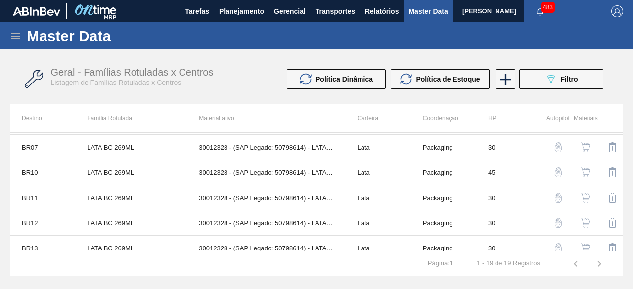
click at [583, 170] on img "button" at bounding box center [585, 173] width 10 height 10
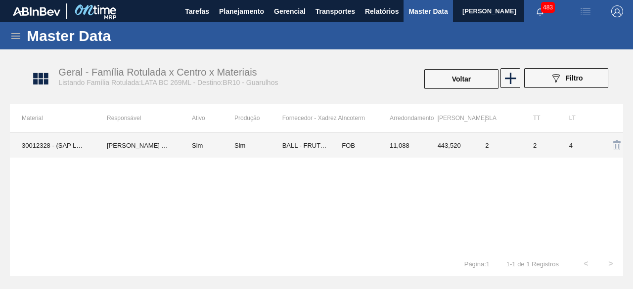
click at [59, 144] on td "30012328 - (SAP Legado: 50798614) - LATA AL. 269ML BC 429" at bounding box center [52, 145] width 85 height 25
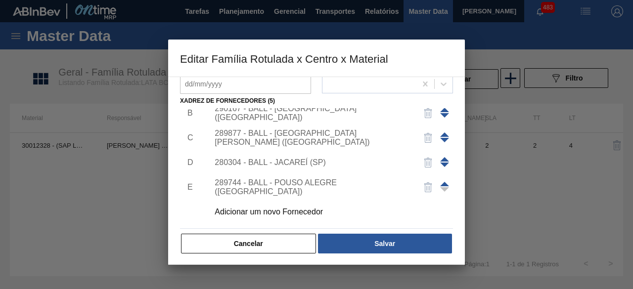
scroll to position [155, 0]
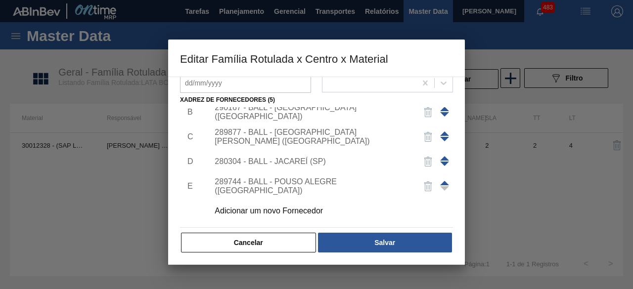
click at [294, 212] on div "Adicionar um novo Fornecedor" at bounding box center [311, 211] width 194 height 9
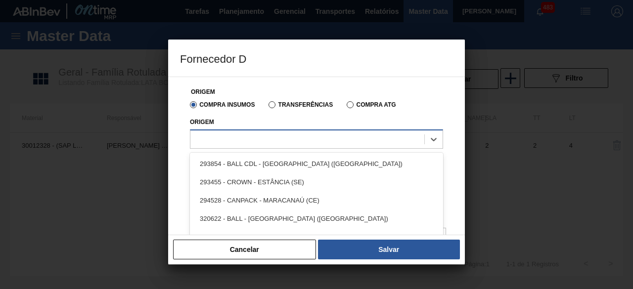
click at [302, 141] on div at bounding box center [307, 139] width 234 height 14
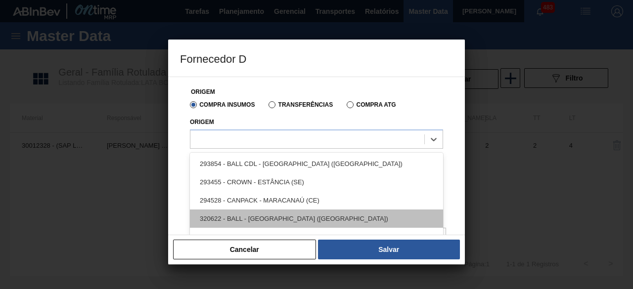
click at [286, 216] on div "320622 - BALL - RECIFE (PE)" at bounding box center [316, 219] width 253 height 18
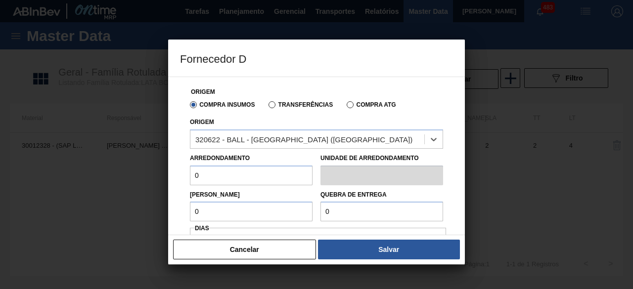
click at [256, 177] on input "0" at bounding box center [251, 176] width 123 height 20
type input "11,088"
click at [253, 208] on input "0" at bounding box center [251, 212] width 123 height 20
type input "11,088"
click at [350, 211] on input "0" at bounding box center [381, 212] width 123 height 20
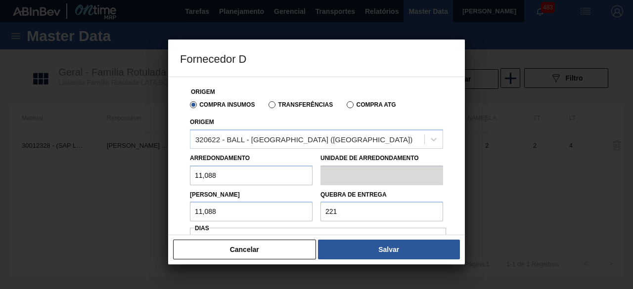
type input "221,76"
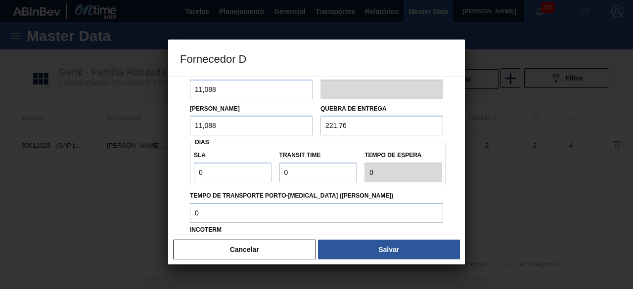
scroll to position [99, 0]
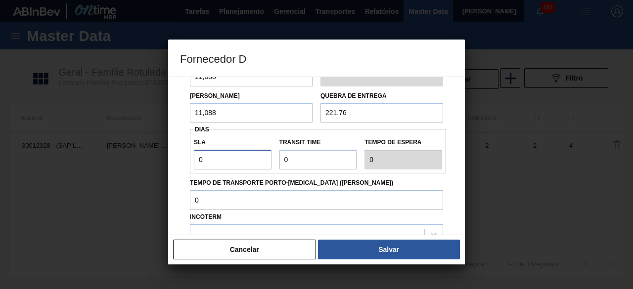
click at [242, 161] on input "0" at bounding box center [233, 160] width 78 height 20
type input "01"
type input "1"
click at [296, 163] on input "Transit Time" at bounding box center [318, 160] width 78 height 20
type input "01"
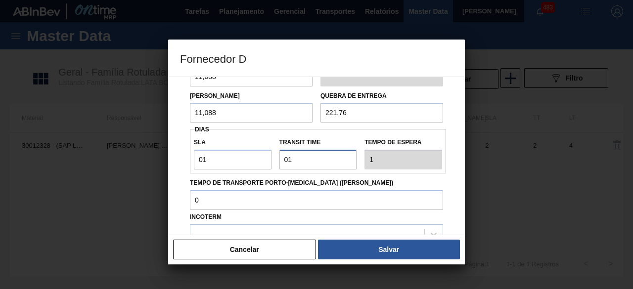
type input "2"
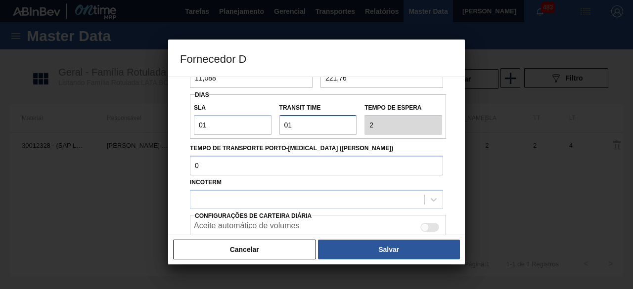
scroll to position [148, 0]
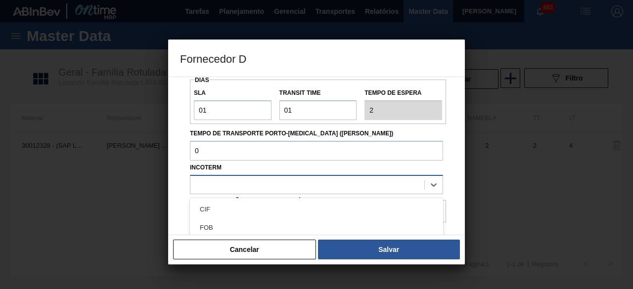
click at [324, 189] on div at bounding box center [307, 184] width 234 height 14
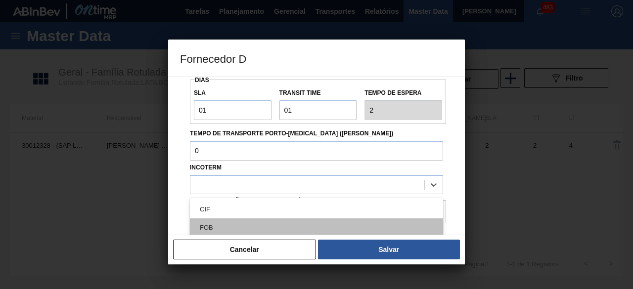
click at [296, 226] on div "FOB" at bounding box center [316, 227] width 253 height 18
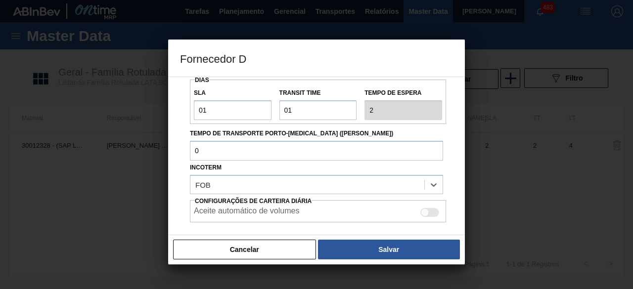
scroll to position [197, 0]
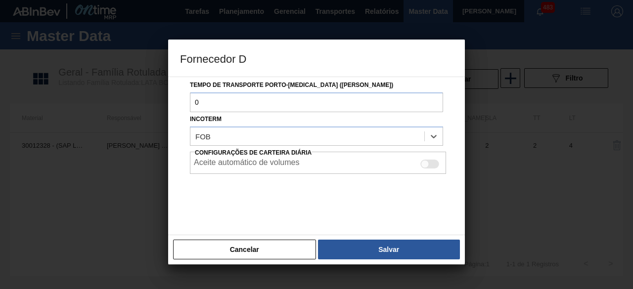
click at [426, 164] on div at bounding box center [425, 164] width 8 height 8
checkbox input "true"
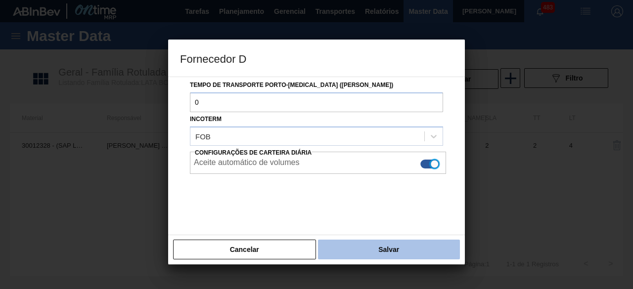
click at [422, 256] on button "Salvar" at bounding box center [389, 250] width 142 height 20
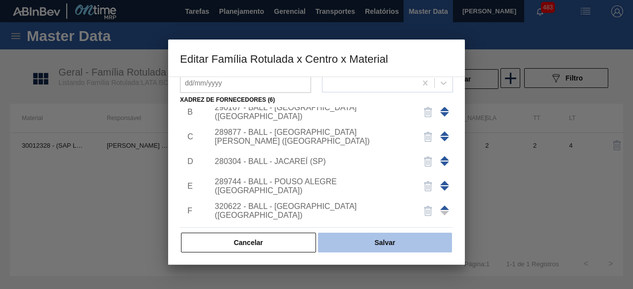
click at [414, 242] on button "Salvar" at bounding box center [385, 243] width 134 height 20
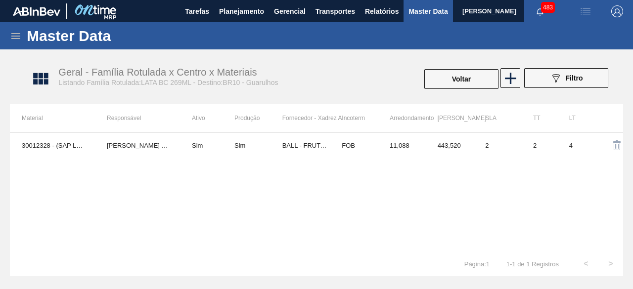
drag, startPoint x: 454, startPoint y: 77, endPoint x: 363, endPoint y: 29, distance: 103.0
click at [455, 77] on button "Voltar" at bounding box center [461, 79] width 74 height 20
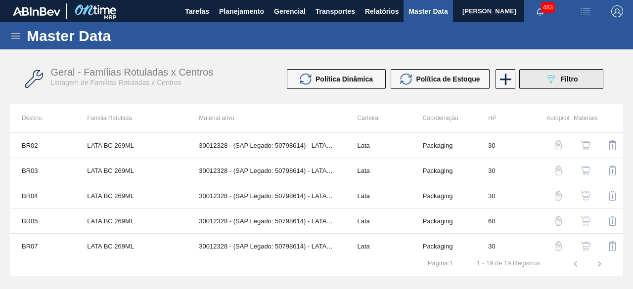
click at [571, 79] on span "Filtro" at bounding box center [568, 79] width 17 height 8
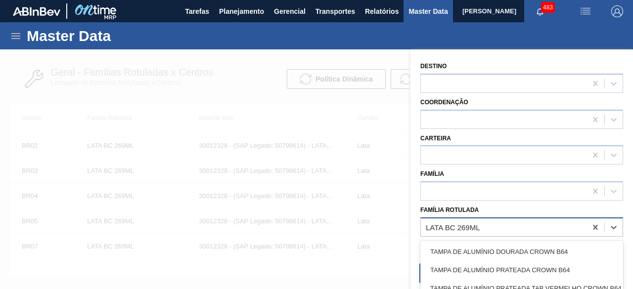
click at [461, 228] on div "LATA BC 269ML" at bounding box center [452, 227] width 54 height 8
paste Rotulada "LATA AP 473ML MP"
type Rotulada "LATA AP 473ML MP"
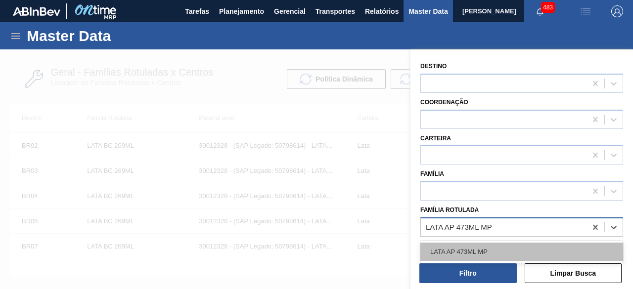
click at [464, 248] on div "LATA AP 473ML MP" at bounding box center [521, 252] width 203 height 18
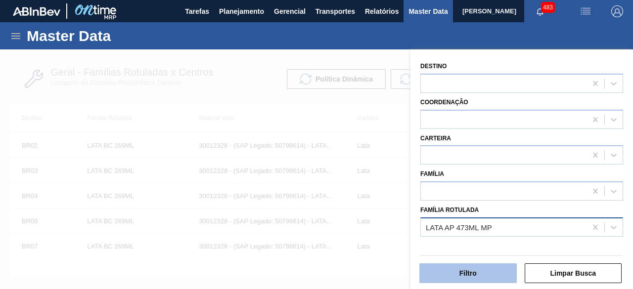
click at [463, 268] on button "Filtro" at bounding box center [467, 273] width 97 height 20
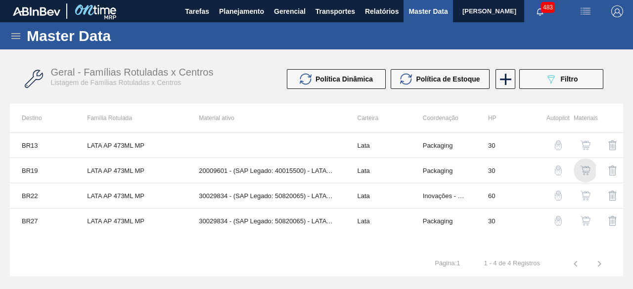
click at [585, 171] on img "button" at bounding box center [585, 171] width 10 height 10
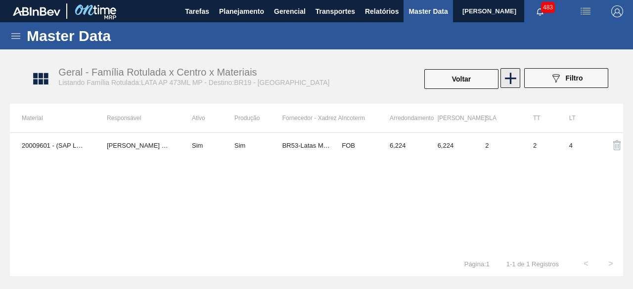
click at [516, 82] on icon at bounding box center [510, 78] width 19 height 19
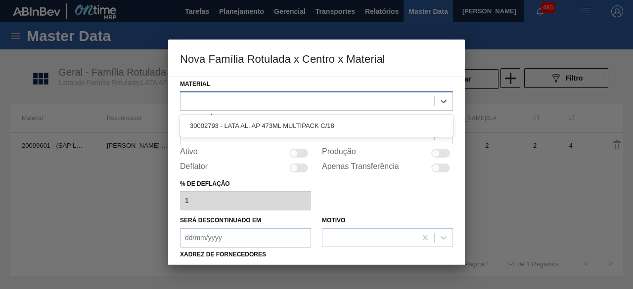
click at [403, 99] on div at bounding box center [306, 101] width 253 height 14
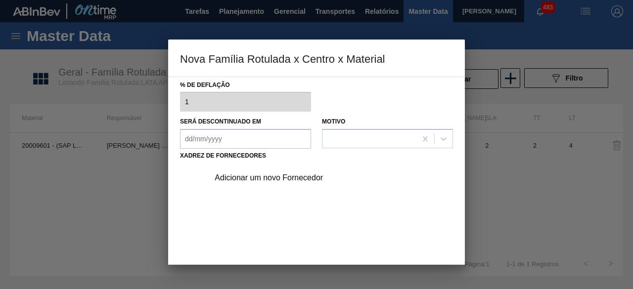
scroll to position [155, 0]
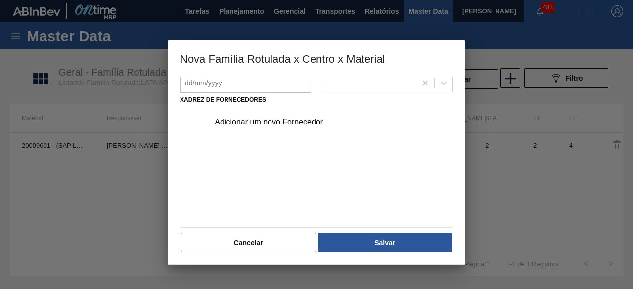
click at [280, 241] on button "Cancelar" at bounding box center [248, 243] width 135 height 20
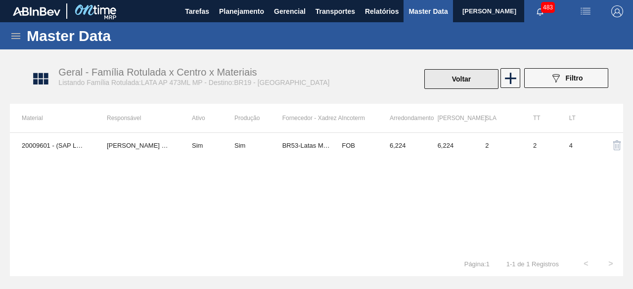
click at [464, 85] on button "Voltar" at bounding box center [461, 79] width 74 height 20
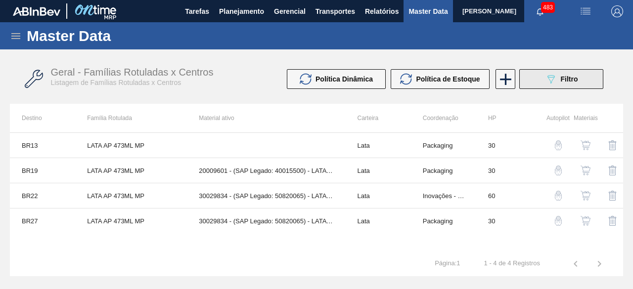
click at [552, 78] on icon "089F7B8B-B2A5-4AFE-B5C0-19BA573D28AC" at bounding box center [551, 79] width 12 height 12
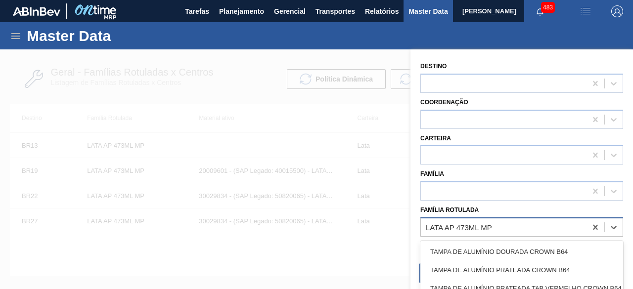
click at [491, 229] on div "LATA AP 473ML MP" at bounding box center [458, 227] width 66 height 8
paste Rotulada "LATA PC 350ML"
type Rotulada "LATA PC 350ML"
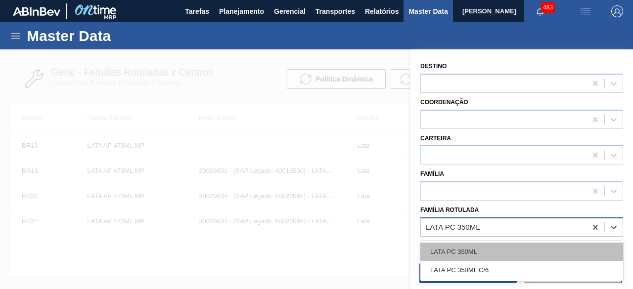
click at [484, 247] on div "LATA PC 350ML" at bounding box center [521, 252] width 203 height 18
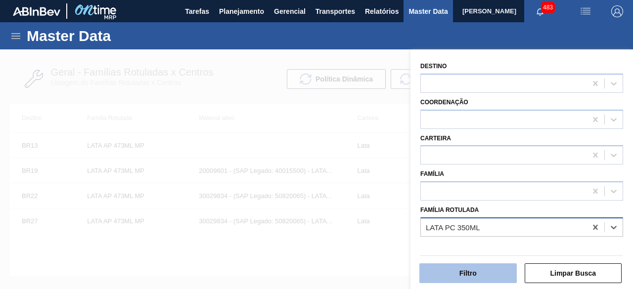
click at [478, 276] on button "Filtro" at bounding box center [467, 273] width 97 height 20
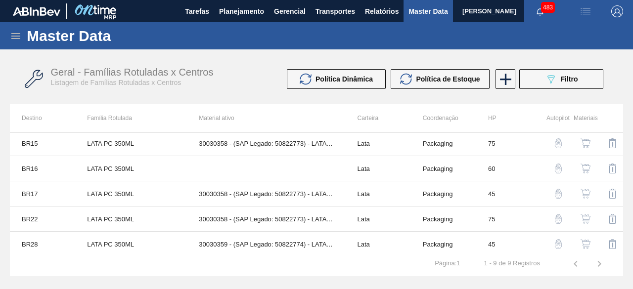
scroll to position [106, 0]
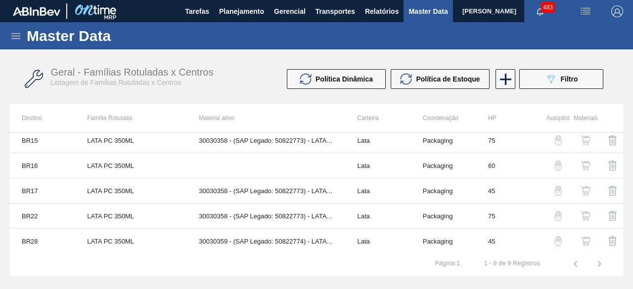
click at [585, 238] on img "button" at bounding box center [585, 241] width 10 height 10
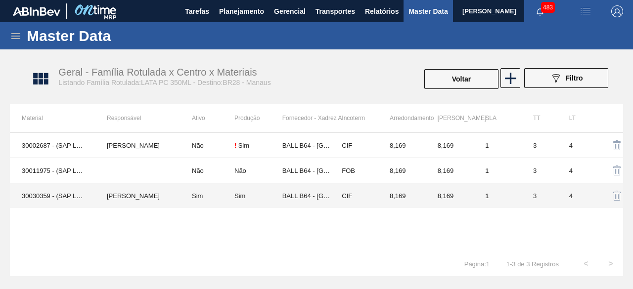
click at [95, 190] on td "Beatriz Marcelino Vasconcelo" at bounding box center [137, 195] width 85 height 25
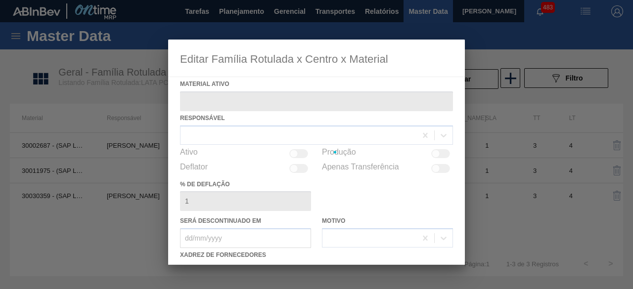
type ativo "30030359 - (SAP Legado: 50822774) - LATA AL 350ML PC SUFRAMA NIV24"
checkbox input "true"
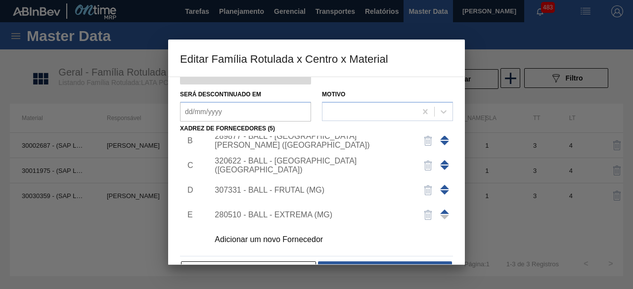
scroll to position [148, 0]
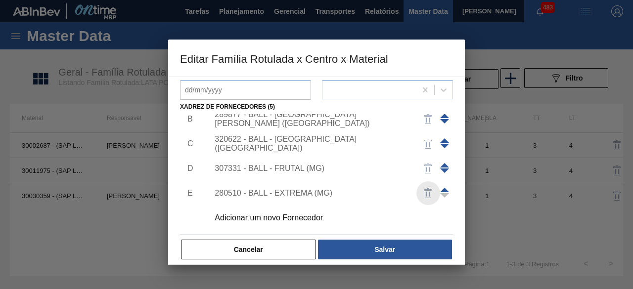
click at [424, 190] on img "button" at bounding box center [428, 193] width 12 height 12
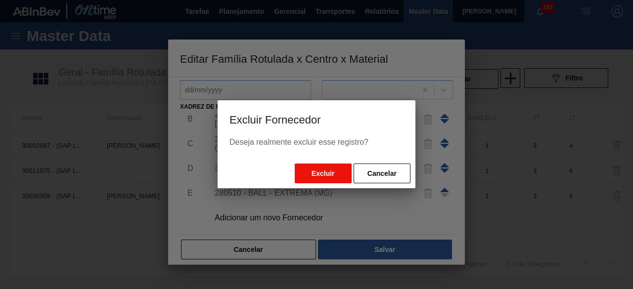
click at [334, 170] on button "Excluir" at bounding box center [323, 174] width 57 height 20
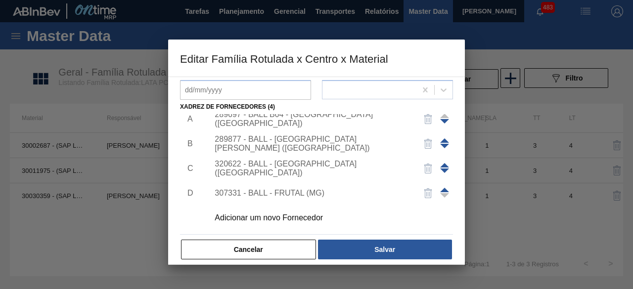
scroll to position [10, 0]
click at [291, 217] on div "Adicionar um novo Fornecedor" at bounding box center [311, 217] width 194 height 9
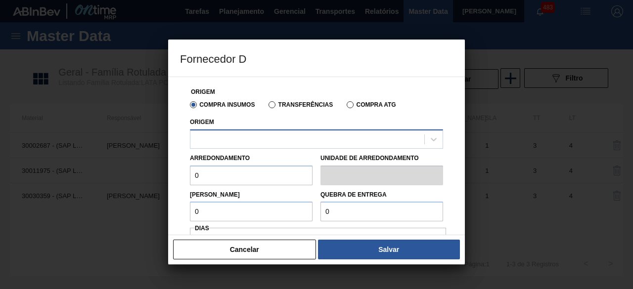
click at [308, 131] on div at bounding box center [316, 138] width 253 height 19
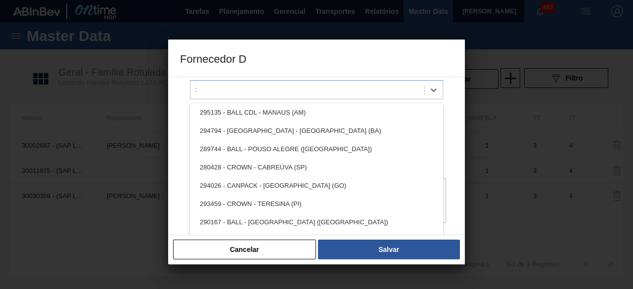
scroll to position [0, 0]
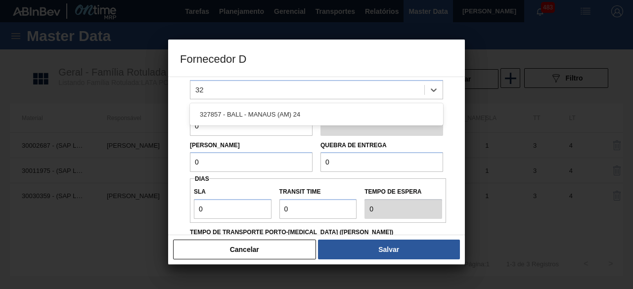
type input "3"
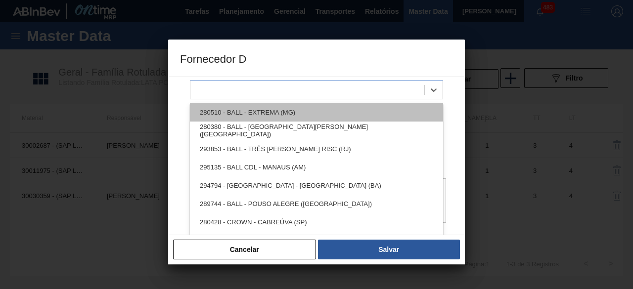
scroll to position [203, 0]
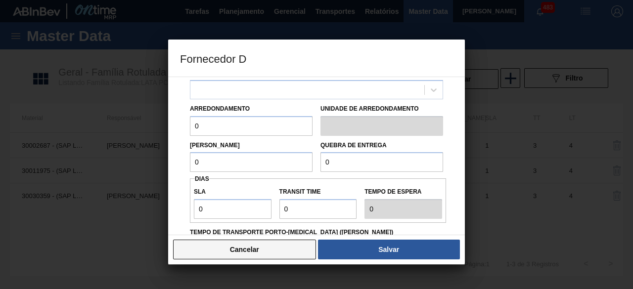
click at [295, 253] on button "Cancelar" at bounding box center [244, 250] width 143 height 20
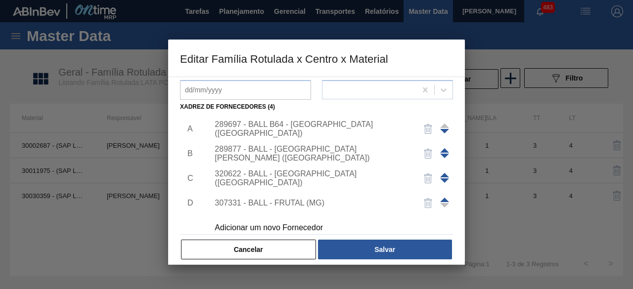
scroll to position [10, 0]
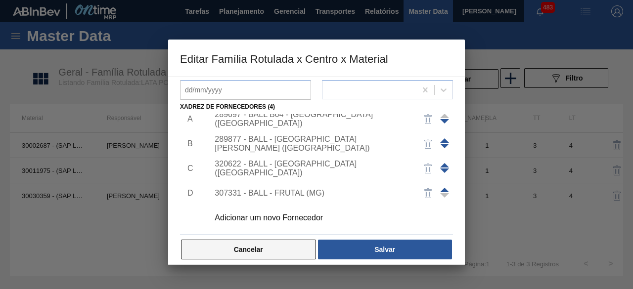
click at [295, 250] on button "Cancelar" at bounding box center [248, 250] width 135 height 20
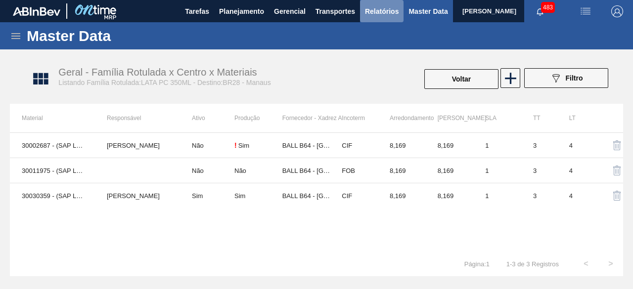
click at [378, 10] on span "Relatórios" at bounding box center [382, 11] width 34 height 12
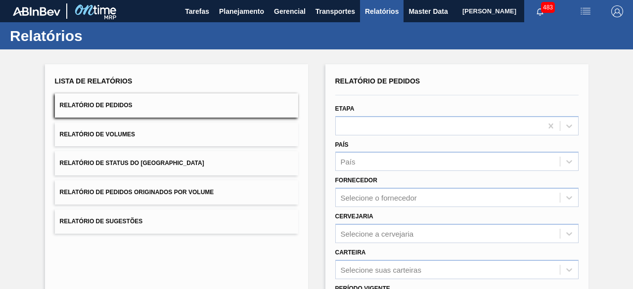
click at [190, 137] on button "Relatório de Volumes" at bounding box center [176, 135] width 243 height 24
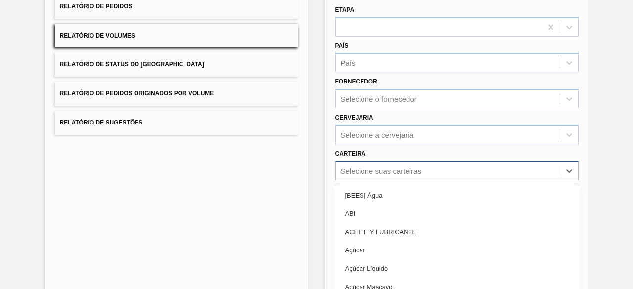
scroll to position [145, 0]
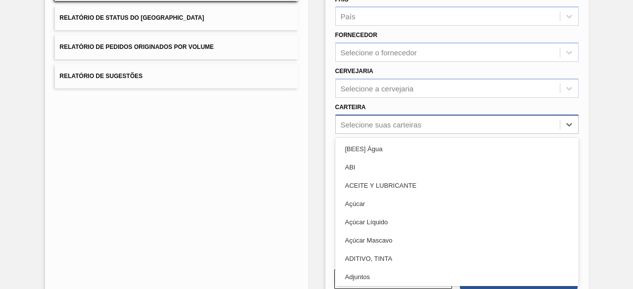
click at [408, 134] on div "option ABI focused, 2 of 101. 101 results available. Use Up and Down to choose …" at bounding box center [456, 124] width 243 height 19
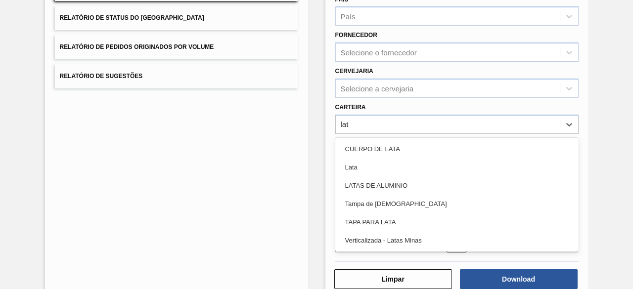
type input "lata"
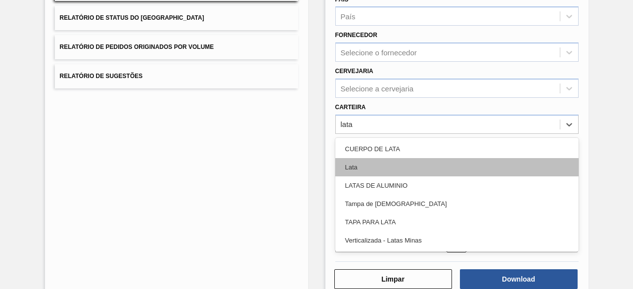
click at [391, 163] on div "Lata" at bounding box center [456, 167] width 243 height 18
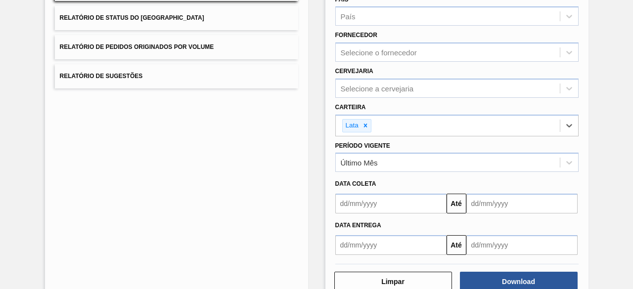
click at [400, 206] on input "text" at bounding box center [390, 204] width 111 height 20
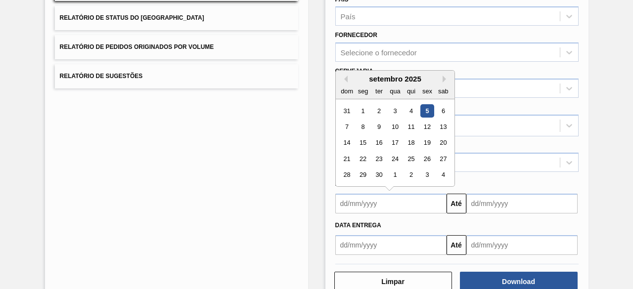
click at [427, 105] on div "5" at bounding box center [426, 110] width 13 height 13
type input "[DATE]"
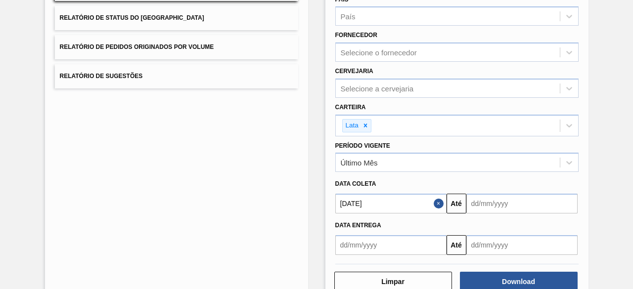
click at [504, 206] on input "text" at bounding box center [521, 204] width 111 height 20
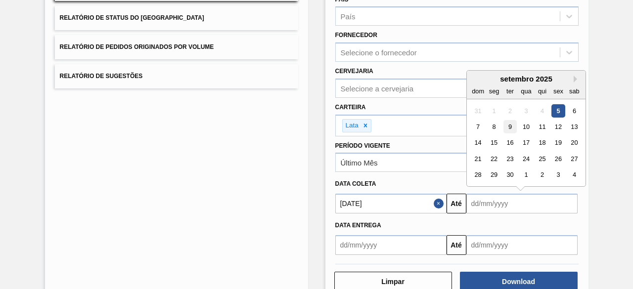
click at [507, 126] on div "9" at bounding box center [509, 126] width 13 height 13
type input "[DATE]"
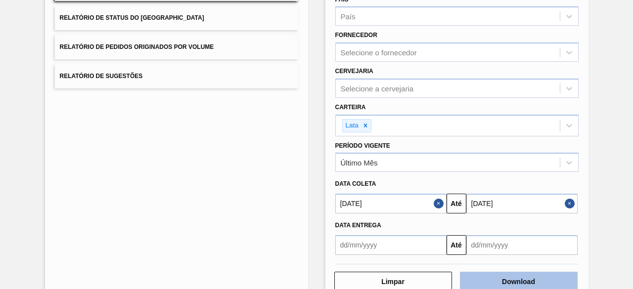
click at [502, 283] on button "Download" at bounding box center [519, 282] width 118 height 20
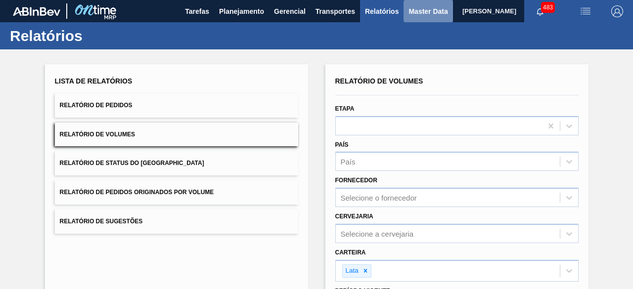
click at [417, 10] on span "Master Data" at bounding box center [427, 11] width 39 height 12
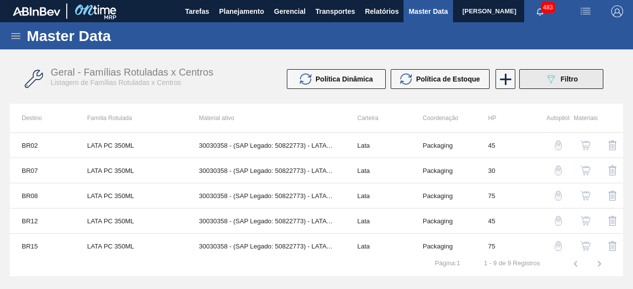
click at [563, 80] on span "Filtro" at bounding box center [568, 79] width 17 height 8
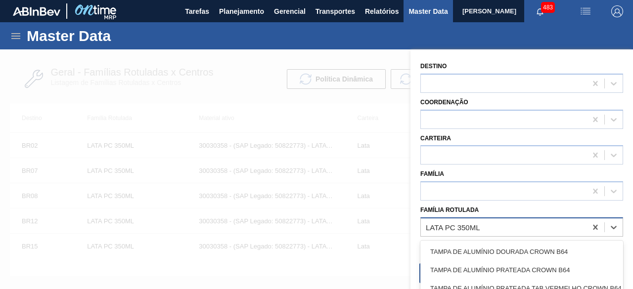
click at [484, 226] on div "LATA PC 350ML" at bounding box center [504, 227] width 166 height 14
paste Rotulada "LATA BUD 350ML SLEEK"
type Rotulada "LATA BUD 350ML SLEEK"
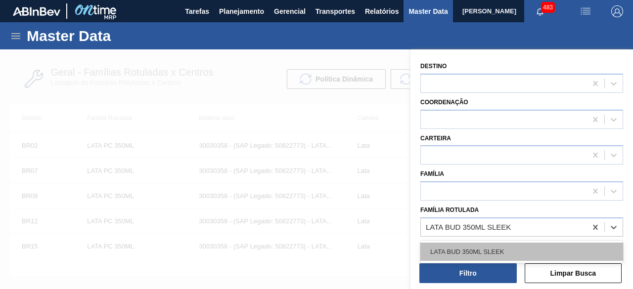
click at [479, 248] on div "LATA BUD 350ML SLEEK" at bounding box center [521, 252] width 203 height 18
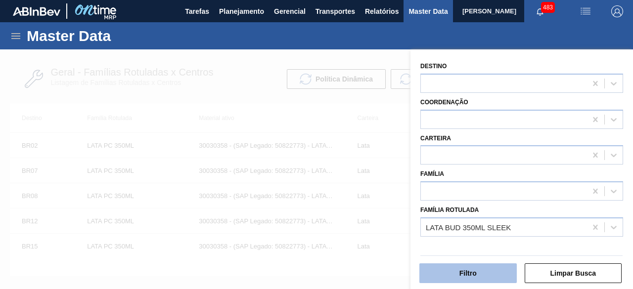
click at [477, 272] on button "Filtro" at bounding box center [467, 273] width 97 height 20
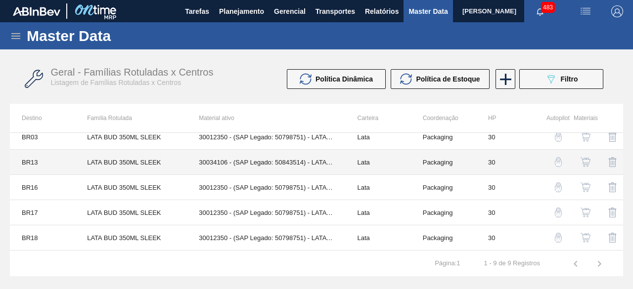
scroll to position [49, 0]
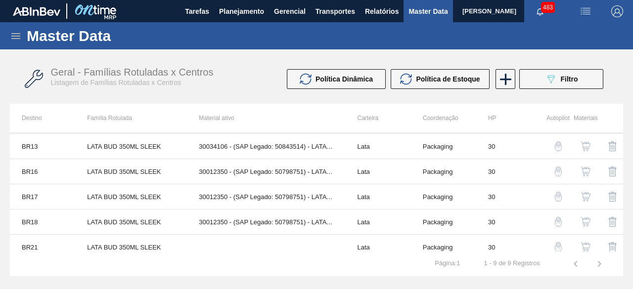
click at [586, 170] on img "button" at bounding box center [585, 172] width 10 height 10
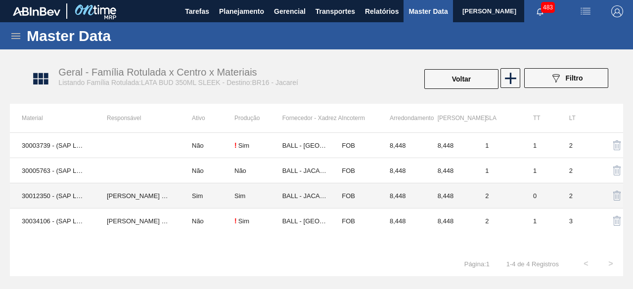
click at [176, 199] on td "IGOR FERREIRA MOURA" at bounding box center [137, 195] width 85 height 25
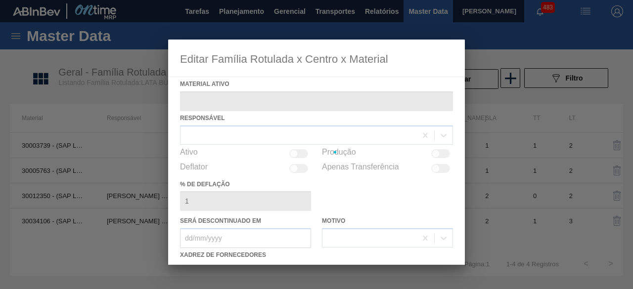
type ativo "30012350 - (SAP Legado: 50798751) - LATA AL. 350ML BUD SLK 429"
checkbox input "true"
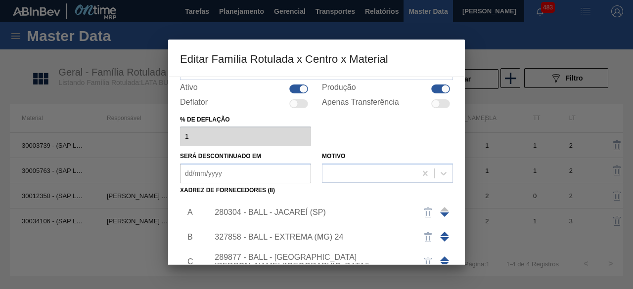
scroll to position [99, 0]
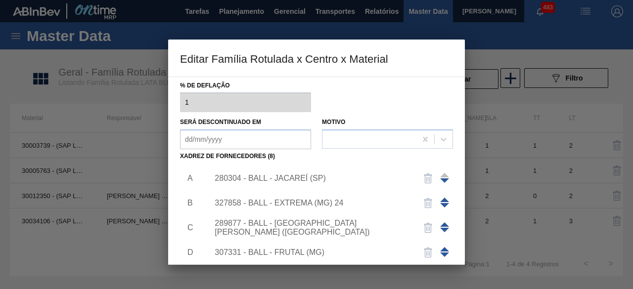
click at [316, 179] on div "280304 - BALL - JACAREÍ (SP)" at bounding box center [311, 178] width 194 height 9
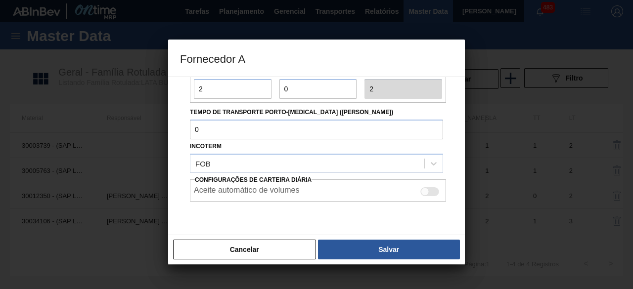
scroll to position [166, 0]
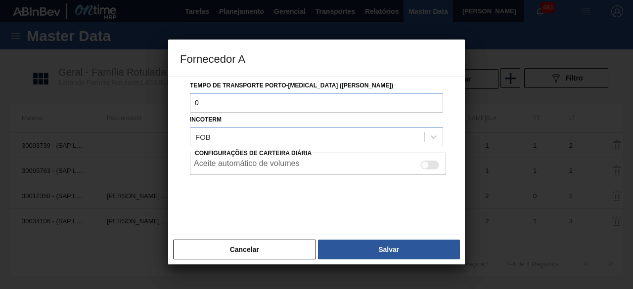
click at [435, 159] on div "Aceite automático de volumes" at bounding box center [318, 165] width 248 height 12
click at [431, 163] on div at bounding box center [429, 165] width 19 height 9
checkbox input "true"
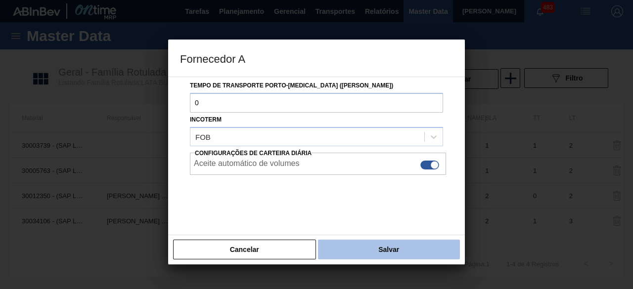
click at [414, 248] on button "Salvar" at bounding box center [389, 250] width 142 height 20
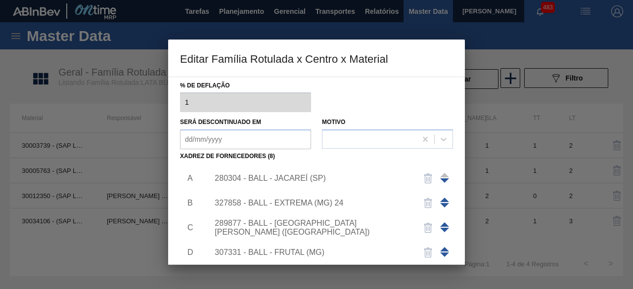
click at [328, 199] on div "327858 - BALL - EXTREMA (MG) 24" at bounding box center [311, 203] width 194 height 9
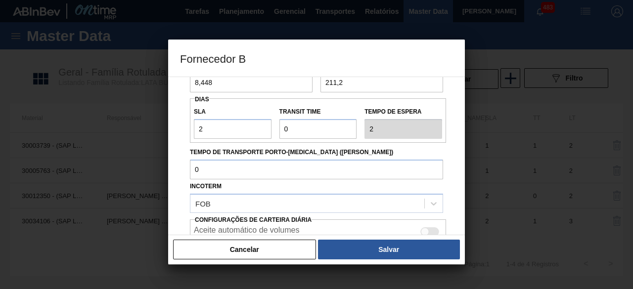
click at [427, 229] on div at bounding box center [429, 231] width 19 height 9
checkbox input "true"
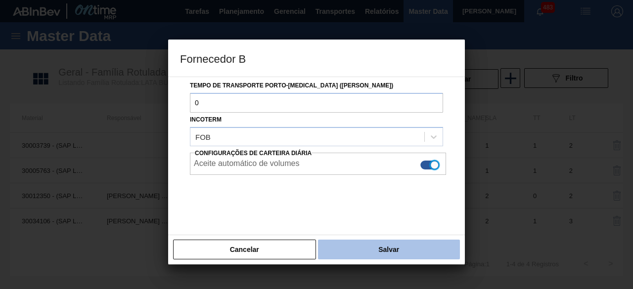
click at [422, 255] on button "Salvar" at bounding box center [389, 250] width 142 height 20
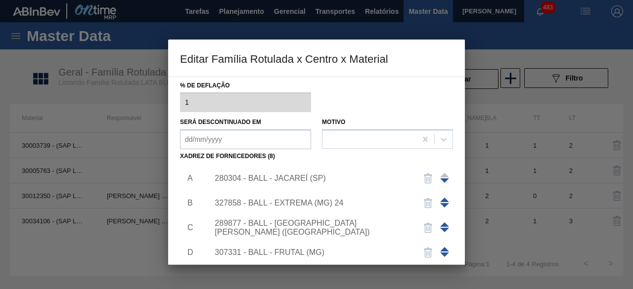
click at [307, 226] on div "289877 - BALL - TRÊS RIOS (RJ)" at bounding box center [311, 228] width 194 height 18
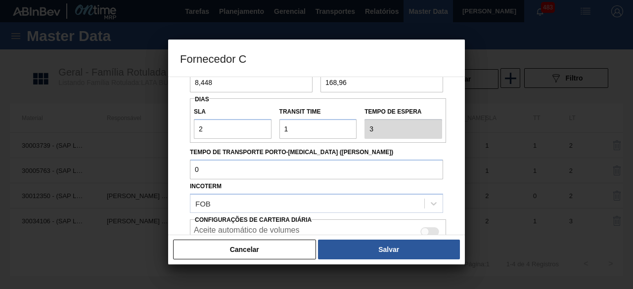
click at [429, 229] on div at bounding box center [429, 231] width 19 height 9
checkbox input "true"
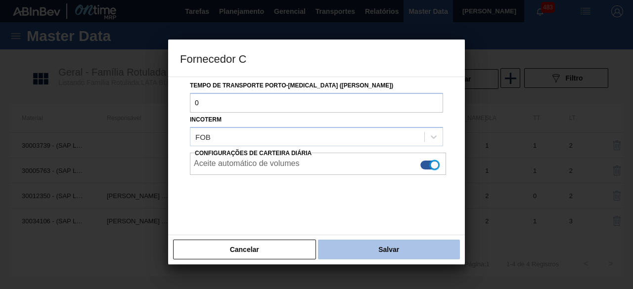
click at [398, 249] on button "Salvar" at bounding box center [389, 250] width 142 height 20
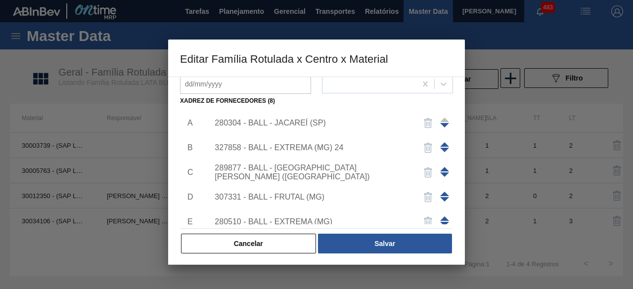
scroll to position [155, 0]
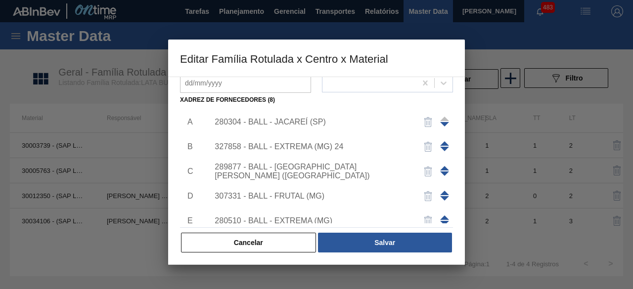
click at [317, 194] on div "307331 - BALL - FRUTAL (MG)" at bounding box center [311, 196] width 194 height 9
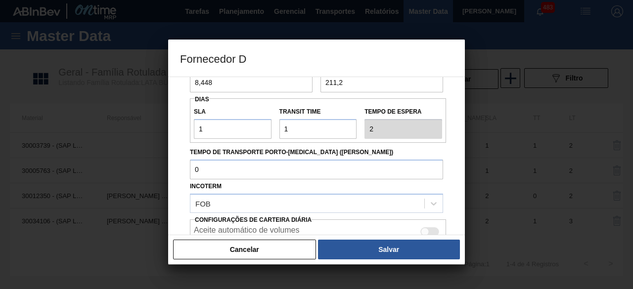
click at [430, 230] on div at bounding box center [429, 231] width 19 height 9
checkbox input "true"
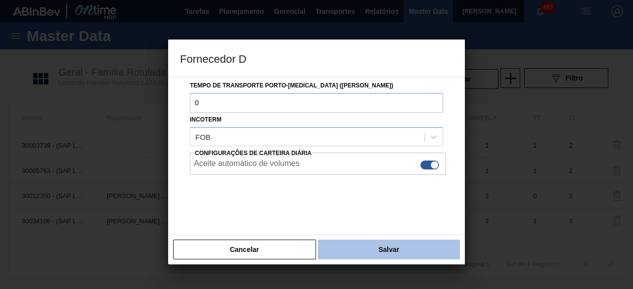
click at [381, 248] on button "Salvar" at bounding box center [389, 250] width 142 height 20
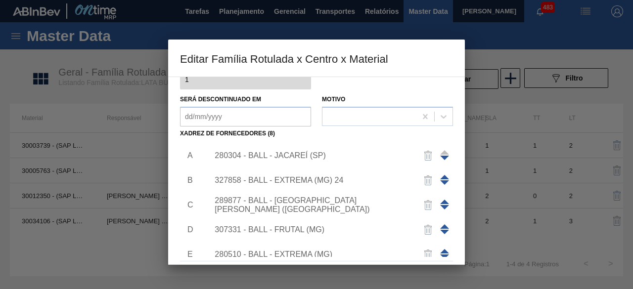
scroll to position [106, 0]
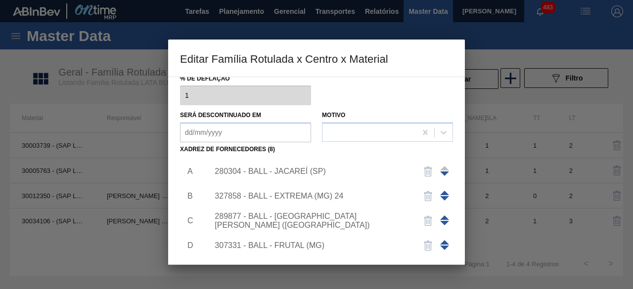
click at [313, 198] on div "327858 - BALL - EXTREMA (MG) 24" at bounding box center [311, 196] width 194 height 9
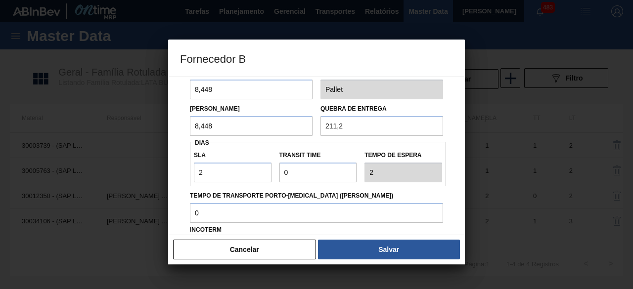
scroll to position [99, 0]
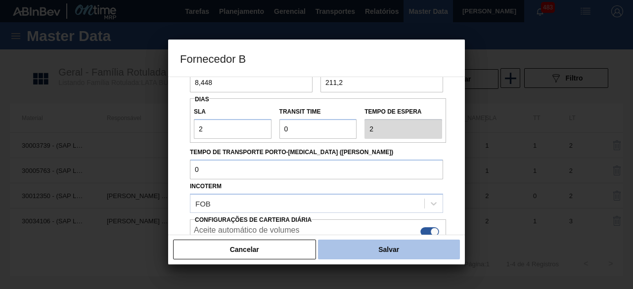
click at [386, 243] on button "Salvar" at bounding box center [389, 250] width 142 height 20
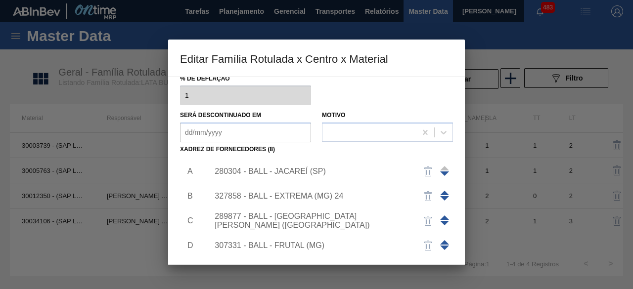
click at [318, 215] on div "289877 - BALL - TRÊS RIOS (RJ)" at bounding box center [328, 221] width 250 height 25
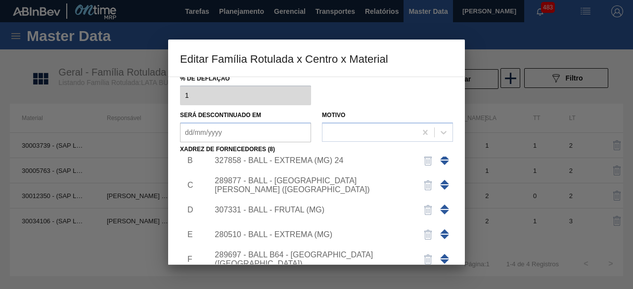
scroll to position [49, 0]
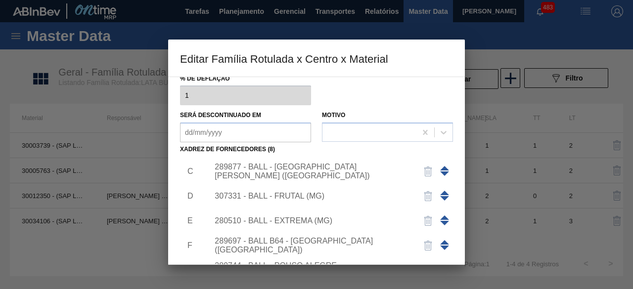
click at [311, 170] on div "289877 - BALL - TRÊS RIOS (RJ)" at bounding box center [311, 172] width 194 height 18
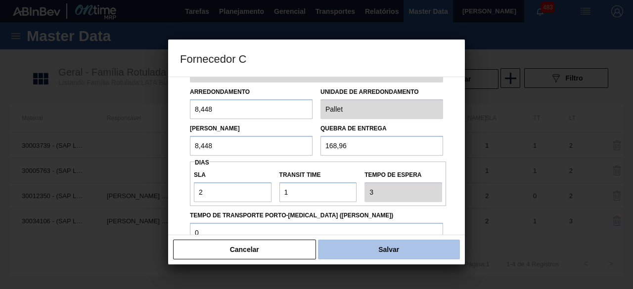
scroll to position [99, 0]
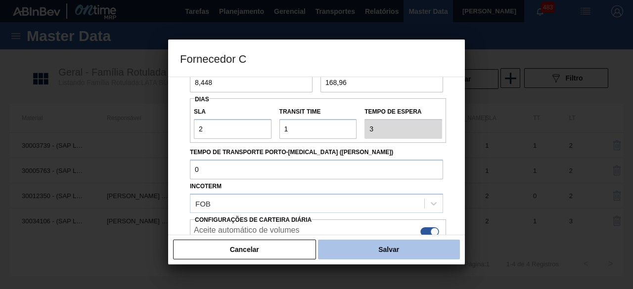
click at [400, 254] on button "Salvar" at bounding box center [389, 250] width 142 height 20
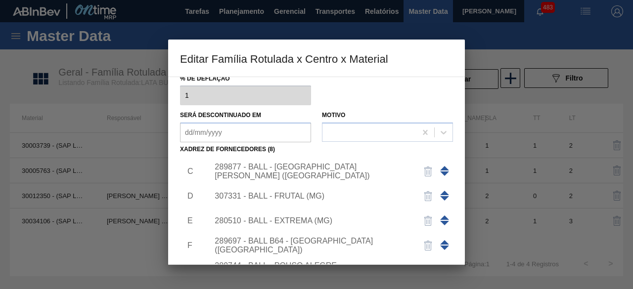
click at [310, 196] on div "307331 - BALL - FRUTAL (MG)" at bounding box center [311, 196] width 194 height 9
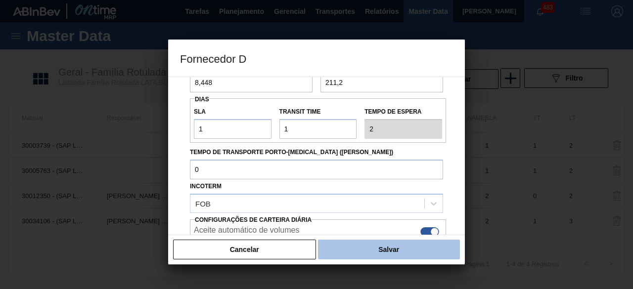
click at [402, 253] on button "Salvar" at bounding box center [389, 250] width 142 height 20
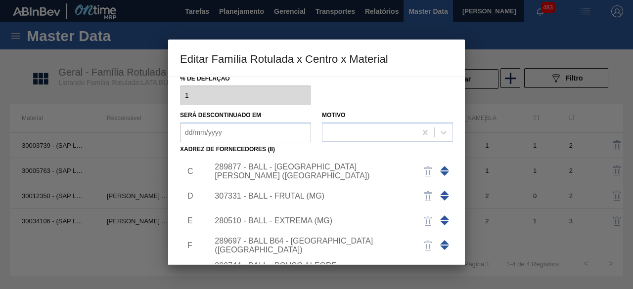
click at [318, 219] on div "280510 - BALL - EXTREMA (MG)" at bounding box center [311, 220] width 194 height 9
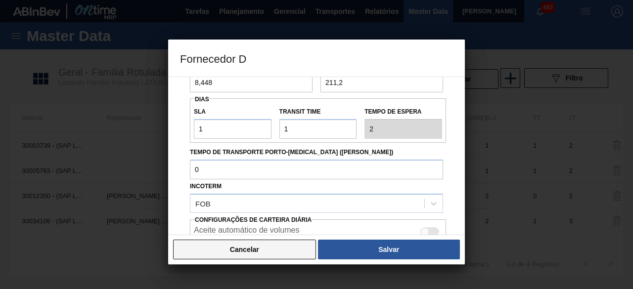
click at [302, 252] on button "Cancelar" at bounding box center [244, 250] width 143 height 20
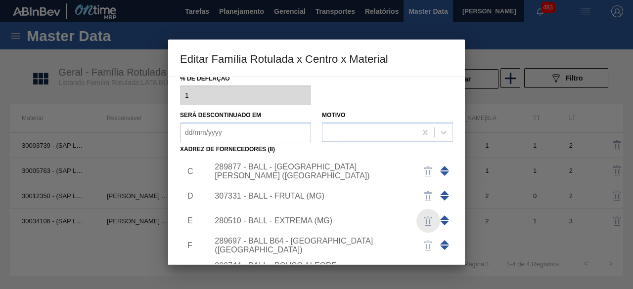
click at [425, 220] on img "button" at bounding box center [428, 221] width 12 height 12
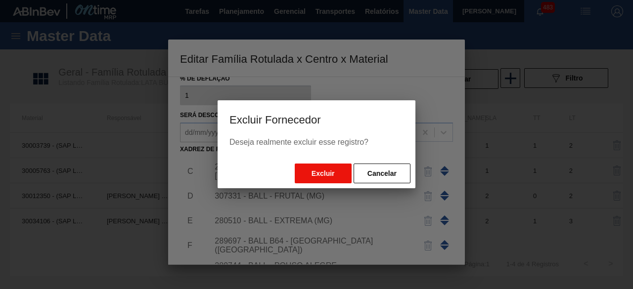
click at [324, 173] on button "Excluir" at bounding box center [323, 174] width 57 height 20
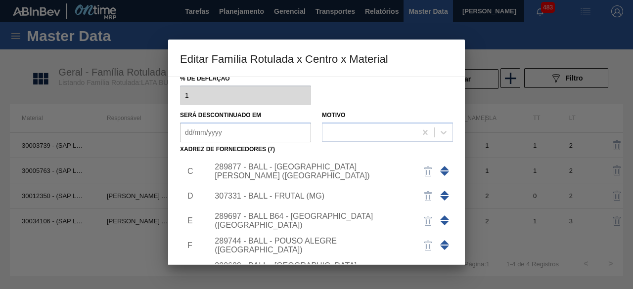
click at [296, 195] on div "307331 - BALL - FRUTAL (MG)" at bounding box center [311, 196] width 194 height 9
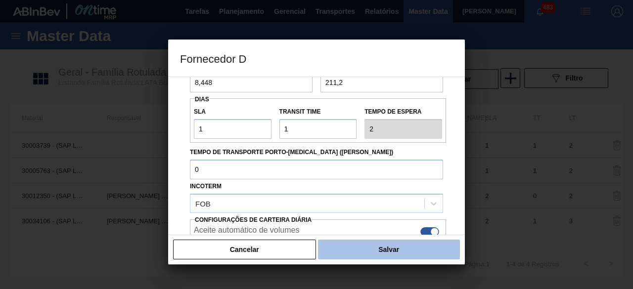
click at [360, 248] on button "Salvar" at bounding box center [389, 250] width 142 height 20
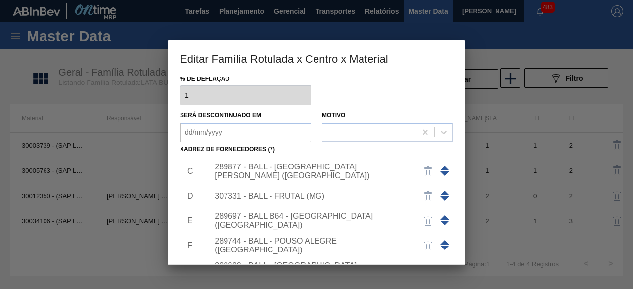
click at [297, 243] on div "289744 - BALL - POUSO ALEGRE (MG)" at bounding box center [311, 246] width 194 height 18
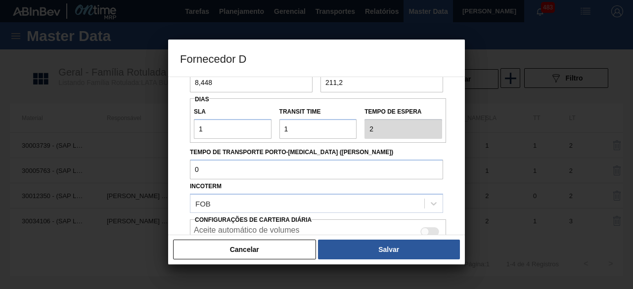
click at [423, 228] on div at bounding box center [425, 231] width 8 height 8
checkbox input "true"
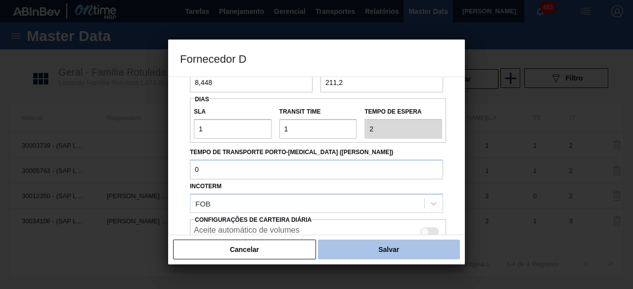
scroll to position [166, 0]
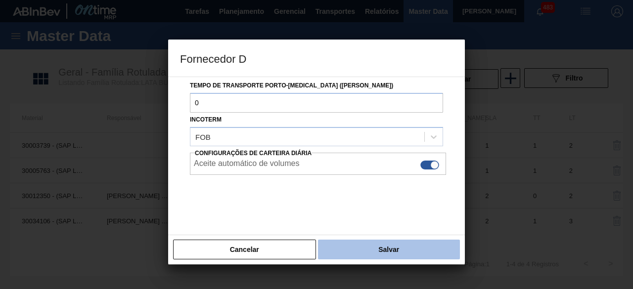
click at [413, 253] on button "Salvar" at bounding box center [389, 250] width 142 height 20
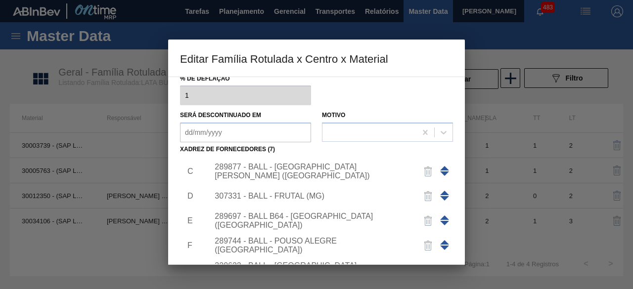
scroll to position [84, 0]
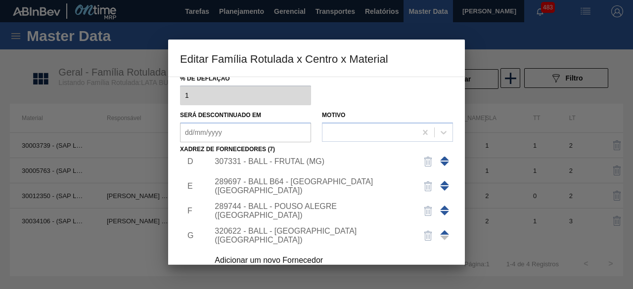
click at [318, 234] on div "320622 - BALL - RECIFE (PE)" at bounding box center [311, 236] width 194 height 18
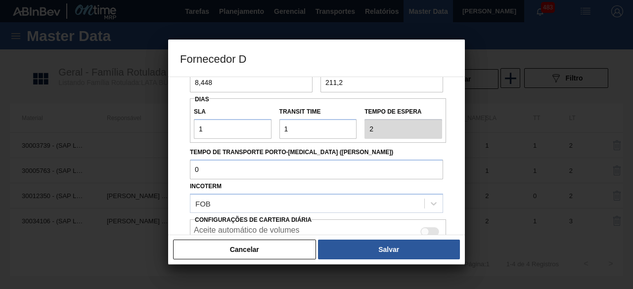
click at [430, 233] on div at bounding box center [429, 231] width 19 height 9
checkbox input "true"
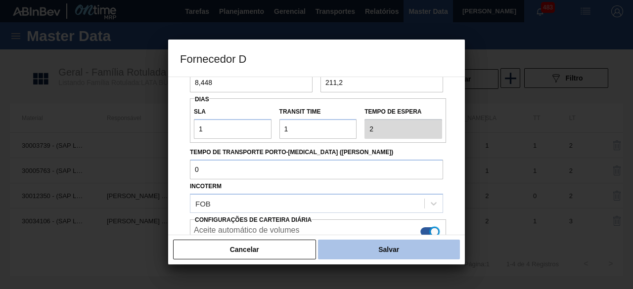
scroll to position [166, 0]
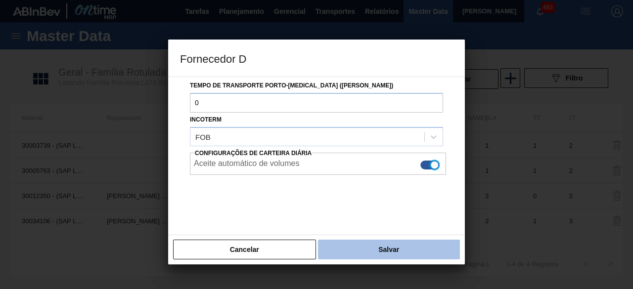
click at [432, 252] on button "Salvar" at bounding box center [389, 250] width 142 height 20
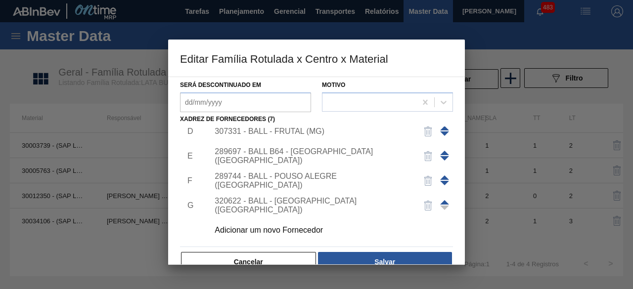
scroll to position [155, 0]
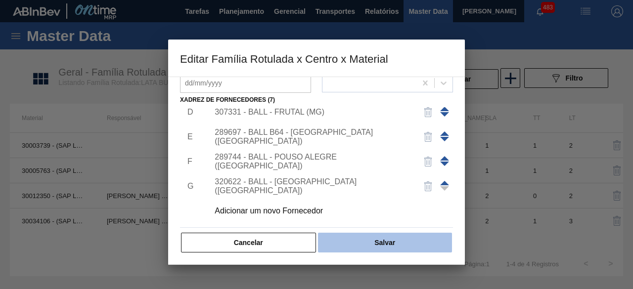
click at [372, 243] on button "Salvar" at bounding box center [385, 243] width 134 height 20
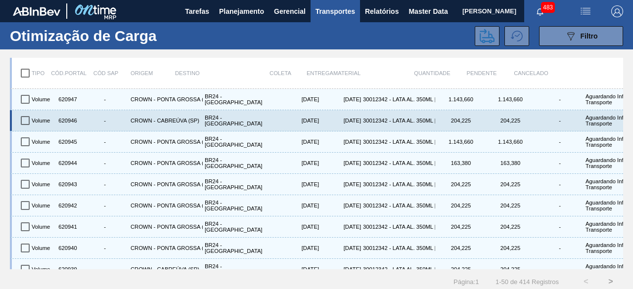
click at [559, 37] on button "089F7B8B-B2A5-4AFE-B5C0-19BA573D28AC Filtro" at bounding box center [581, 36] width 84 height 20
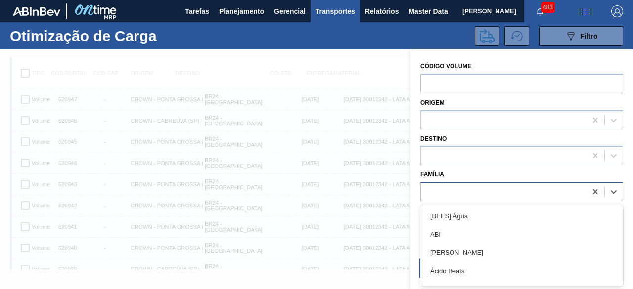
click at [467, 197] on div at bounding box center [504, 192] width 166 height 14
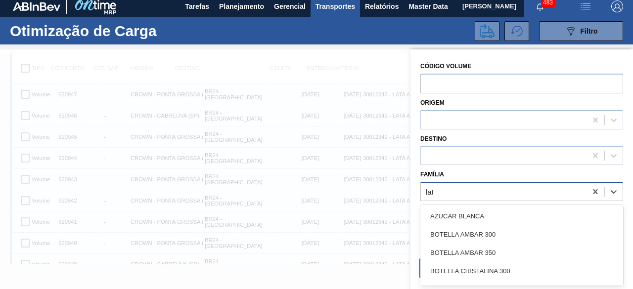
type input "lata"
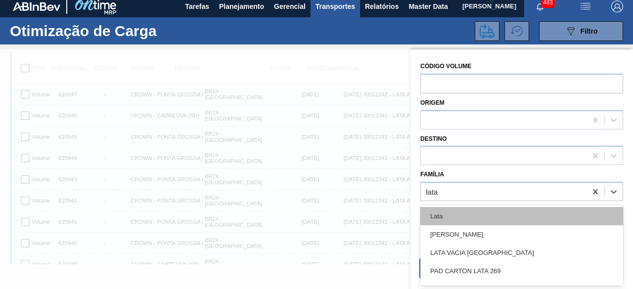
click at [463, 215] on div "Lata" at bounding box center [521, 216] width 203 height 18
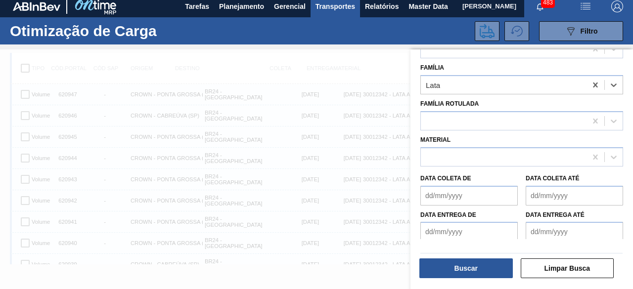
scroll to position [109, 0]
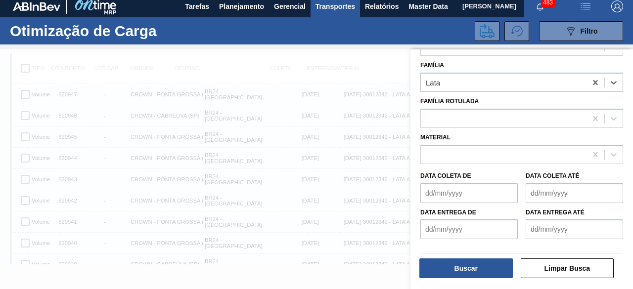
click at [471, 192] on de "Data coleta de" at bounding box center [468, 193] width 97 height 20
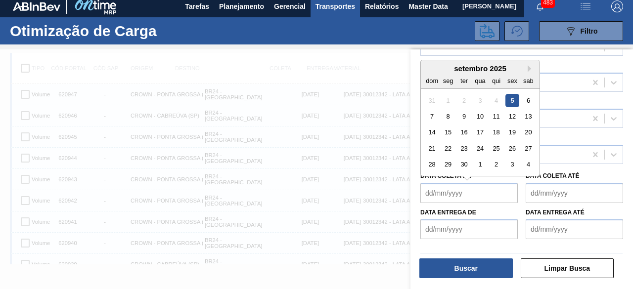
click at [512, 98] on div "5" at bounding box center [511, 99] width 13 height 13
type de "[DATE]"
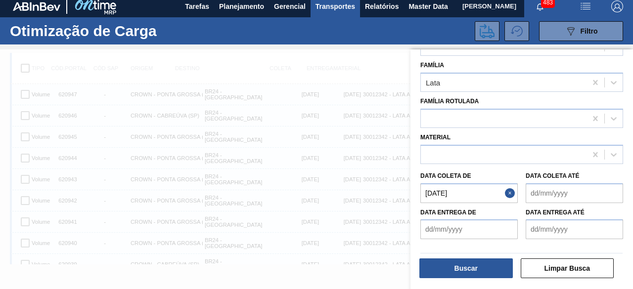
click at [549, 191] on até "Data coleta até" at bounding box center [573, 193] width 97 height 20
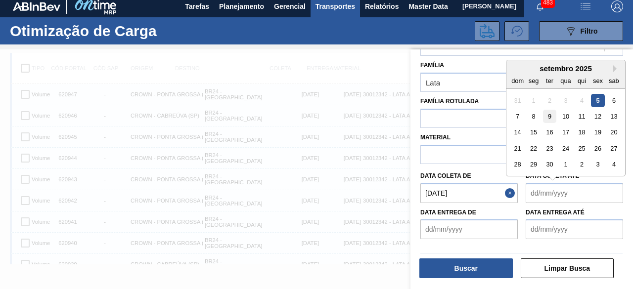
click at [549, 113] on div "9" at bounding box center [549, 116] width 13 height 13
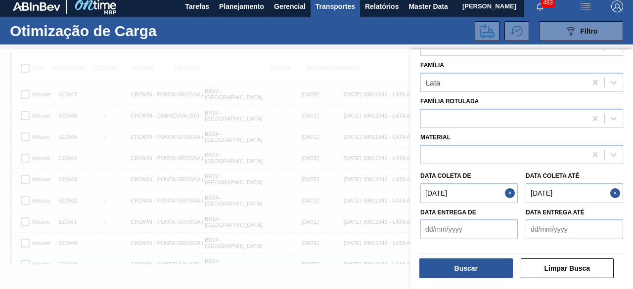
type até "[DATE]"
click at [491, 270] on button "Buscar" at bounding box center [465, 268] width 93 height 20
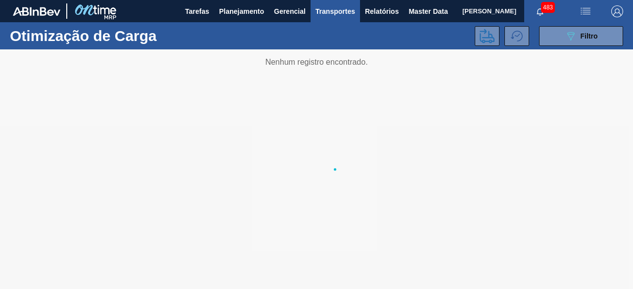
scroll to position [0, 0]
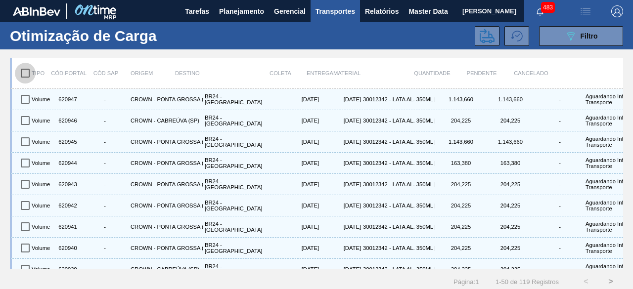
click at [28, 72] on input "checkbox" at bounding box center [25, 73] width 21 height 21
checkbox input "true"
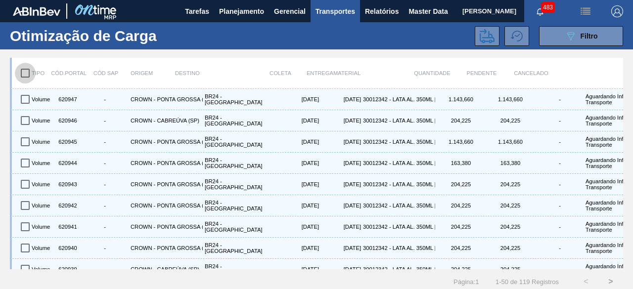
checkbox input "true"
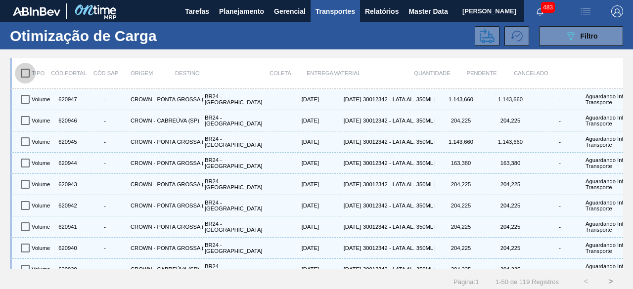
checkbox input "true"
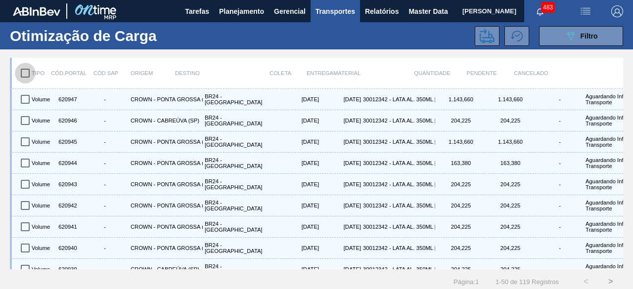
checkbox input "true"
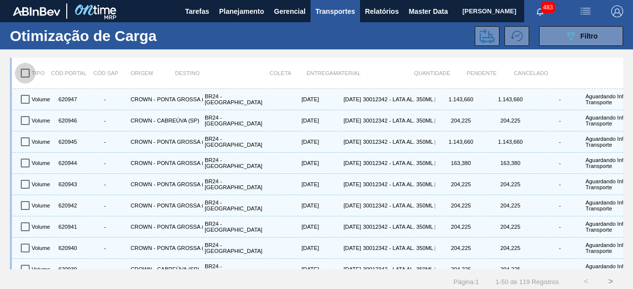
checkbox input "true"
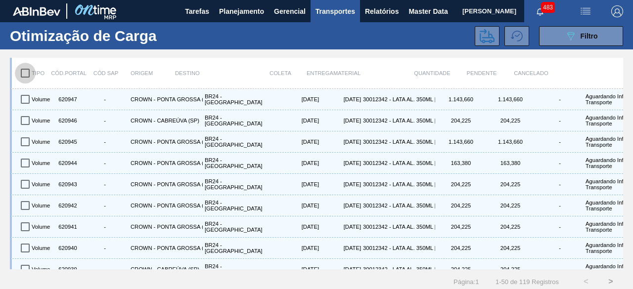
checkbox input "true"
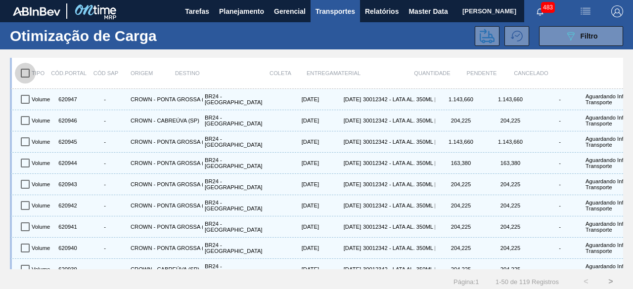
checkbox input "true"
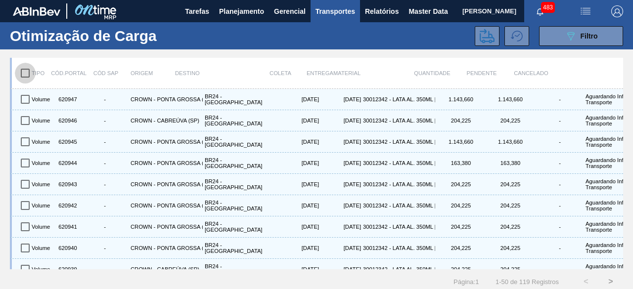
checkbox input "true"
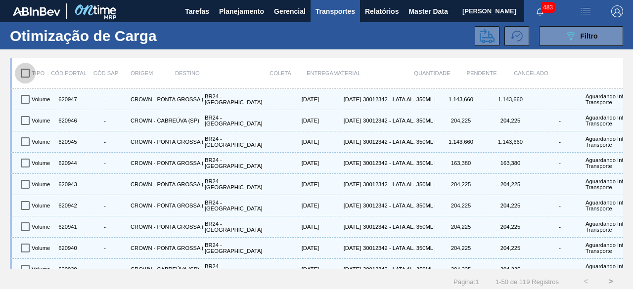
checkbox input "true"
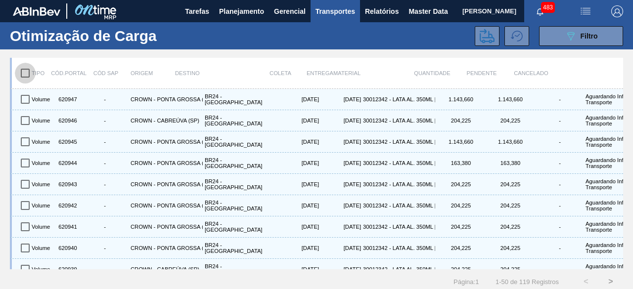
checkbox input "true"
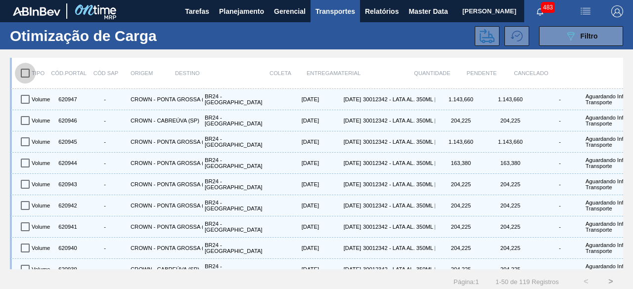
checkbox input "true"
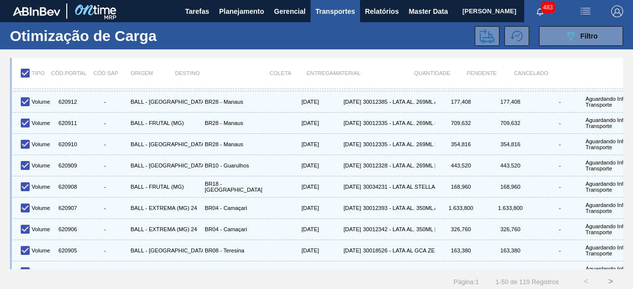
scroll to position [881, 0]
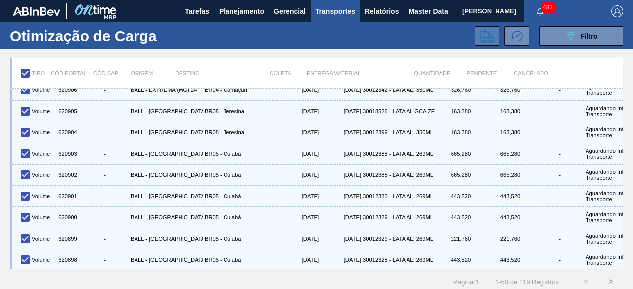
click at [482, 32] on icon at bounding box center [486, 36] width 15 height 15
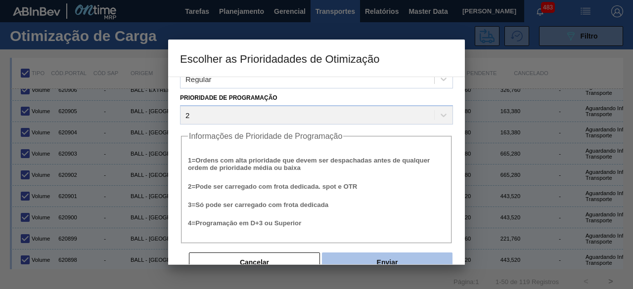
scroll to position [38, 0]
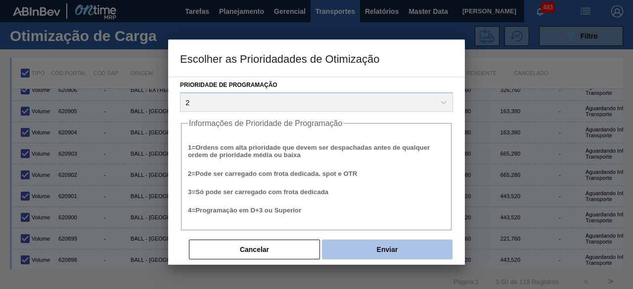
click at [404, 246] on button "Enviar" at bounding box center [387, 250] width 130 height 20
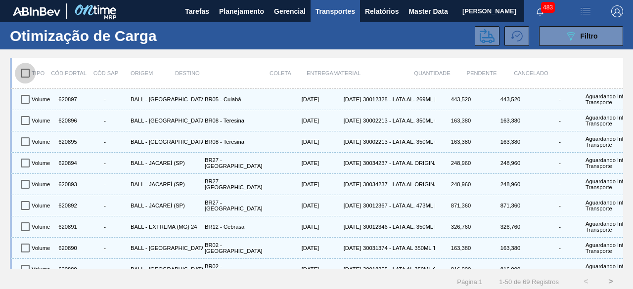
click at [25, 72] on input "checkbox" at bounding box center [25, 73] width 21 height 21
checkbox input "true"
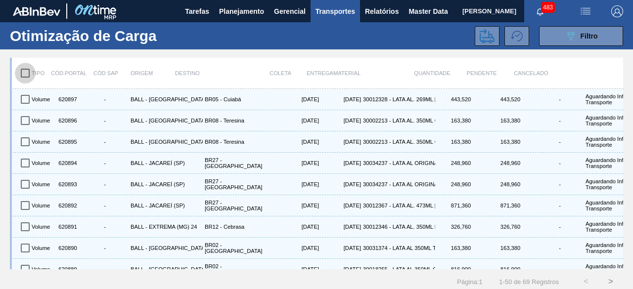
checkbox input "true"
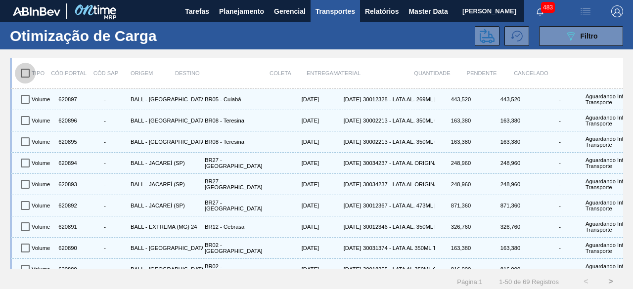
checkbox input "true"
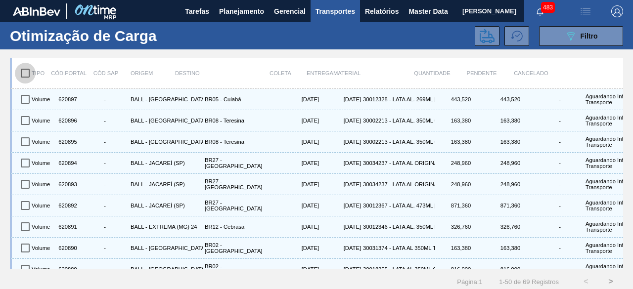
checkbox input "true"
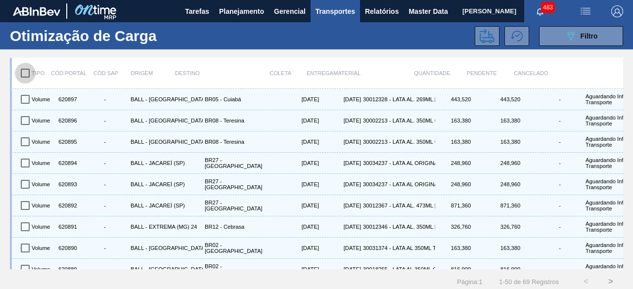
checkbox input "true"
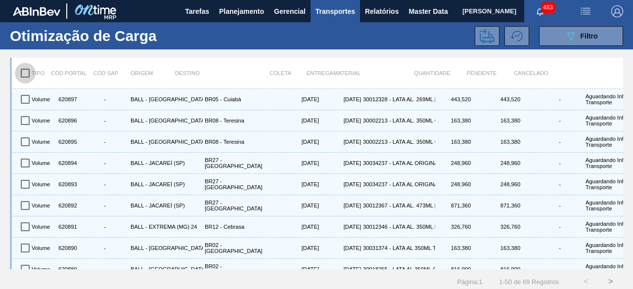
checkbox input "true"
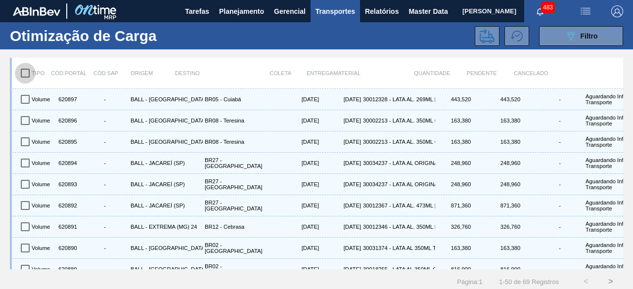
checkbox input "true"
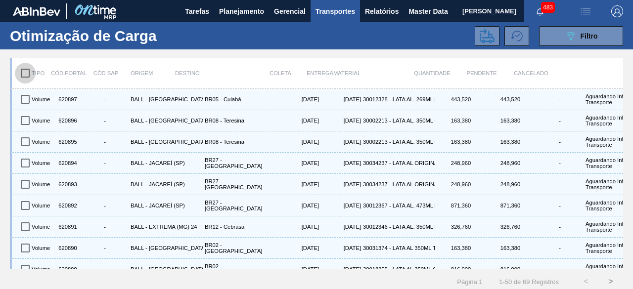
checkbox input "true"
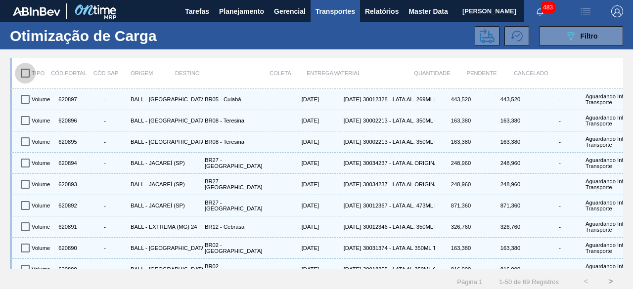
checkbox input "true"
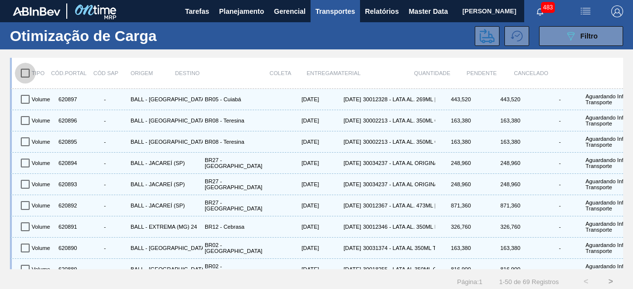
checkbox input "true"
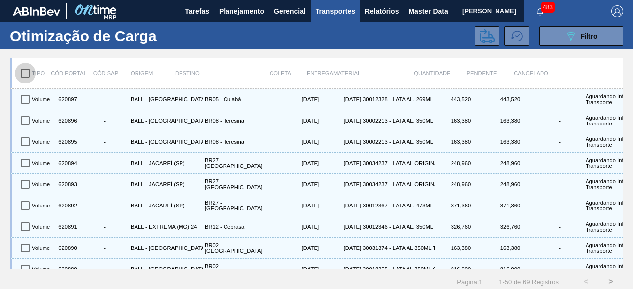
checkbox input "true"
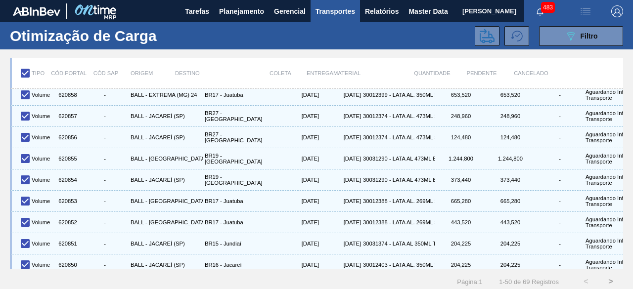
scroll to position [881, 0]
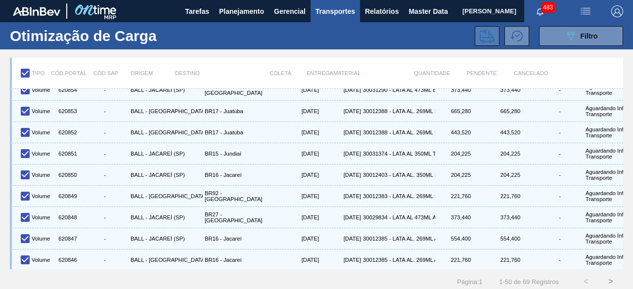
click at [489, 39] on icon at bounding box center [486, 36] width 15 height 15
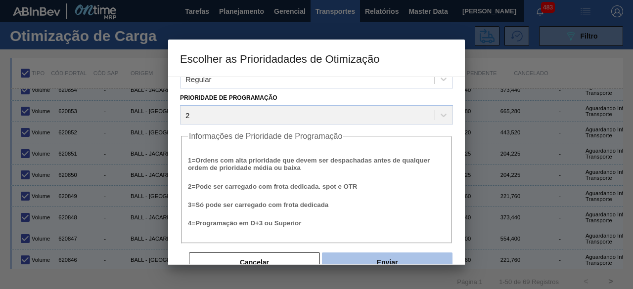
scroll to position [38, 0]
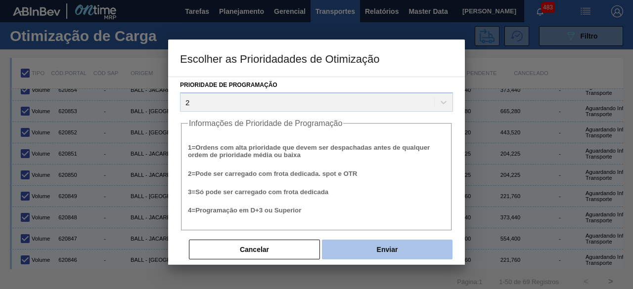
click at [397, 248] on button "Enviar" at bounding box center [387, 250] width 130 height 20
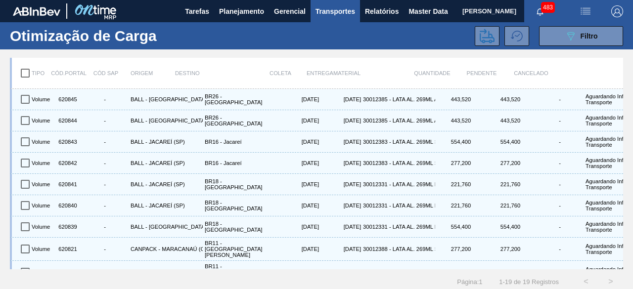
click at [27, 76] on input "checkbox" at bounding box center [25, 73] width 21 height 21
checkbox input "true"
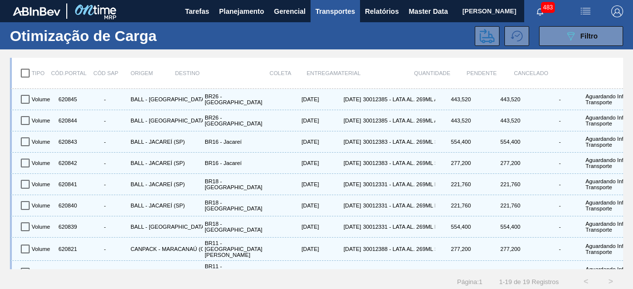
checkbox input "true"
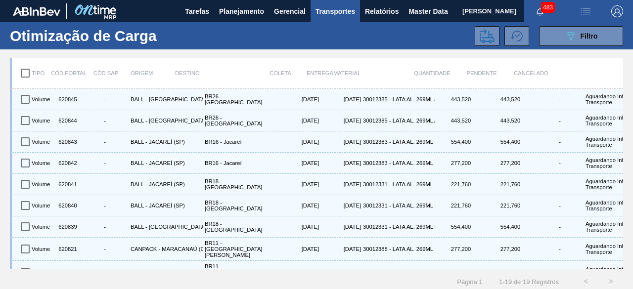
checkbox input "true"
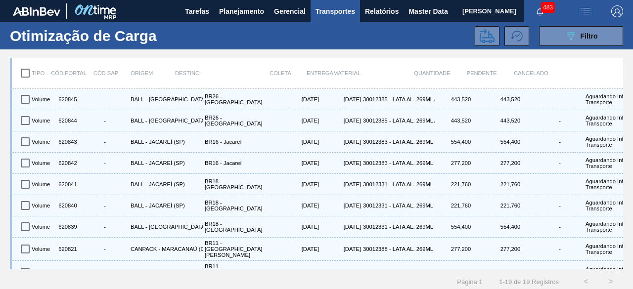
checkbox input "true"
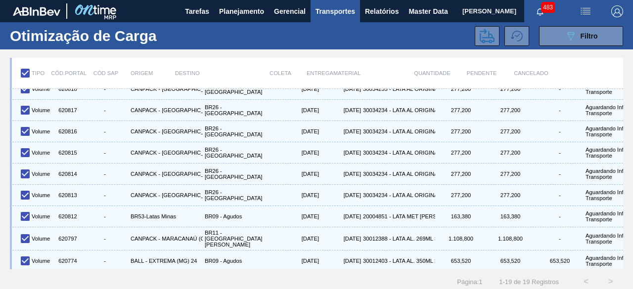
scroll to position [227, 0]
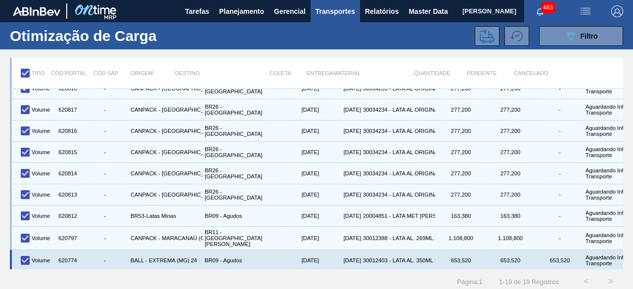
click at [23, 252] on input "checkbox" at bounding box center [25, 260] width 21 height 21
checkbox input "false"
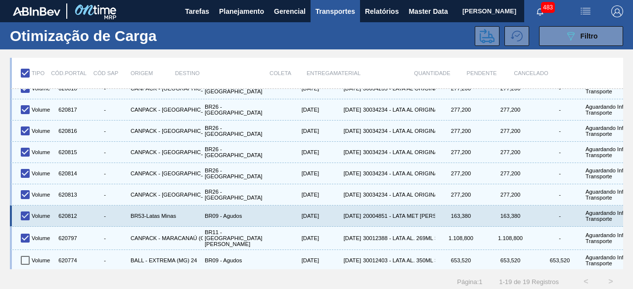
click at [25, 210] on input "checkbox" at bounding box center [25, 216] width 21 height 21
checkbox input "false"
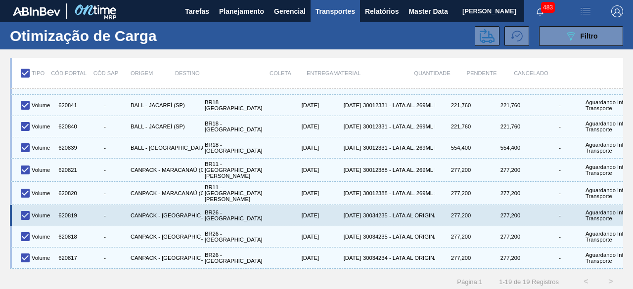
scroll to position [0, 0]
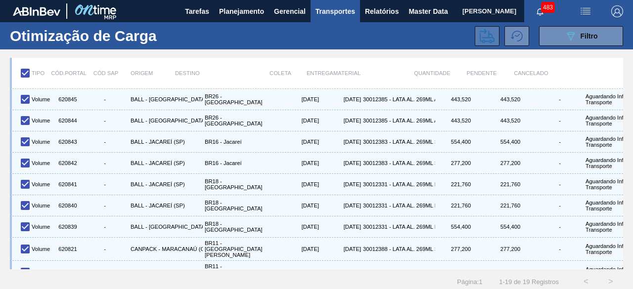
click at [485, 37] on icon at bounding box center [486, 36] width 15 height 15
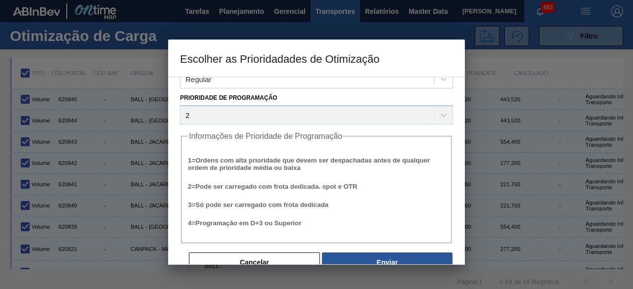
scroll to position [38, 0]
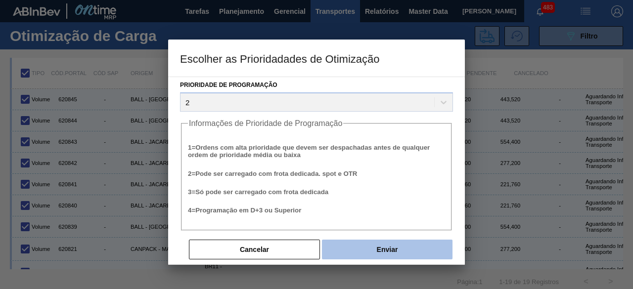
click at [394, 249] on button "Enviar" at bounding box center [387, 250] width 130 height 20
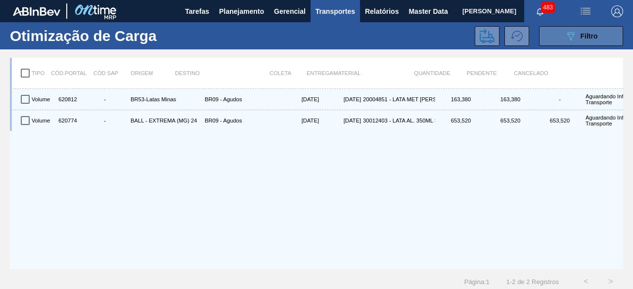
click at [562, 34] on button "089F7B8B-B2A5-4AFE-B5C0-19BA573D28AC Filtro" at bounding box center [581, 36] width 84 height 20
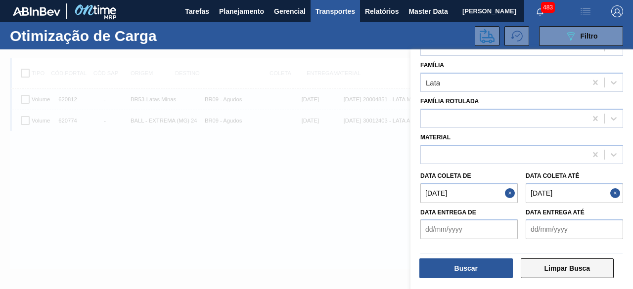
click at [560, 268] on button "Limpar Busca" at bounding box center [566, 268] width 93 height 20
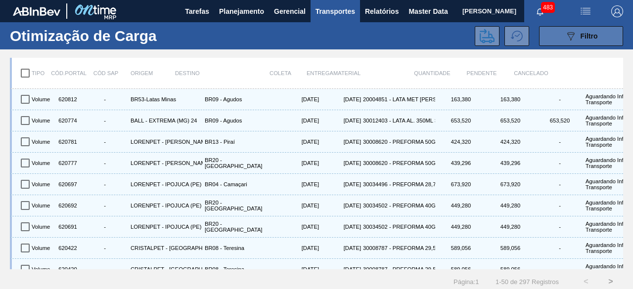
click at [574, 41] on icon "089F7B8B-B2A5-4AFE-B5C0-19BA573D28AC" at bounding box center [570, 36] width 12 height 12
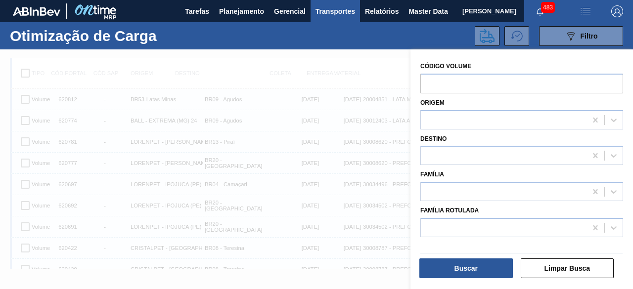
click at [323, 156] on div at bounding box center [316, 193] width 633 height 289
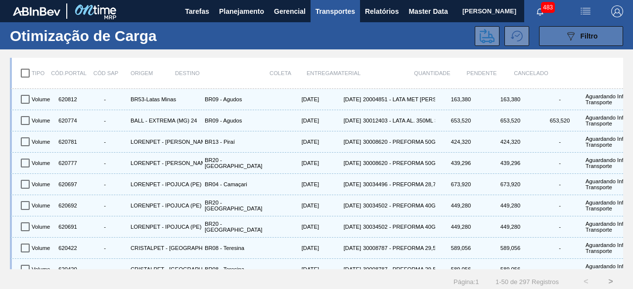
click at [612, 33] on button "089F7B8B-B2A5-4AFE-B5C0-19BA573D28AC Filtro" at bounding box center [581, 36] width 84 height 20
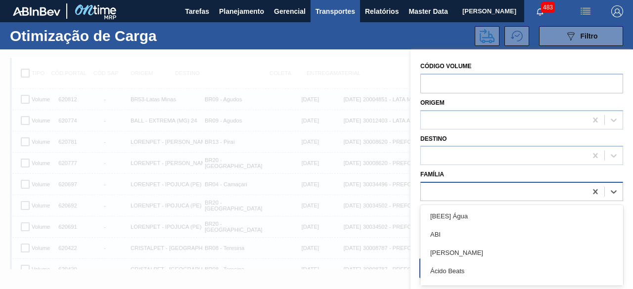
scroll to position [12, 0]
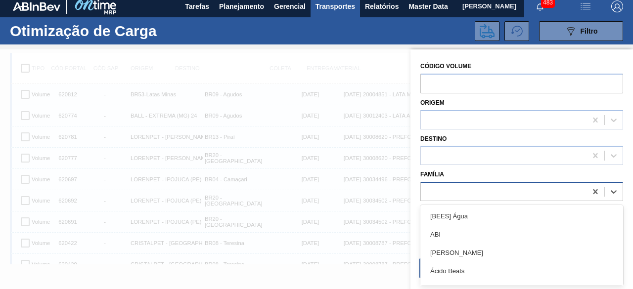
click at [446, 192] on div at bounding box center [504, 192] width 166 height 14
type input "lata"
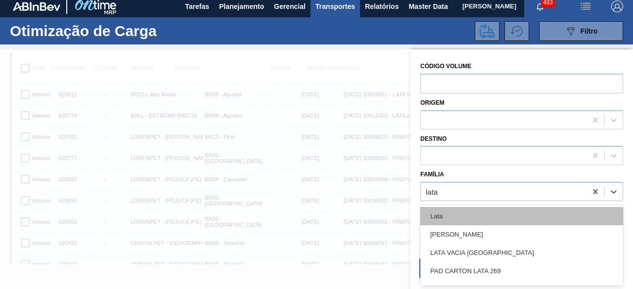
click at [450, 212] on div "Lata" at bounding box center [521, 216] width 203 height 18
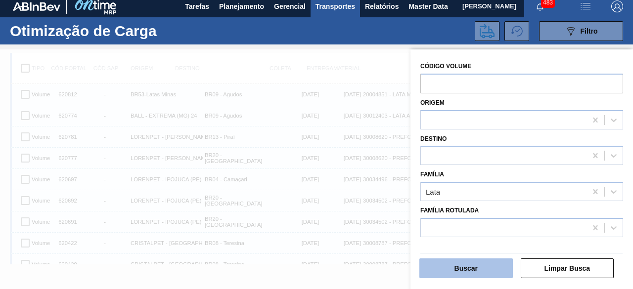
click at [455, 274] on button "Buscar" at bounding box center [465, 268] width 93 height 20
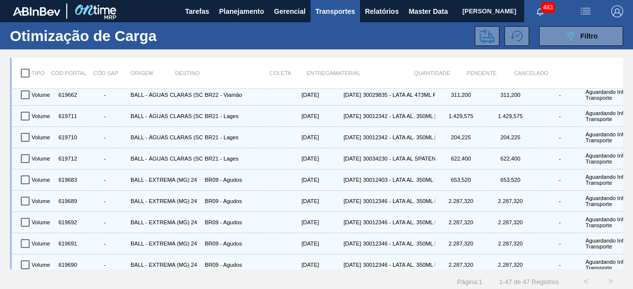
scroll to position [817, 0]
